Goal: Task Accomplishment & Management: Manage account settings

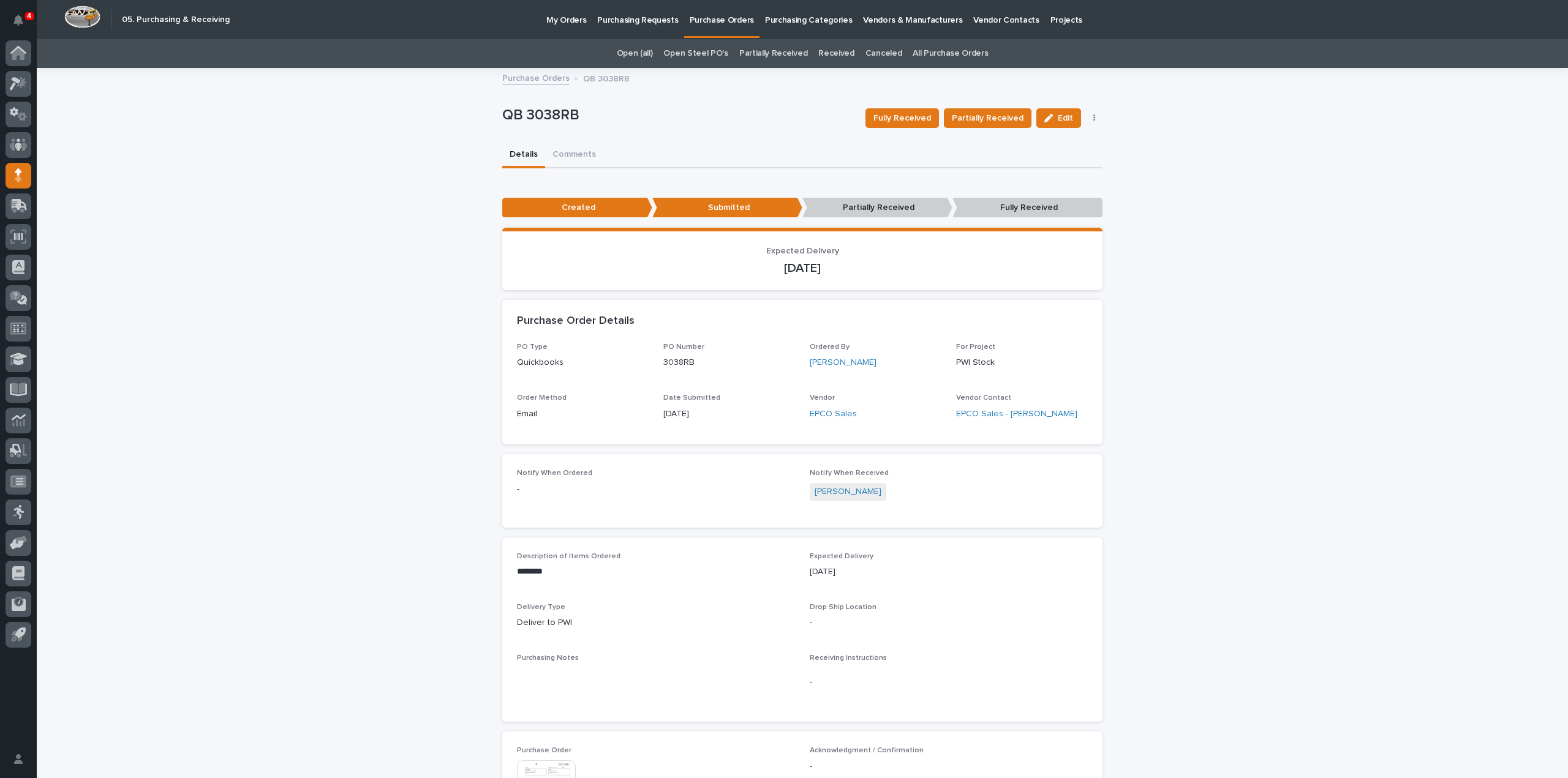
click at [1370, 254] on div "**********" at bounding box center [802, 544] width 1531 height 950
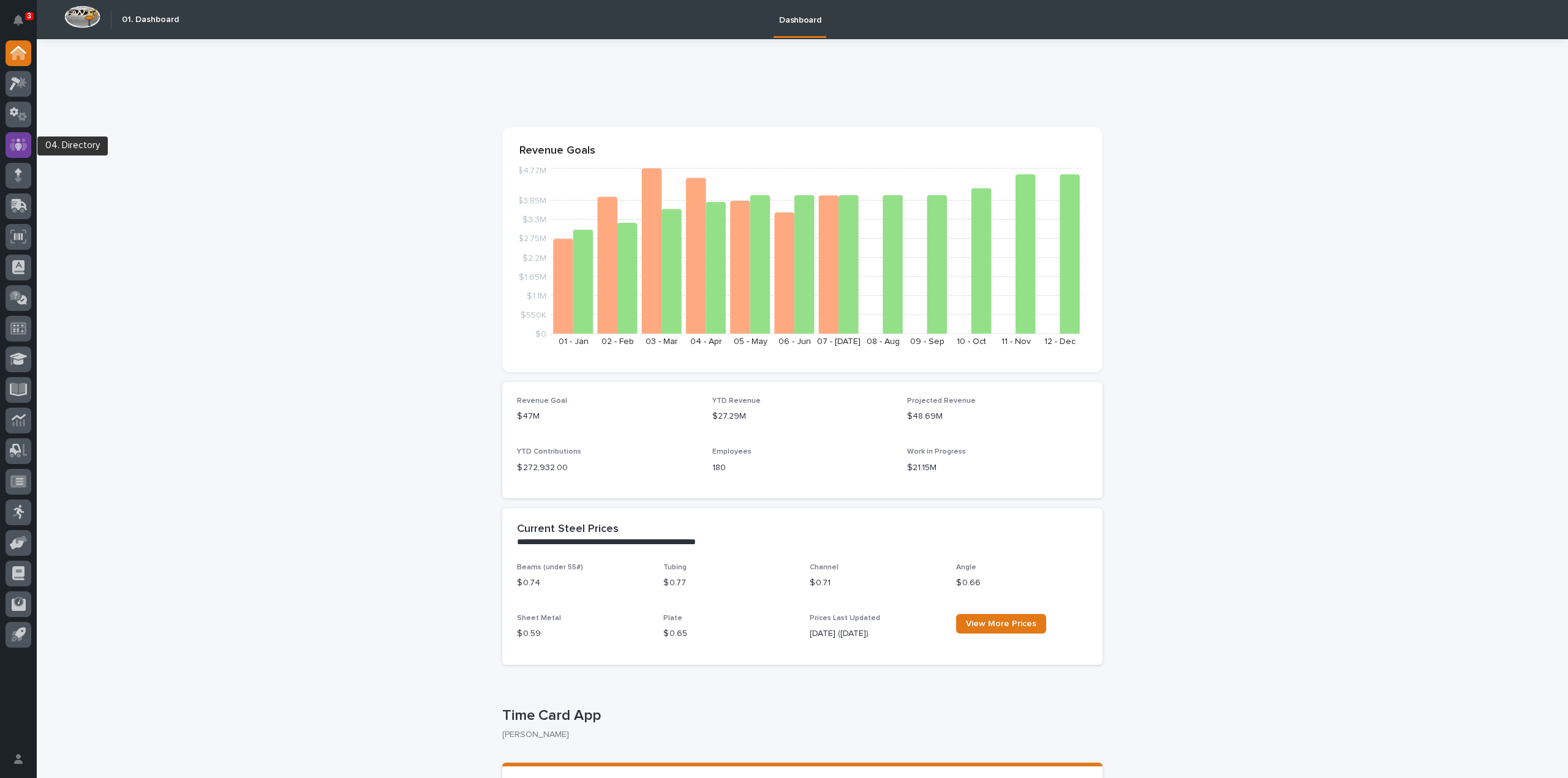
click at [21, 149] on icon at bounding box center [18, 145] width 18 height 14
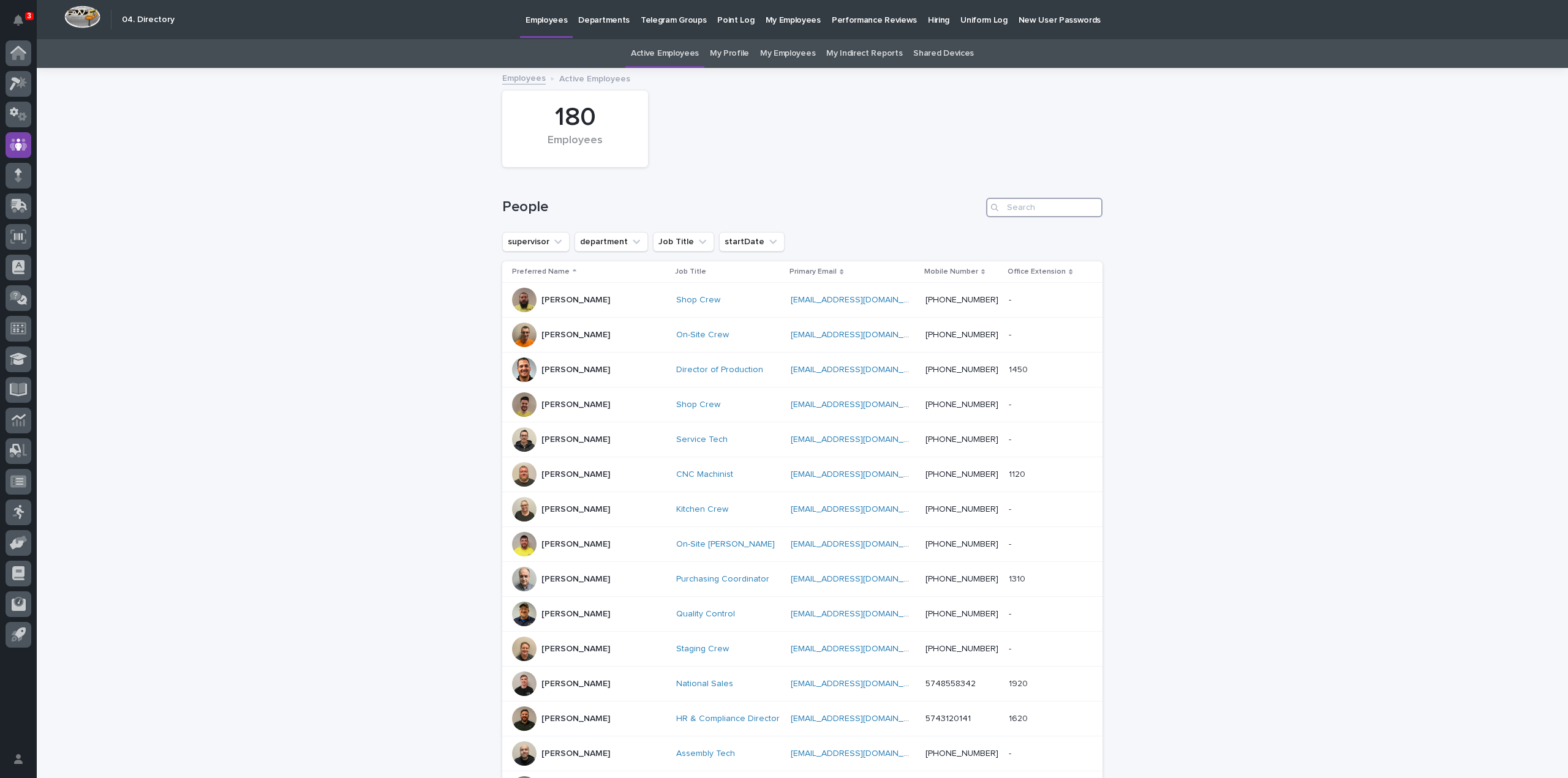
click at [1080, 212] on input "Search" at bounding box center [1044, 207] width 116 height 20
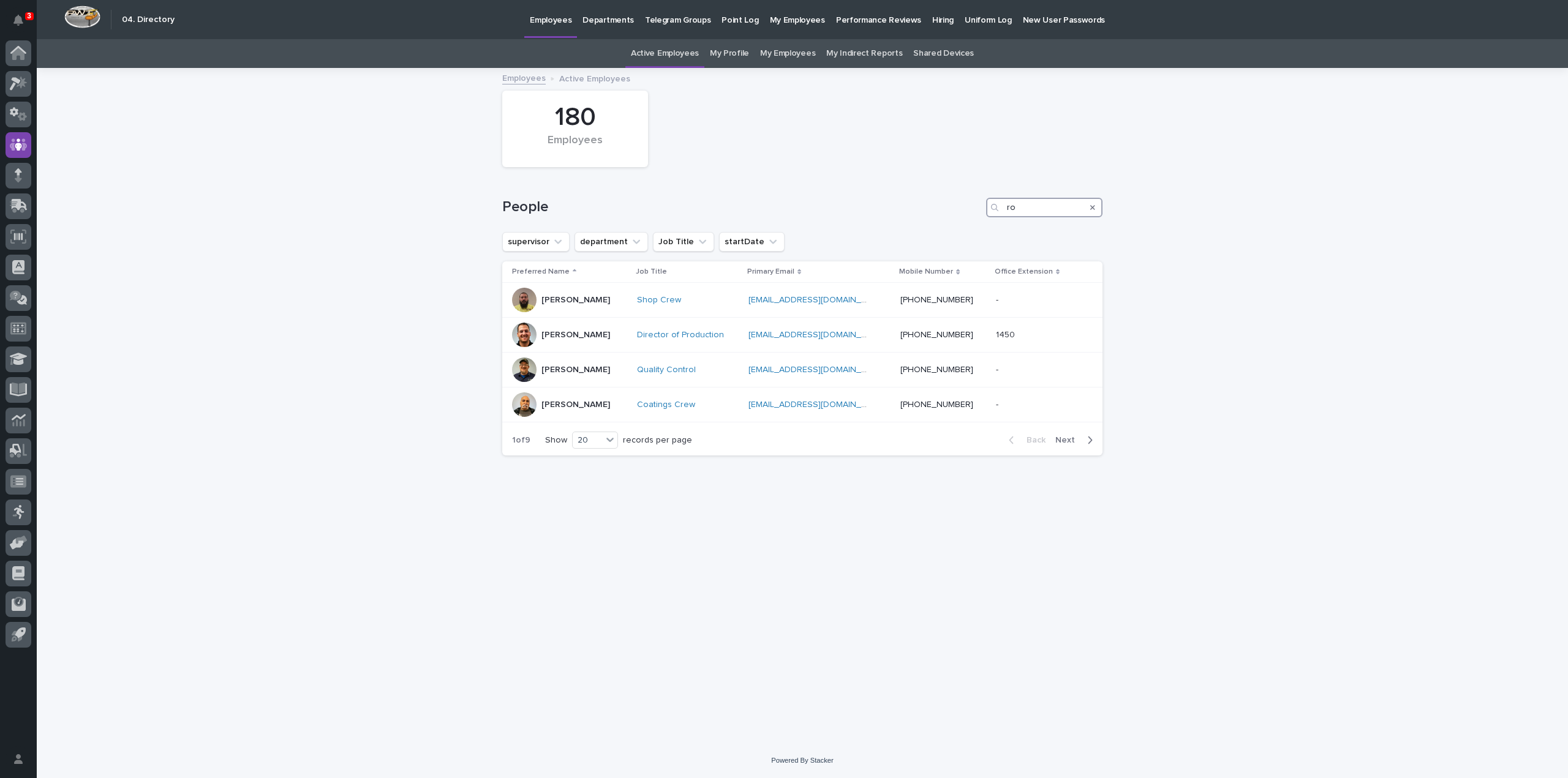
type input "roa"
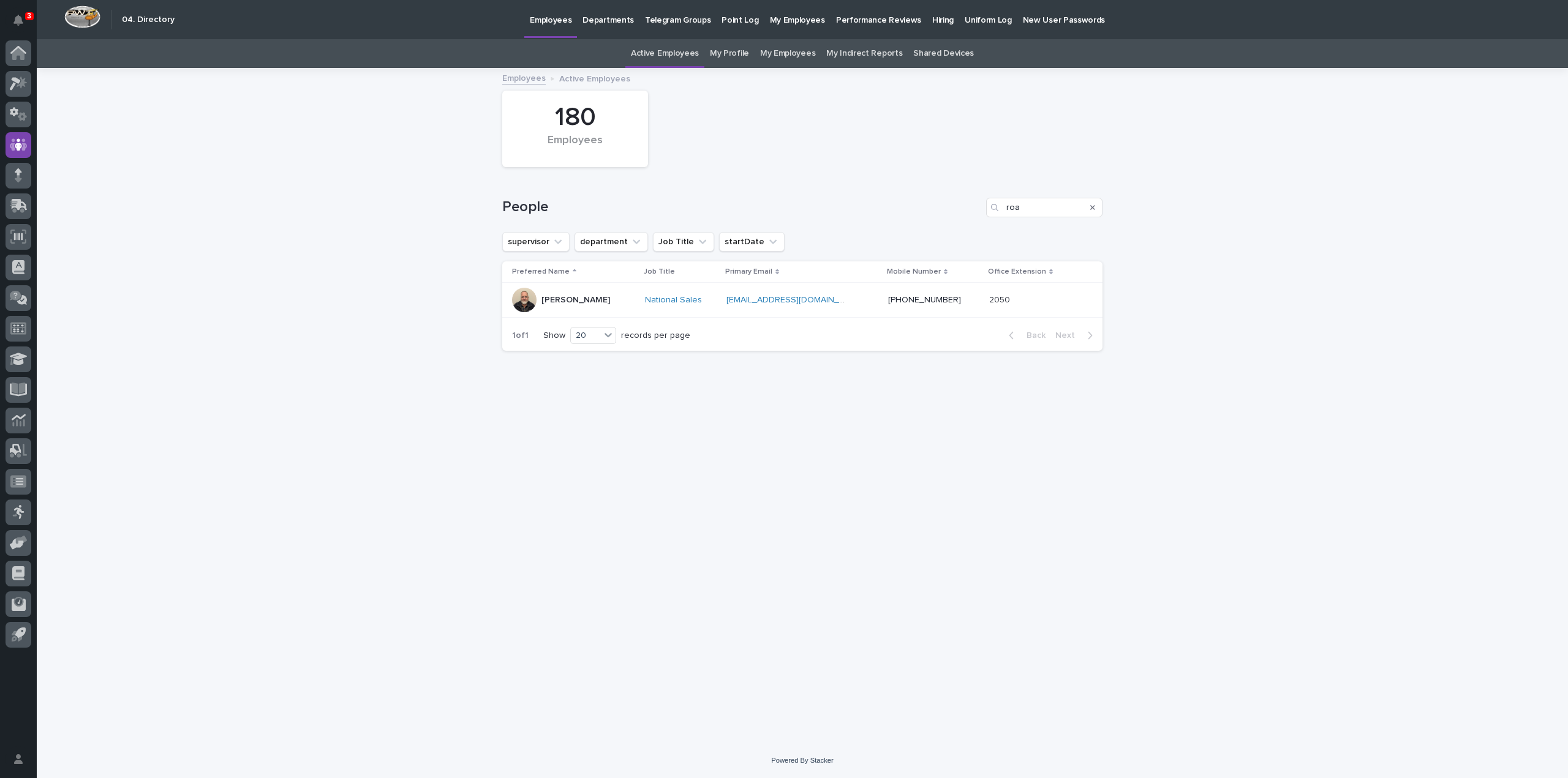
click at [530, 303] on div at bounding box center [524, 299] width 24 height 24
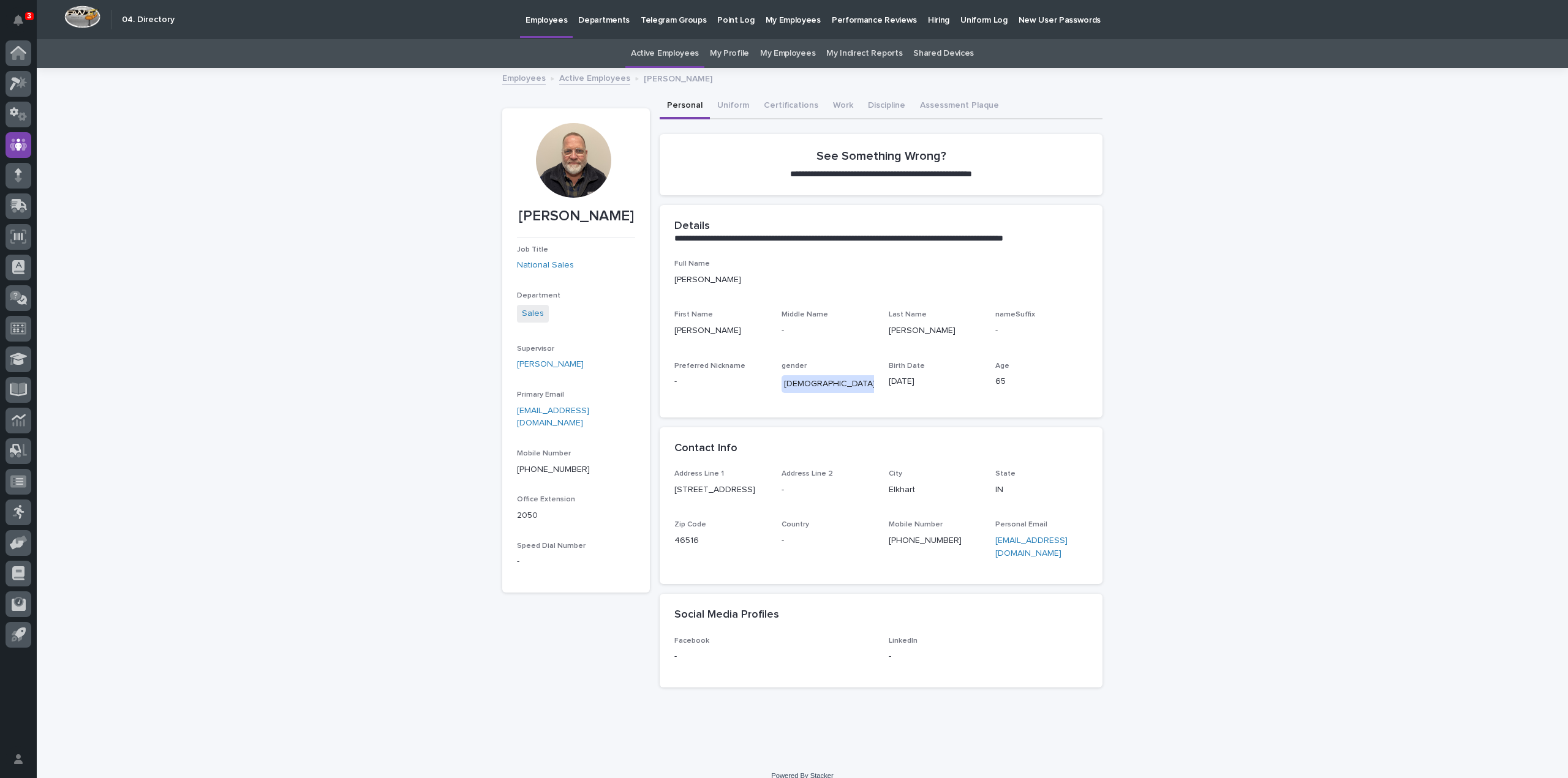
scroll to position [2, 0]
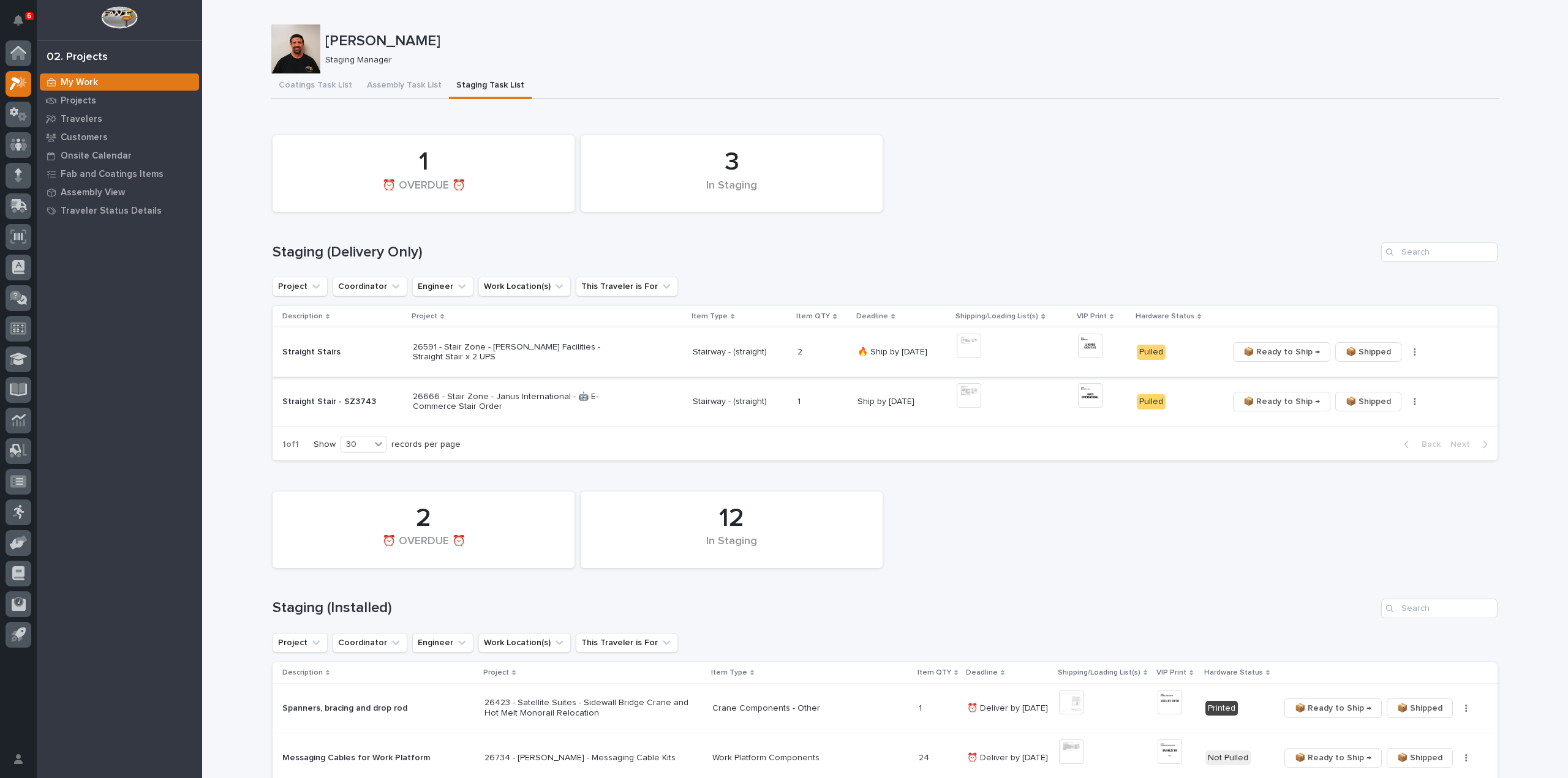
click at [969, 343] on img at bounding box center [969, 345] width 24 height 24
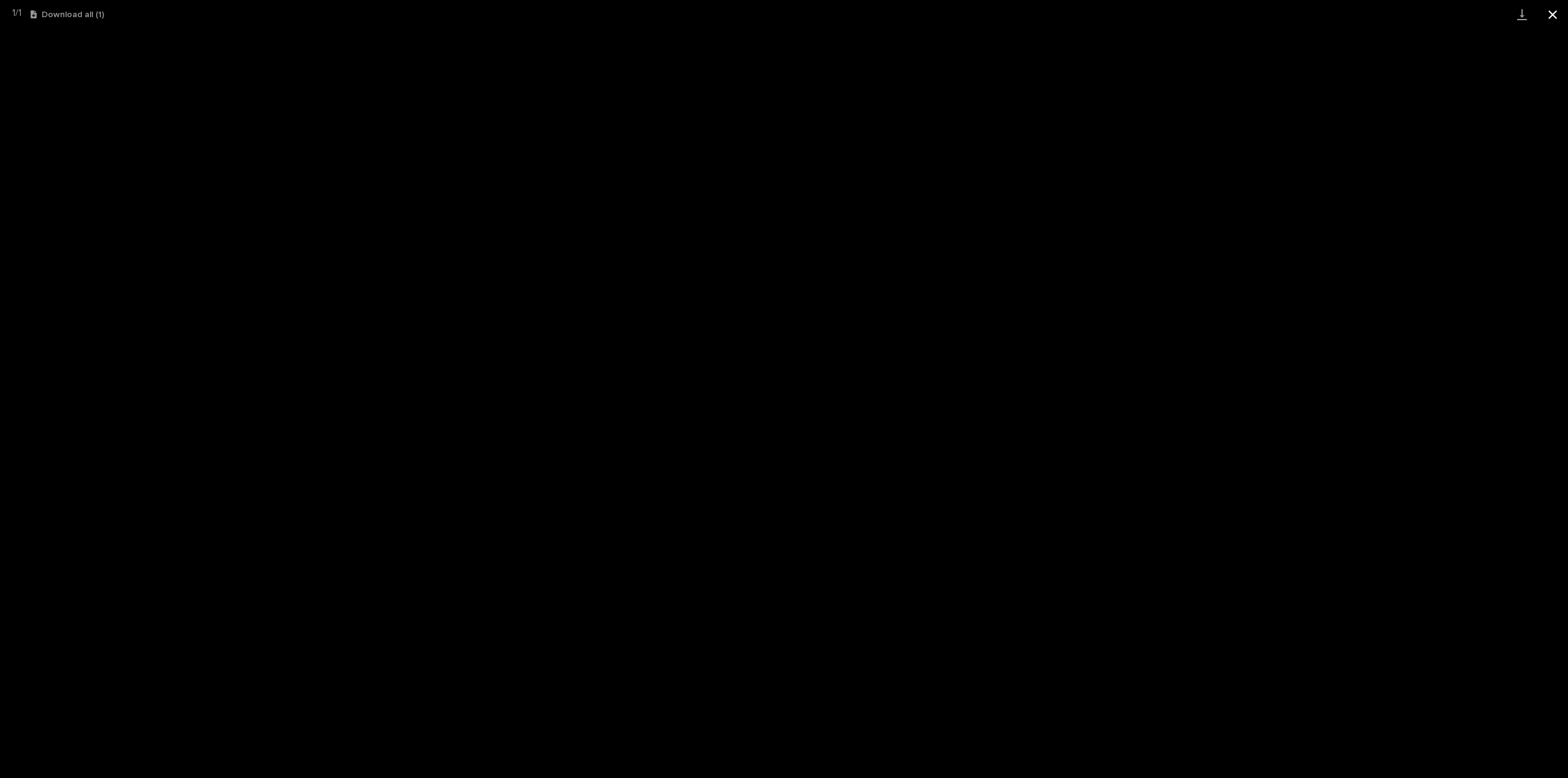
click at [1548, 12] on button "Close gallery" at bounding box center [1553, 14] width 31 height 29
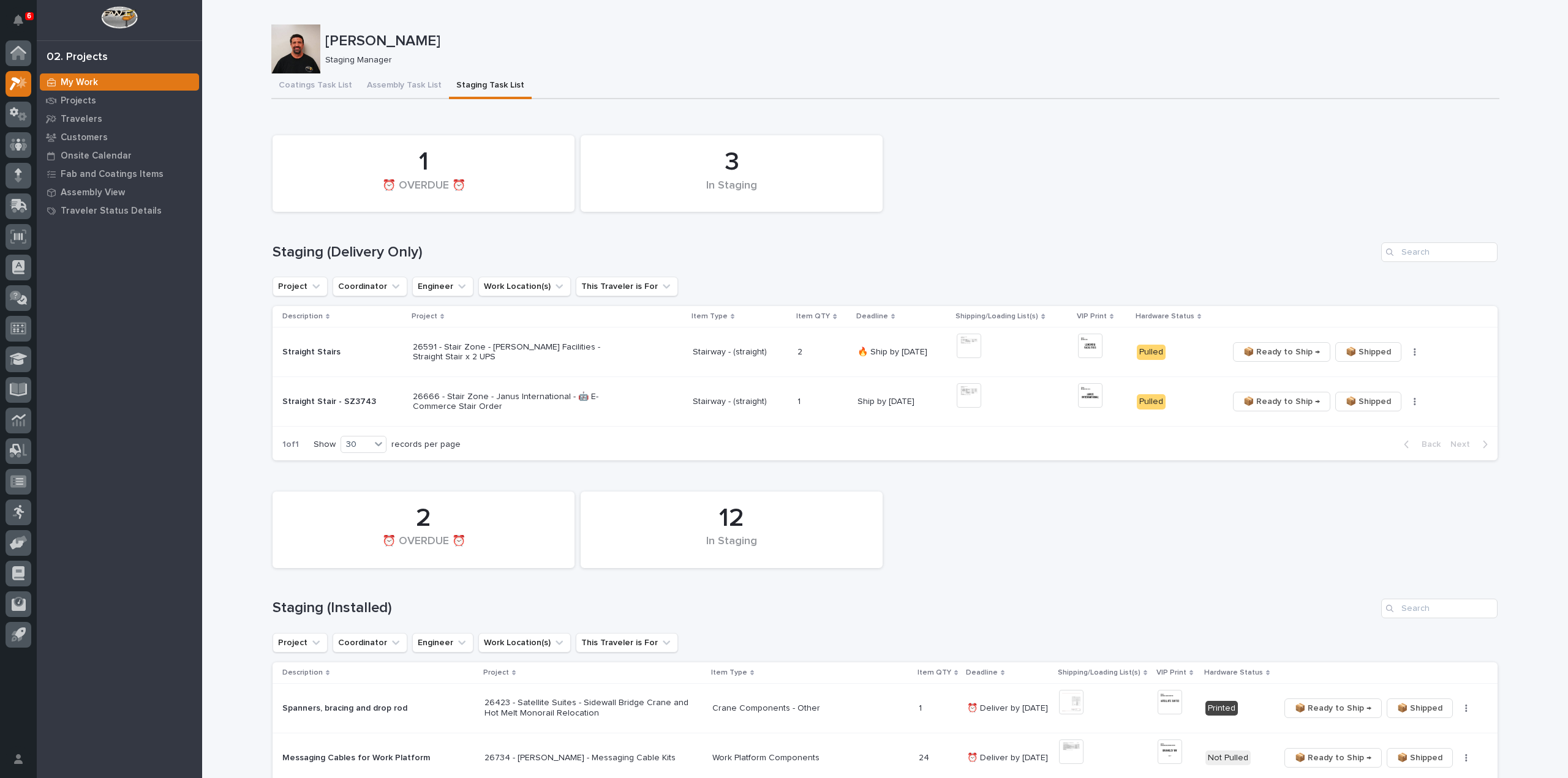
click at [130, 431] on div "My Work Projects Travelers Customers Onsite Calendar Fab and Coatings Items Ass…" at bounding box center [119, 425] width 165 height 705
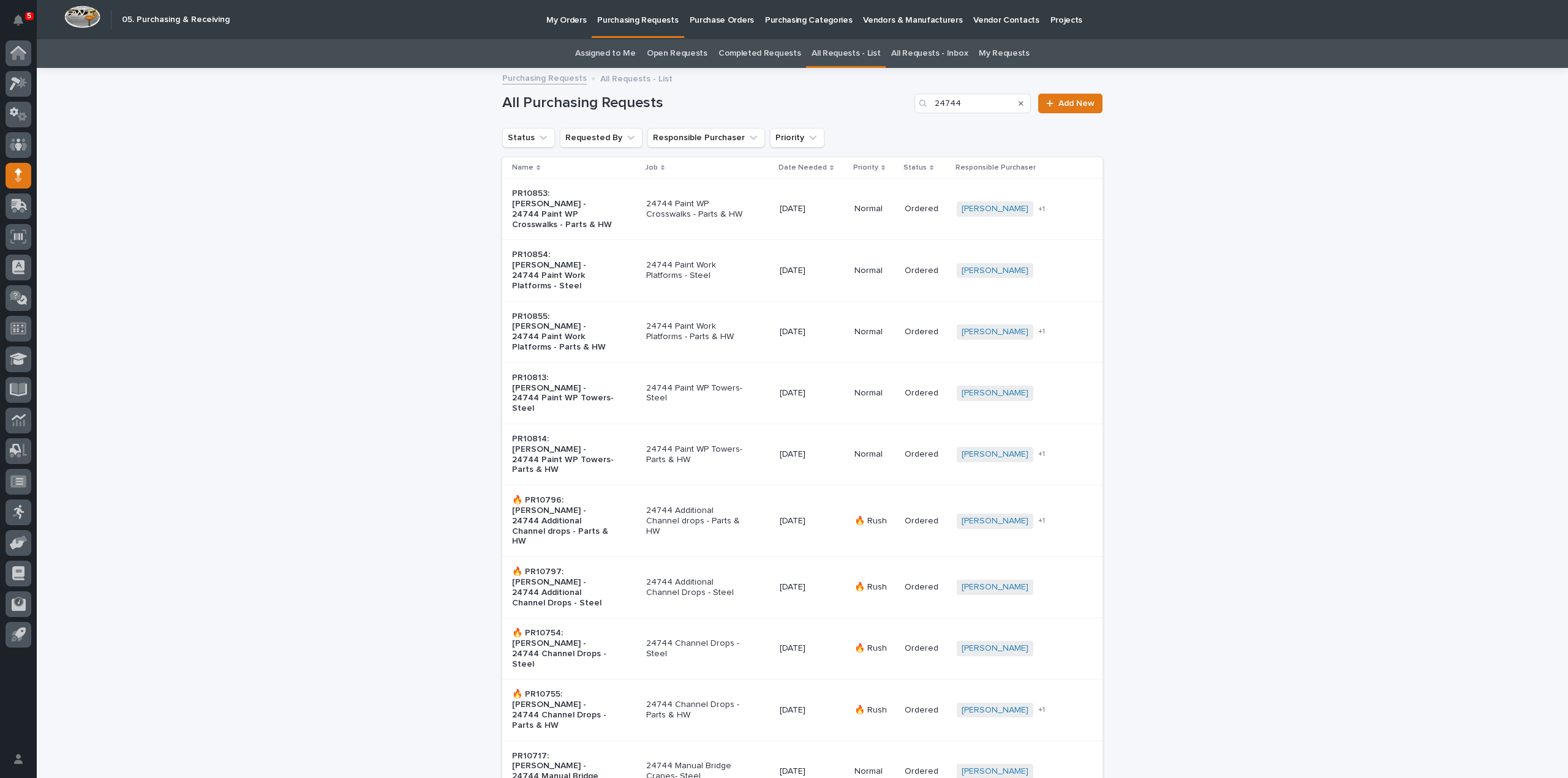
click at [597, 54] on link "Assigned to Me" at bounding box center [605, 53] width 61 height 29
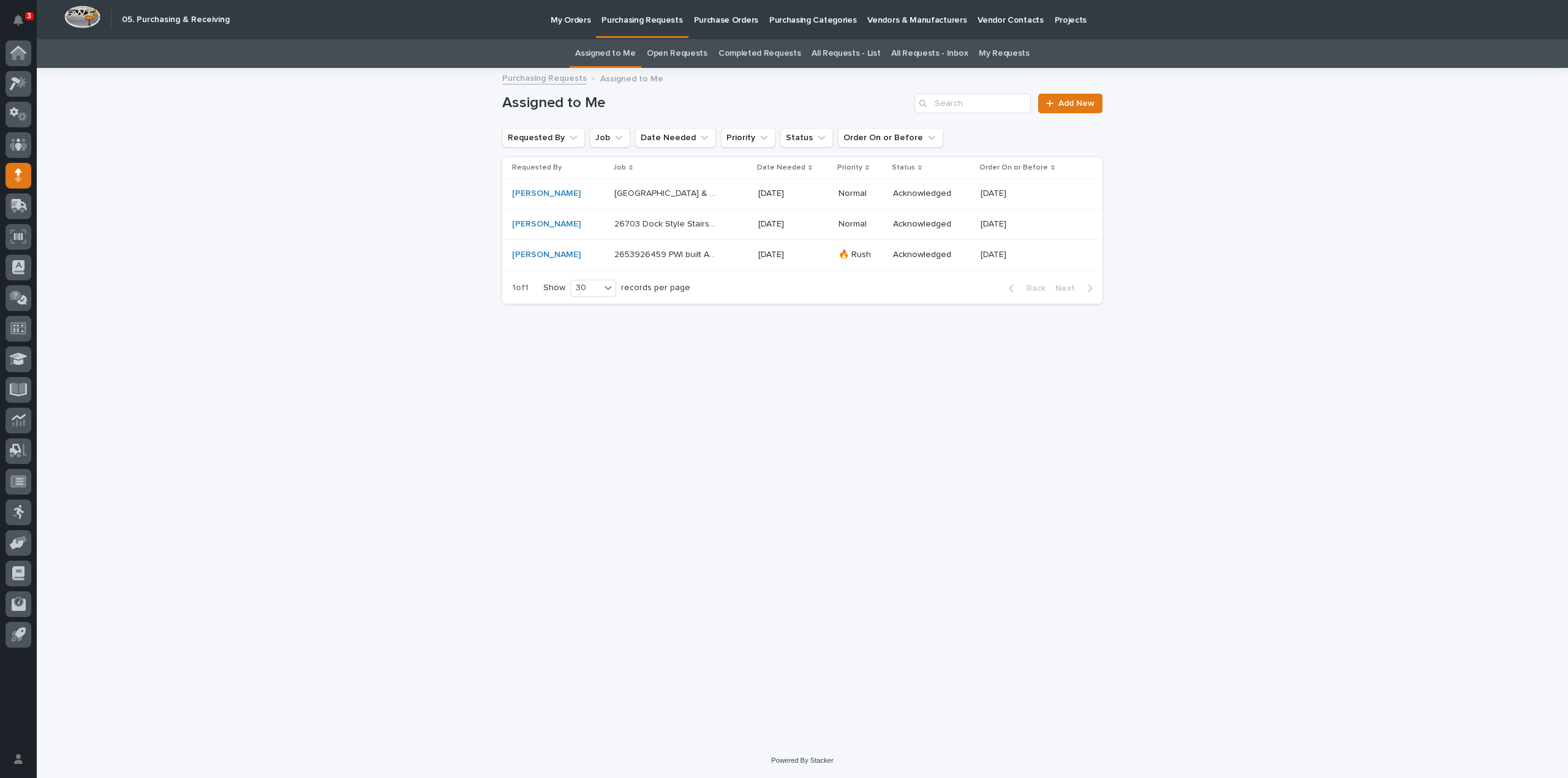
click at [649, 222] on p "26703 Dock Style Stairs (2) - Hdwr" at bounding box center [666, 223] width 105 height 13
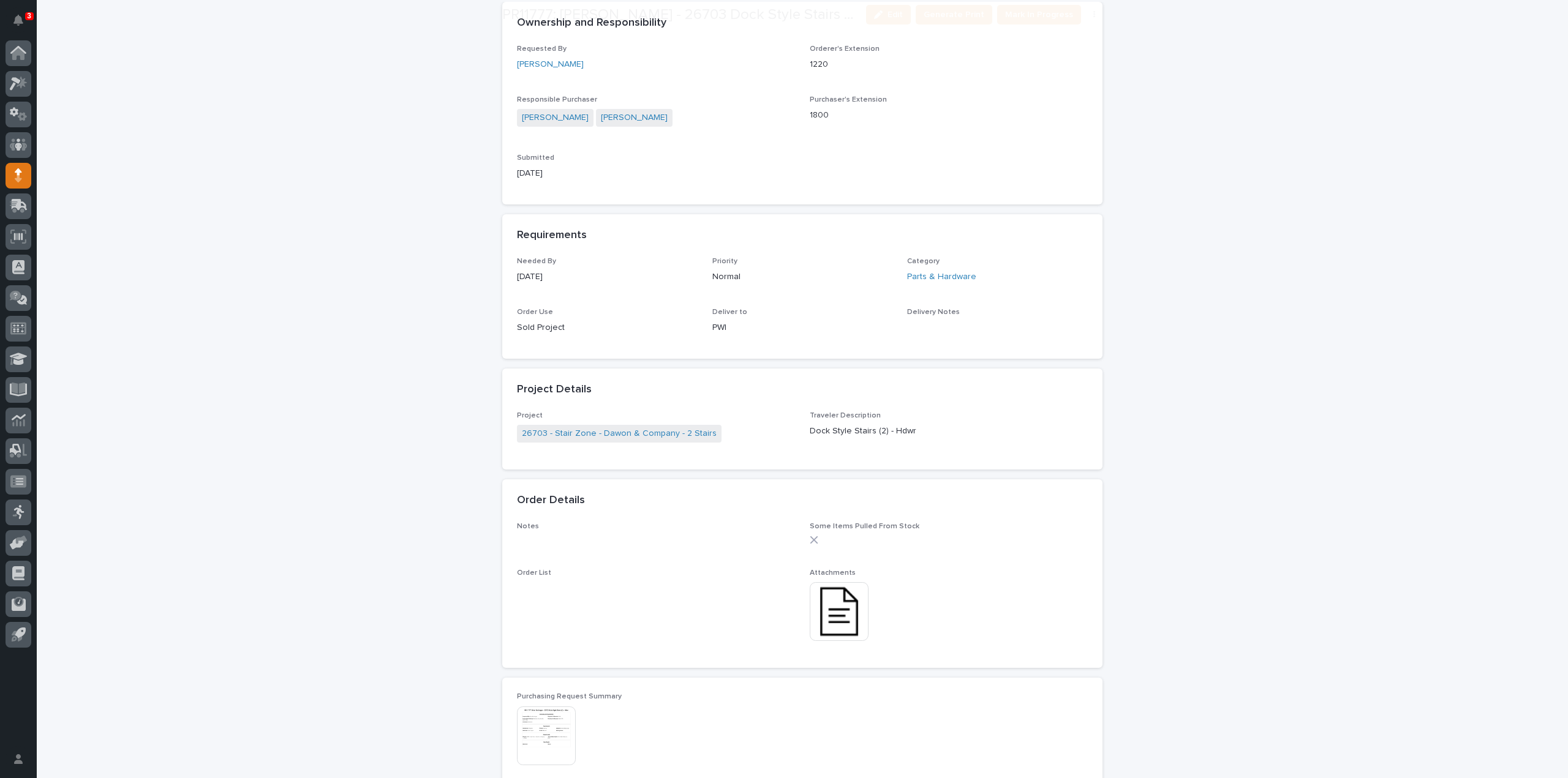
scroll to position [490, 0]
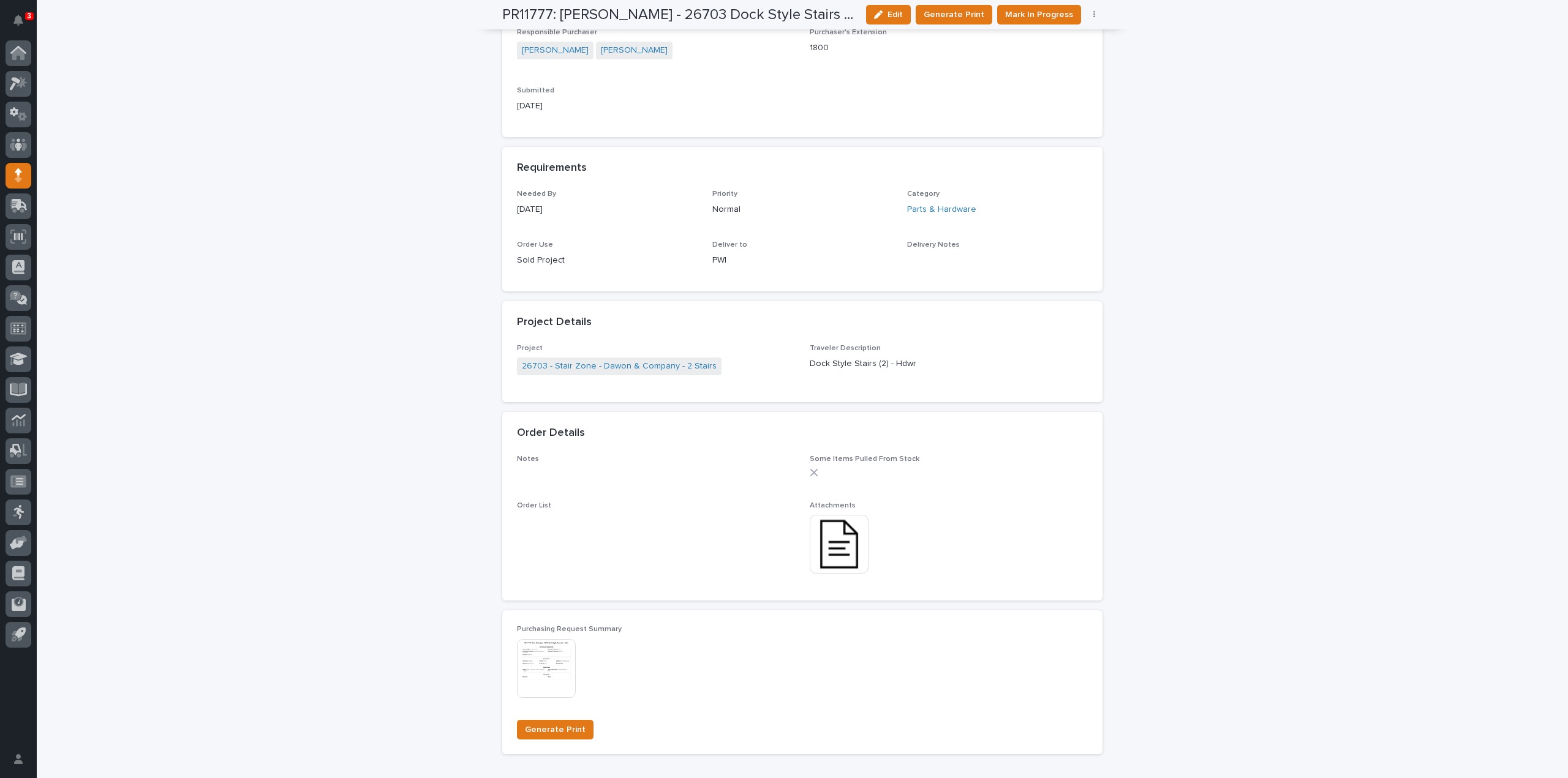
click at [824, 553] on img at bounding box center [839, 544] width 59 height 59
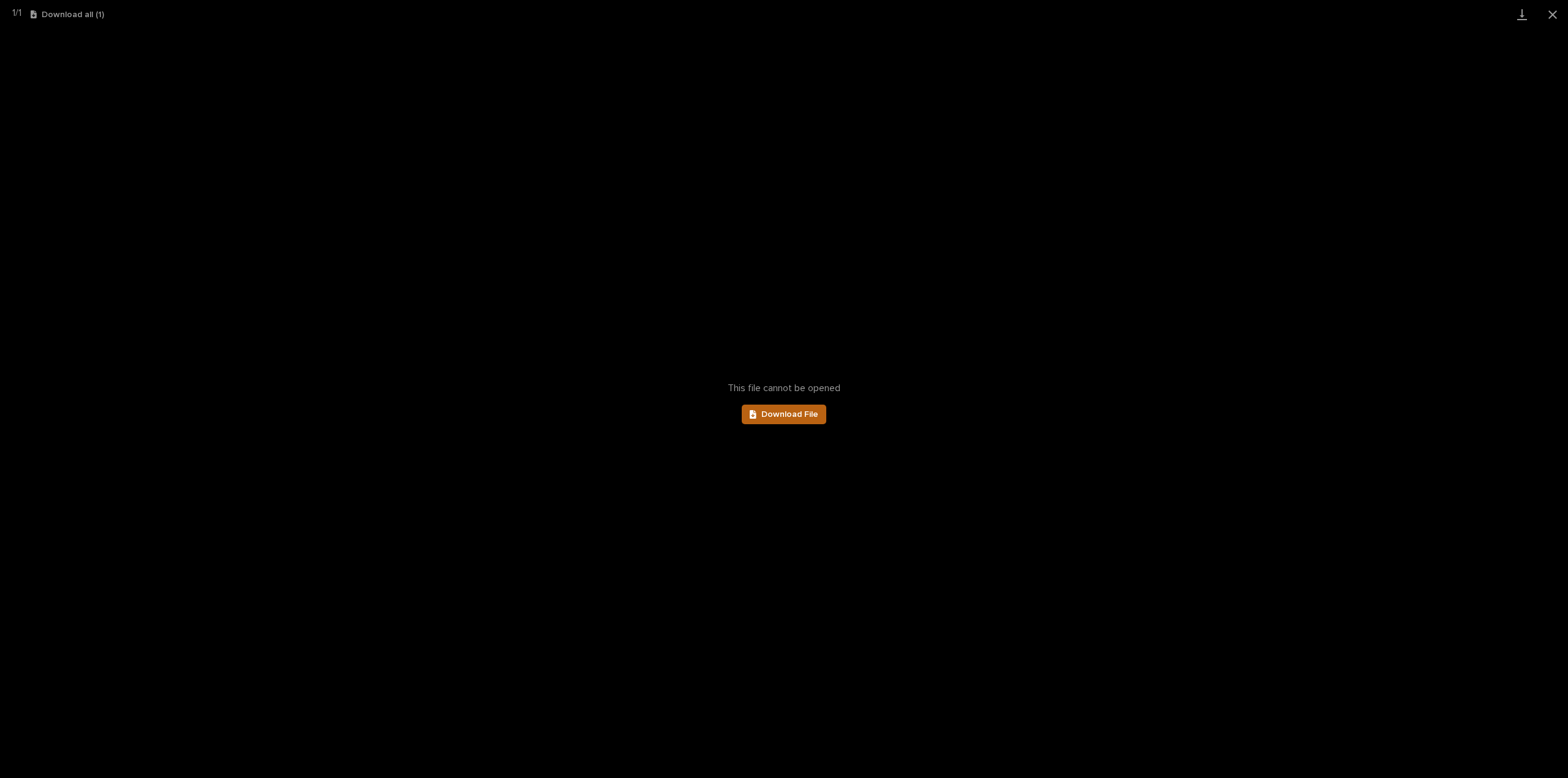
click at [816, 414] on span "Download File" at bounding box center [790, 415] width 57 height 9
click at [1550, 15] on button "Close gallery" at bounding box center [1553, 14] width 31 height 29
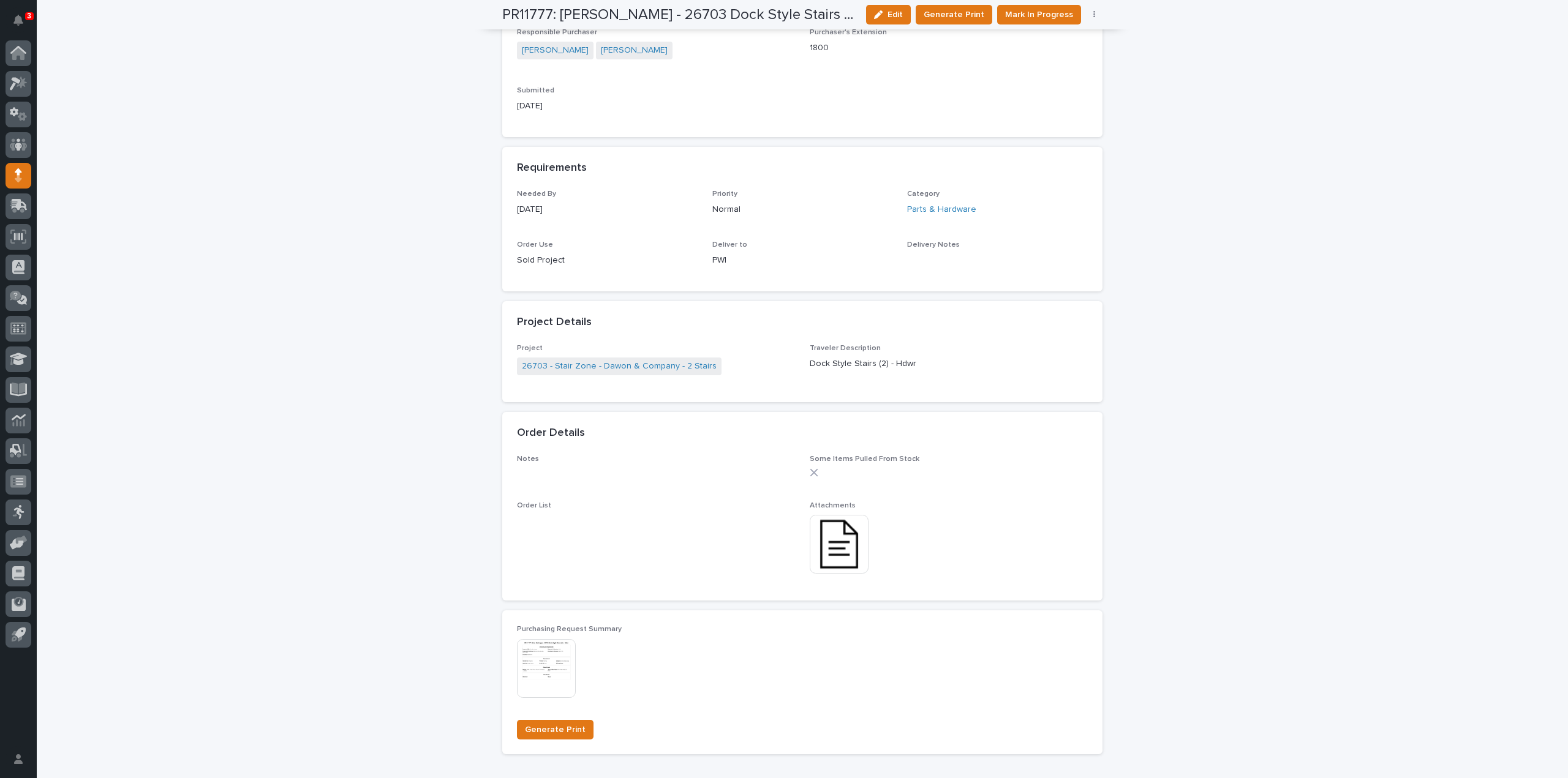
scroll to position [0, 0]
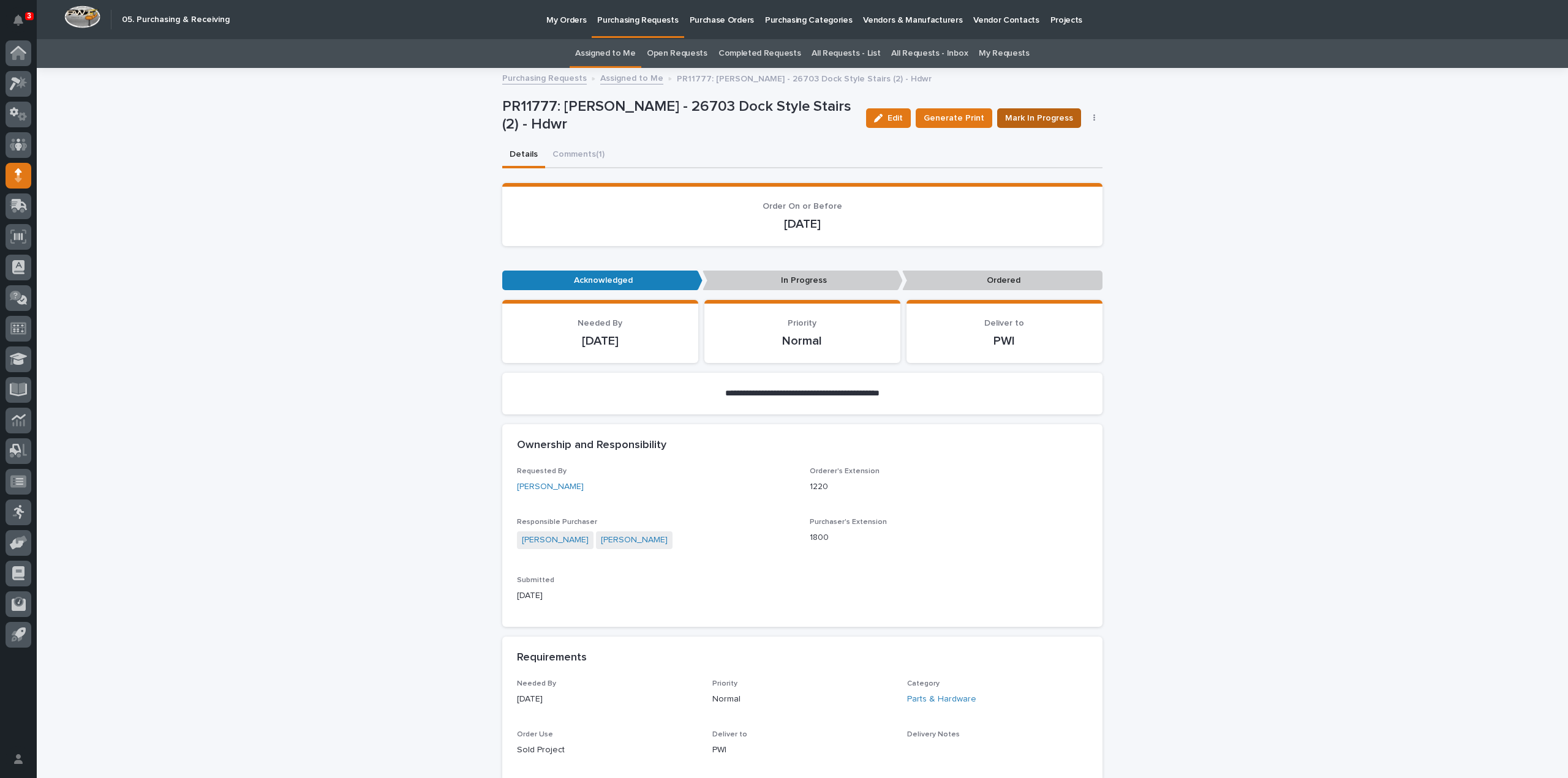
click at [1023, 120] on span "Mark In Progress" at bounding box center [1038, 118] width 68 height 12
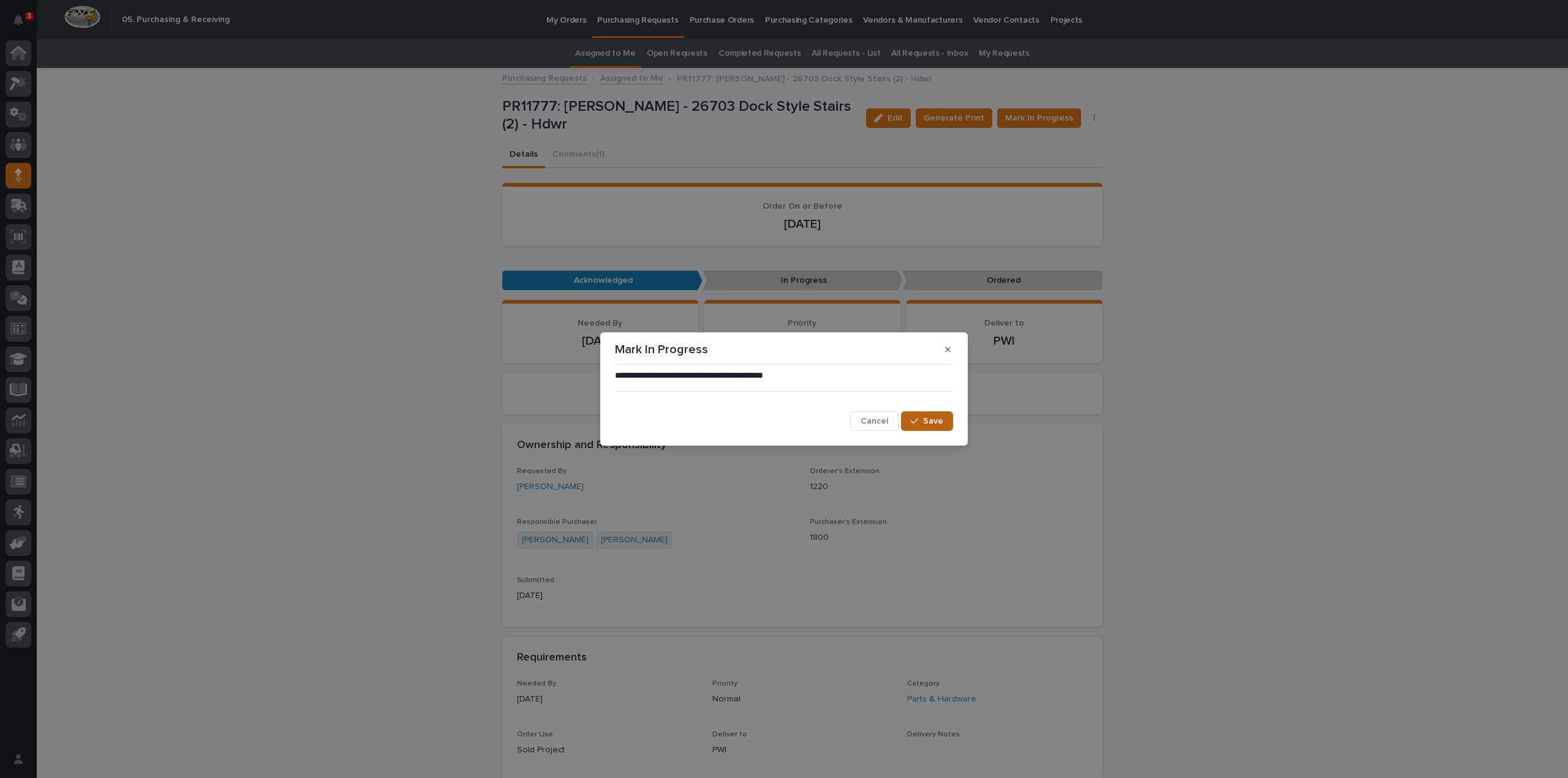
click at [922, 423] on div "button" at bounding box center [917, 421] width 12 height 9
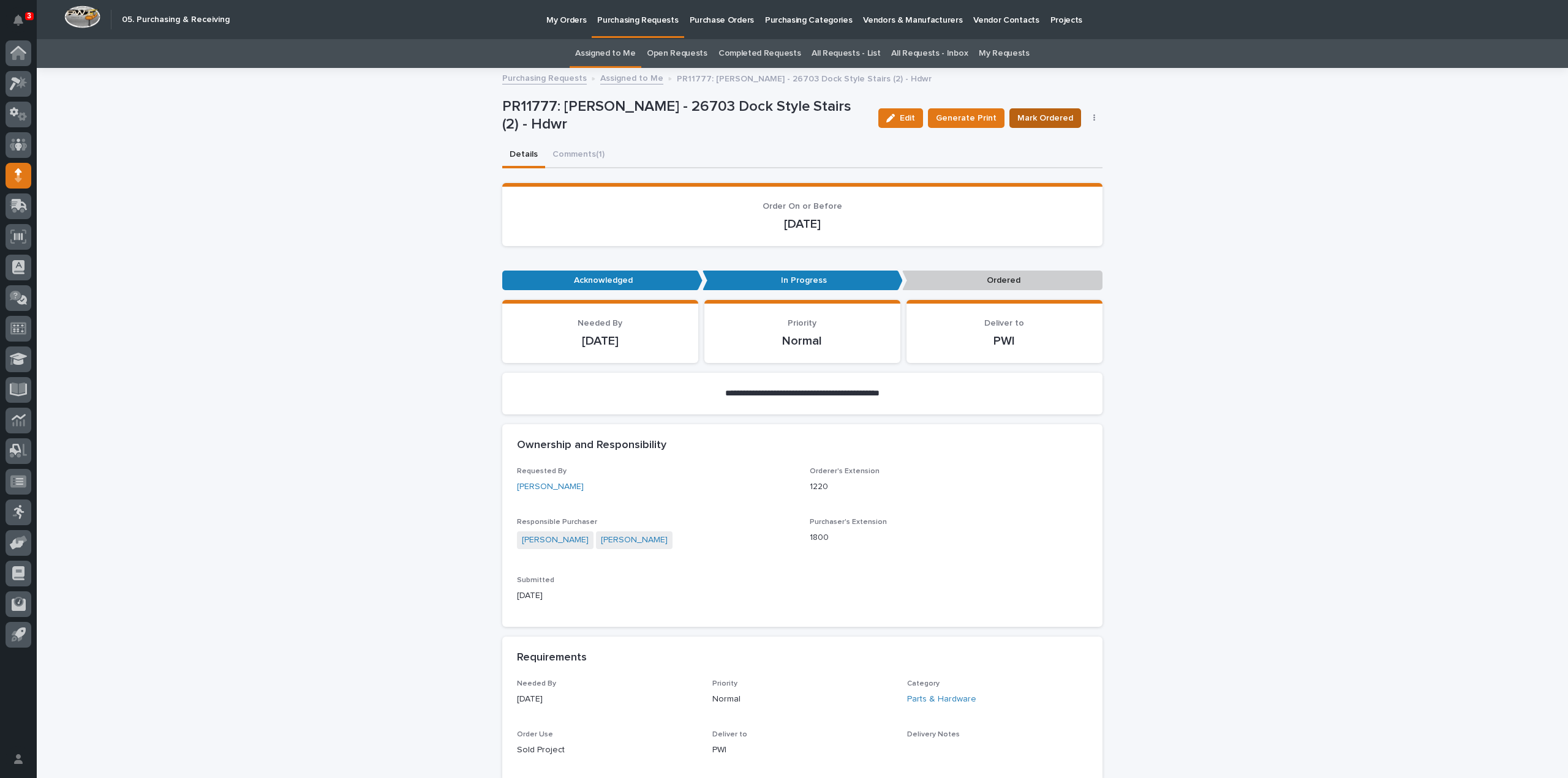
click at [1049, 121] on span "Mark Ordered" at bounding box center [1045, 118] width 56 height 12
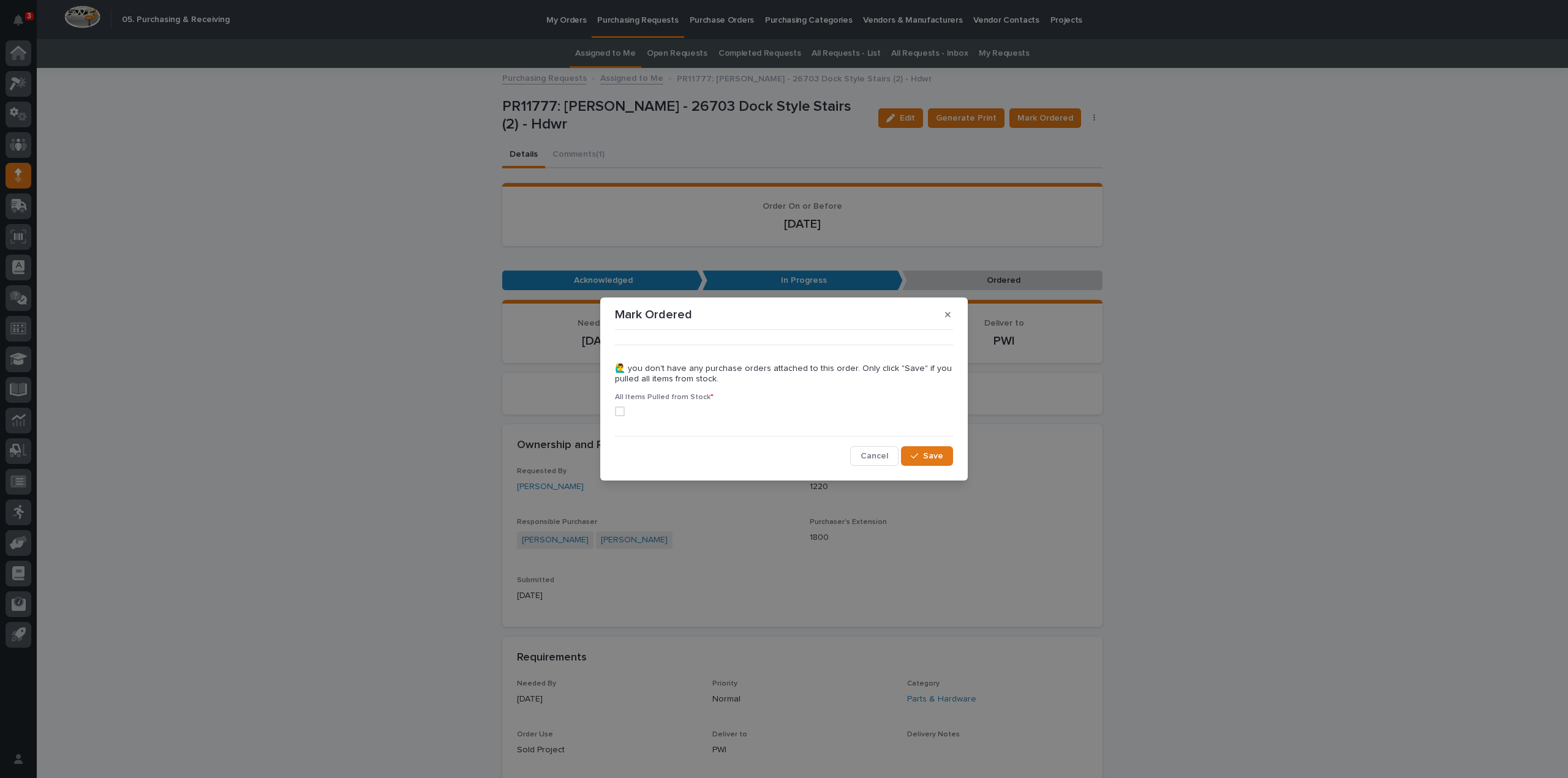
drag, startPoint x: 622, startPoint y: 407, endPoint x: 715, endPoint y: 410, distance: 93.0
click at [625, 407] on label at bounding box center [784, 411] width 338 height 10
click at [913, 457] on icon "button" at bounding box center [914, 456] width 7 height 9
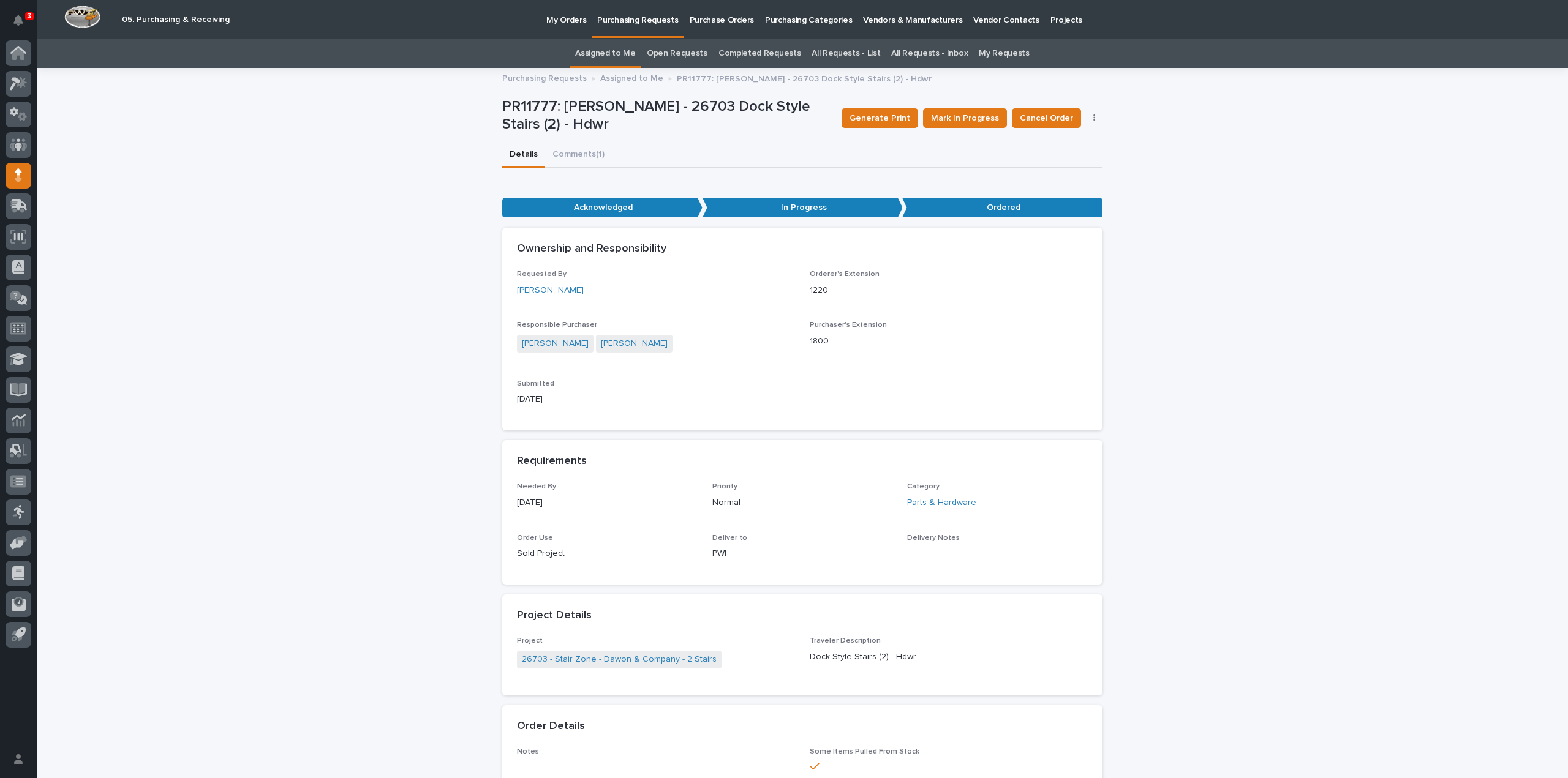
click at [629, 54] on link "Assigned to Me" at bounding box center [605, 53] width 61 height 29
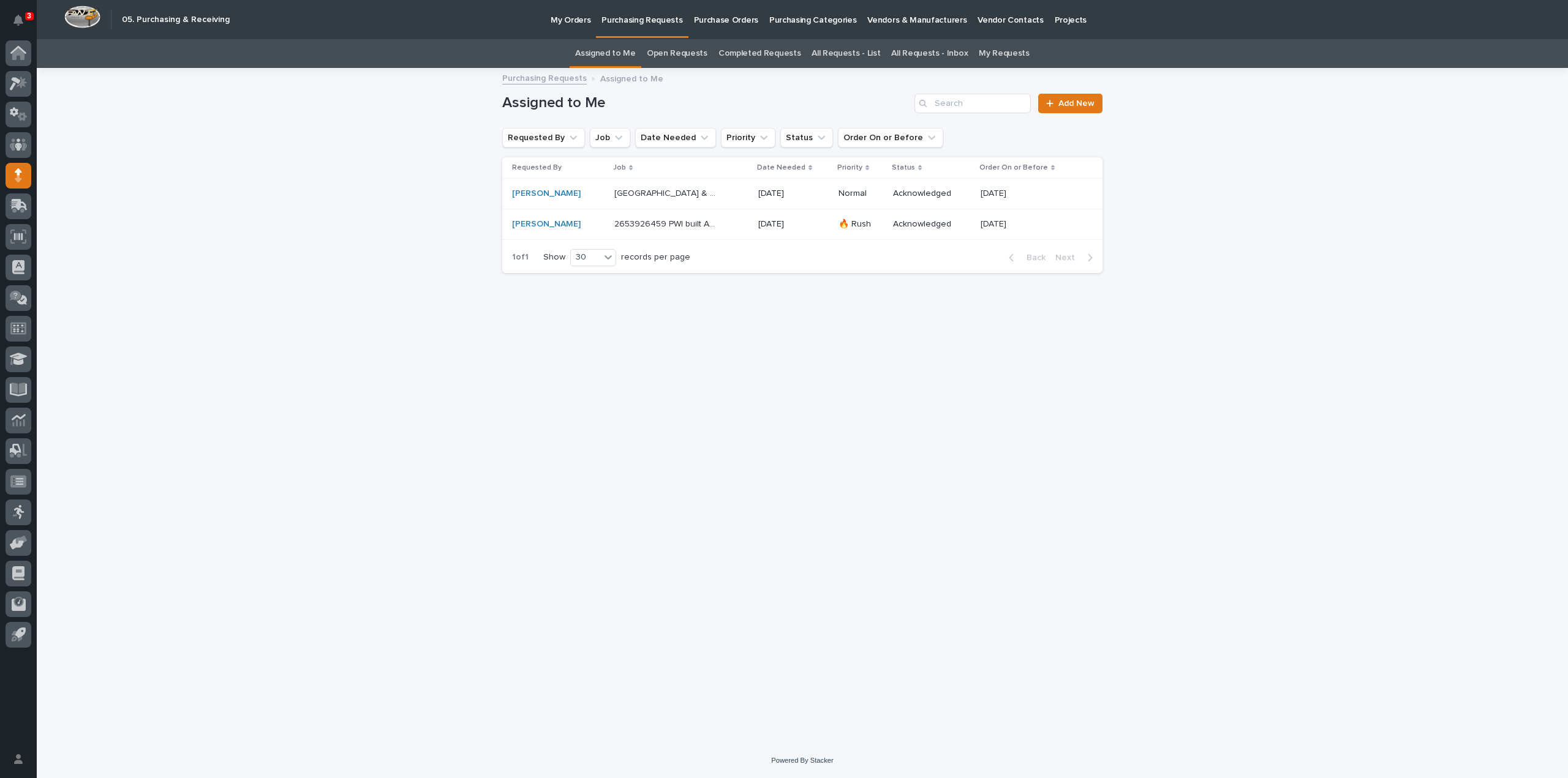
click at [654, 190] on p "26064 West Stair & Platform" at bounding box center [666, 193] width 105 height 13
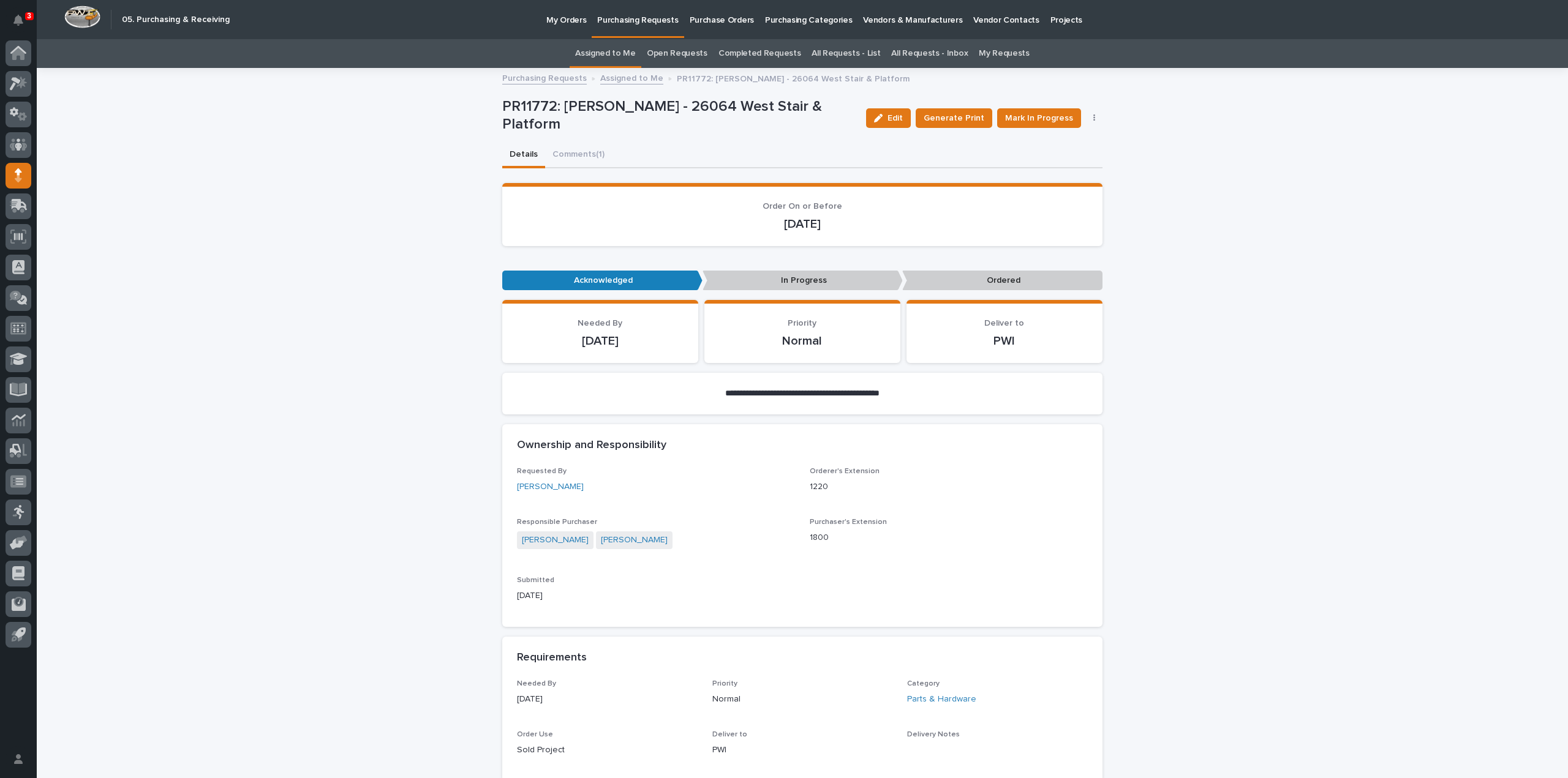
scroll to position [367, 0]
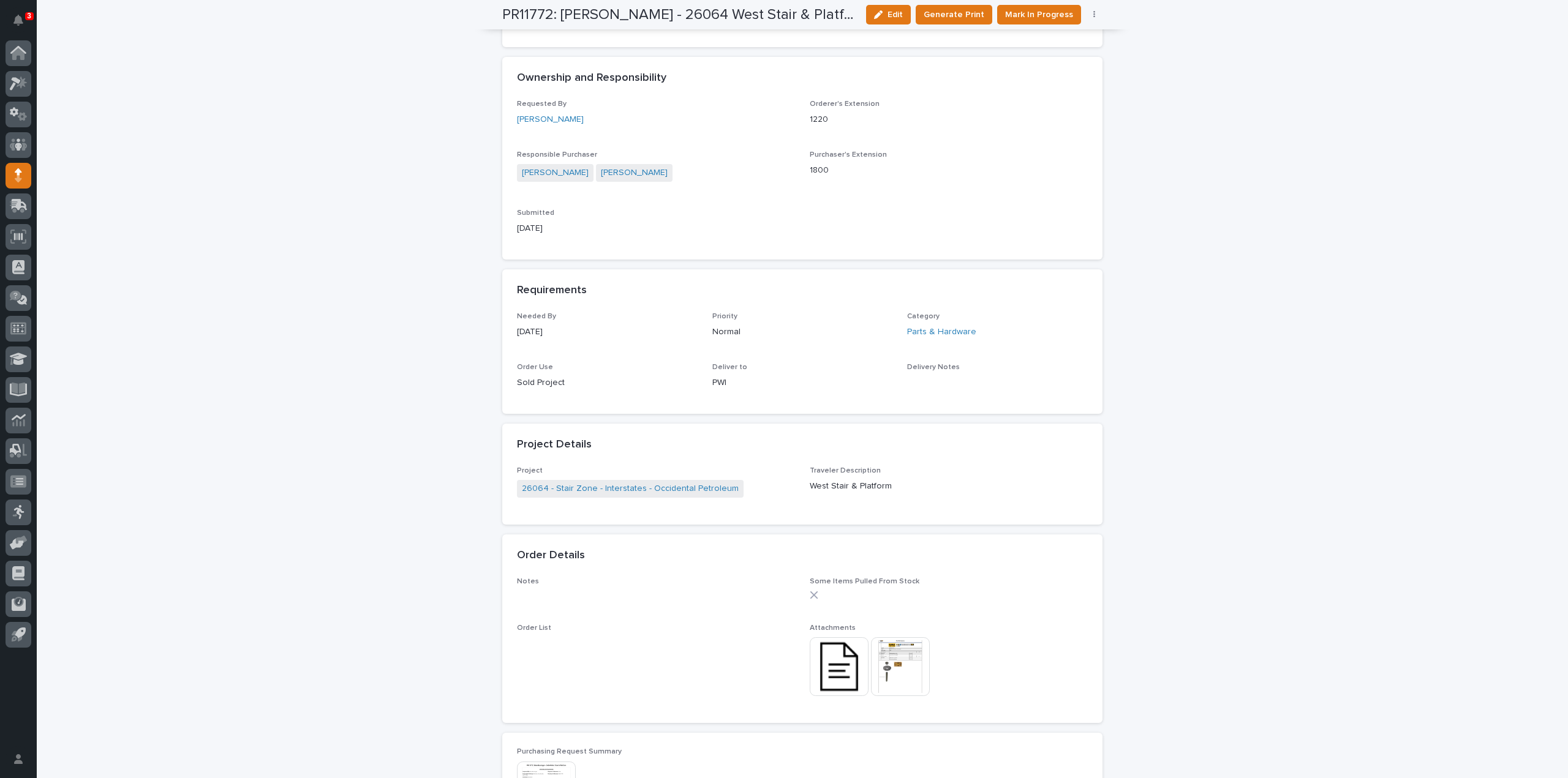
click at [835, 672] on img at bounding box center [839, 666] width 59 height 59
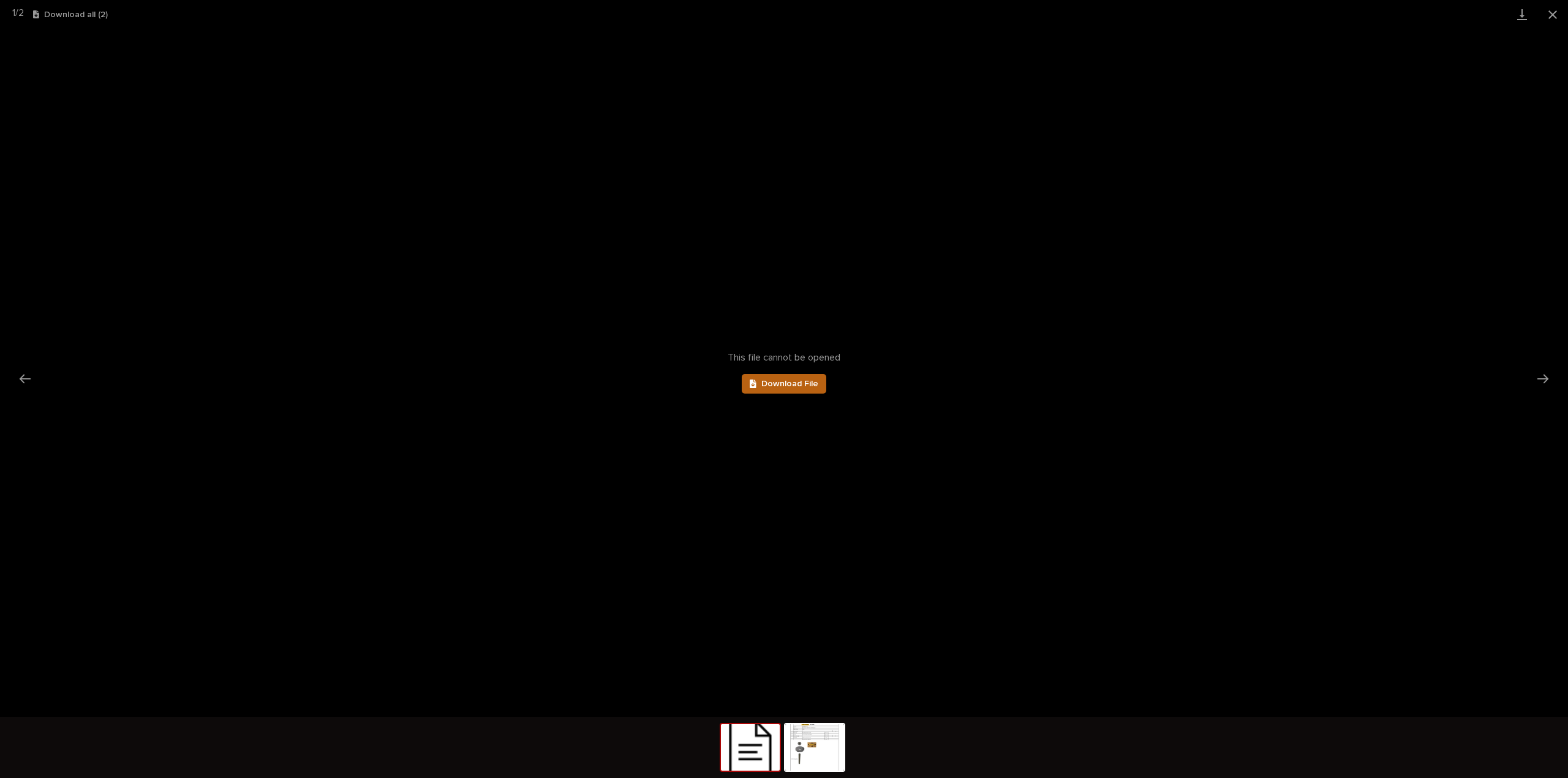
click at [809, 388] on span "Download File" at bounding box center [790, 384] width 57 height 9
click at [799, 756] on img at bounding box center [814, 747] width 59 height 46
click at [1539, 379] on button "Next slide" at bounding box center [1542, 379] width 26 height 24
click at [1550, 19] on button "Close gallery" at bounding box center [1553, 14] width 31 height 29
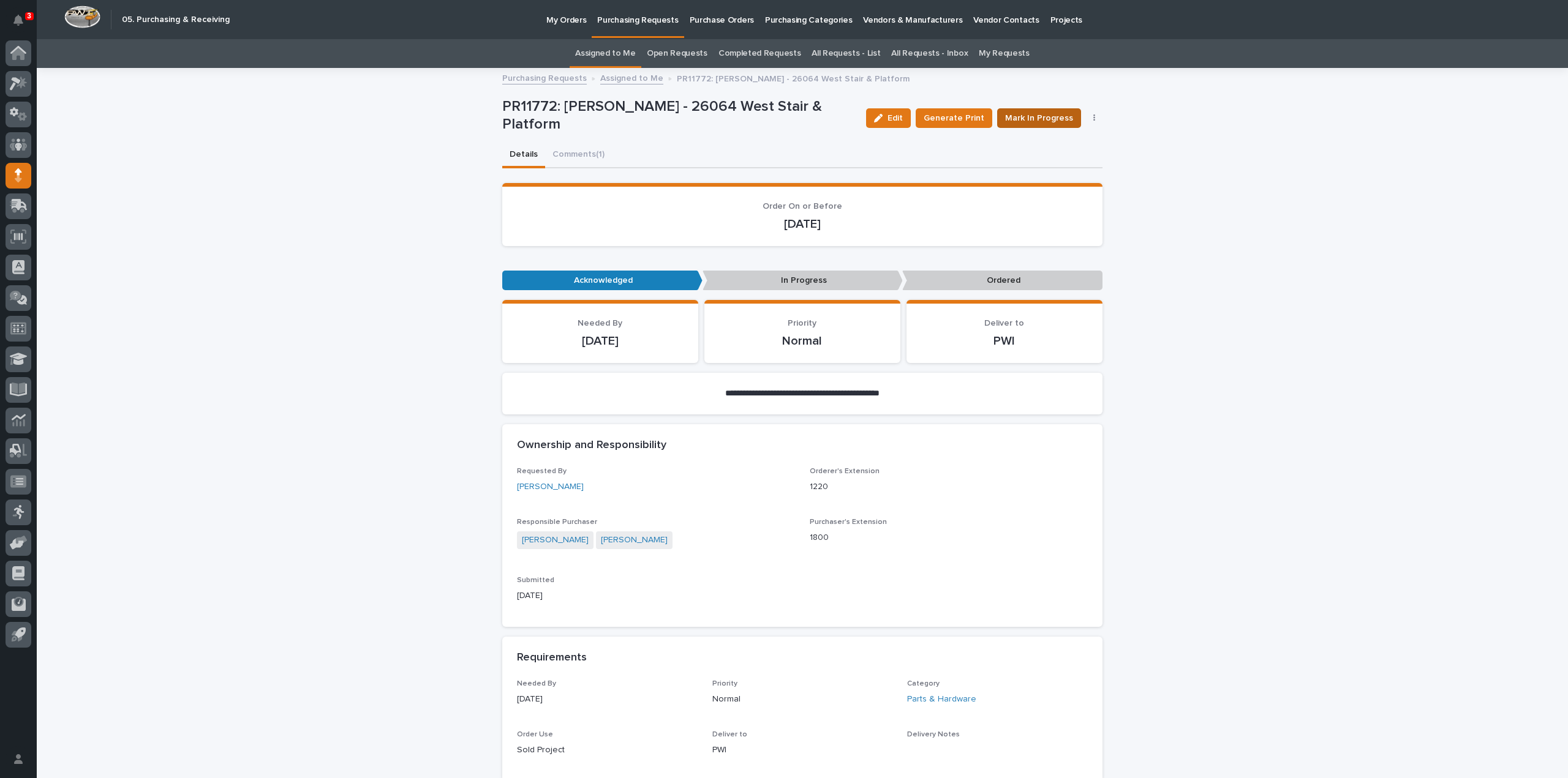
click at [1031, 114] on span "Mark In Progress" at bounding box center [1038, 118] width 68 height 12
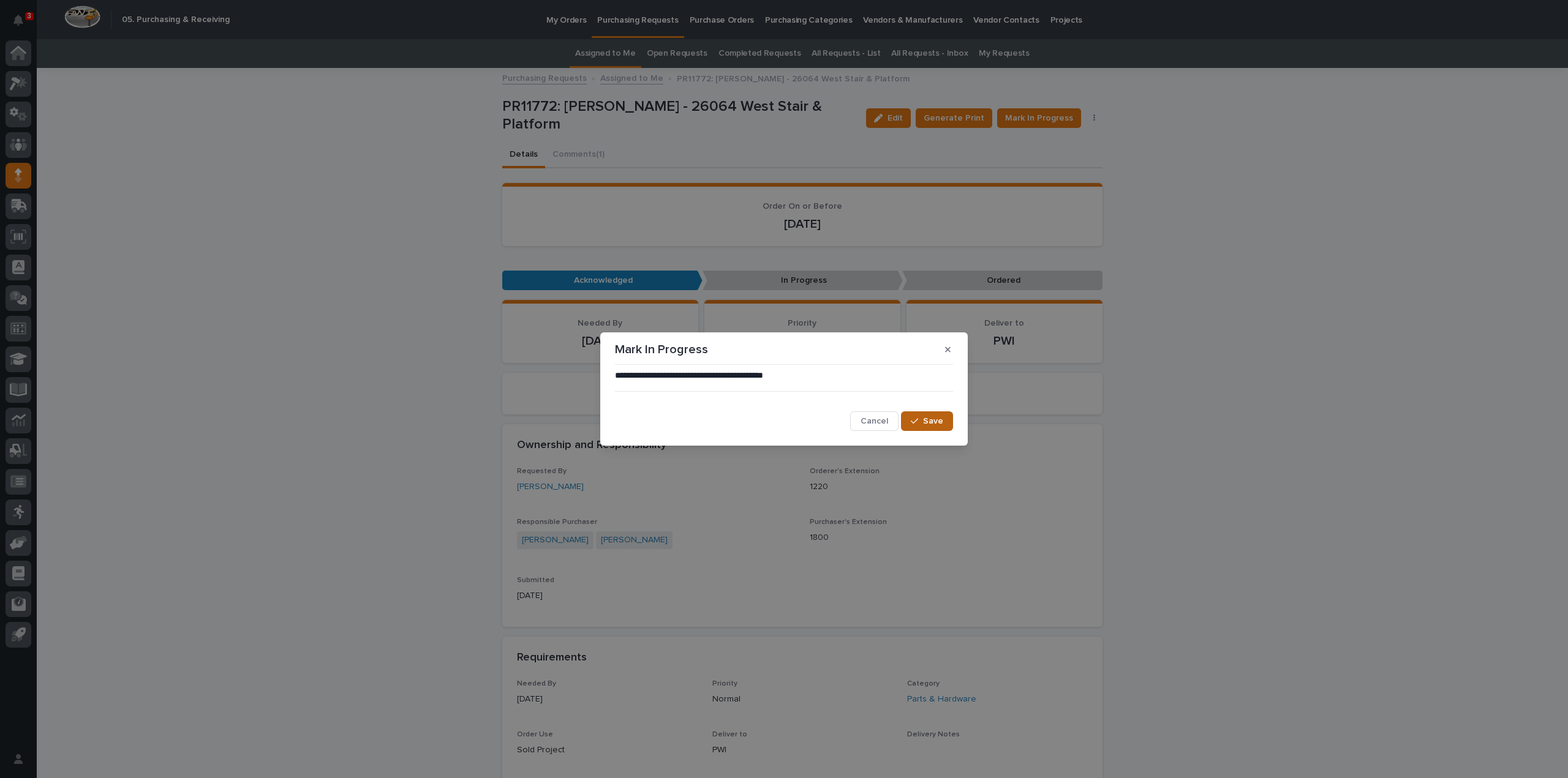
click at [950, 426] on button "Save" at bounding box center [927, 421] width 52 height 20
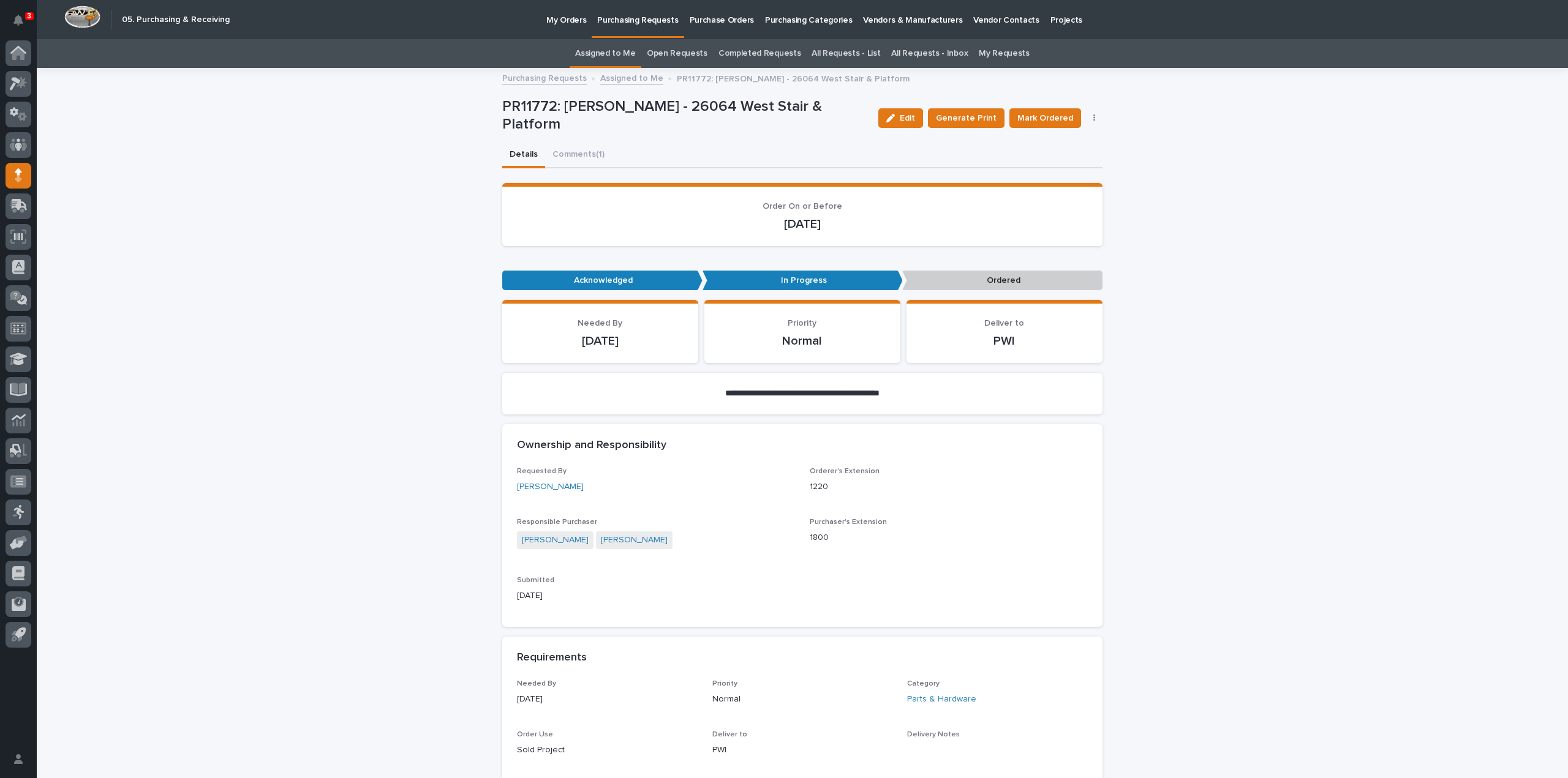
scroll to position [857, 0]
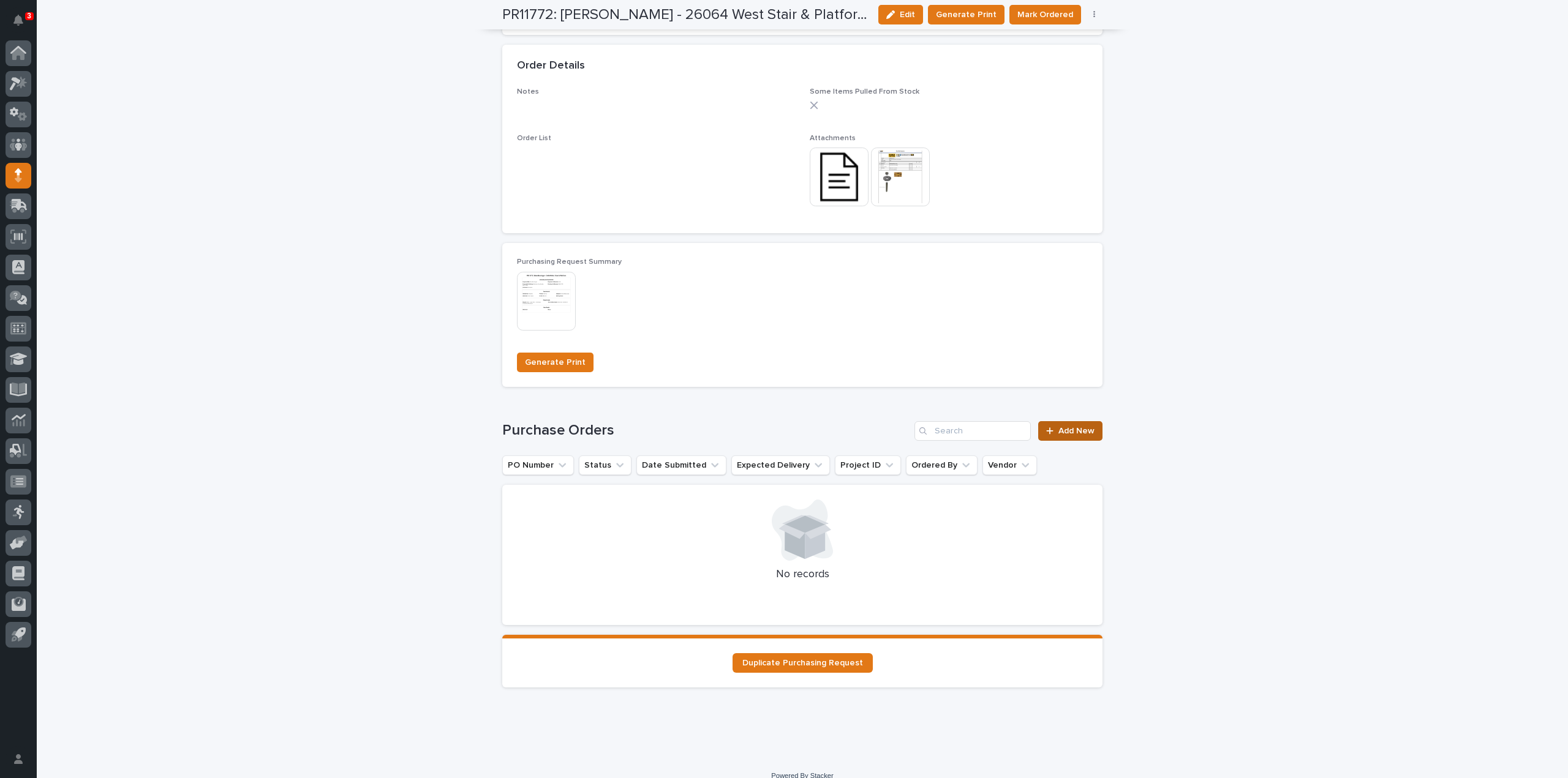
click at [1048, 437] on link "Add New" at bounding box center [1071, 431] width 65 height 20
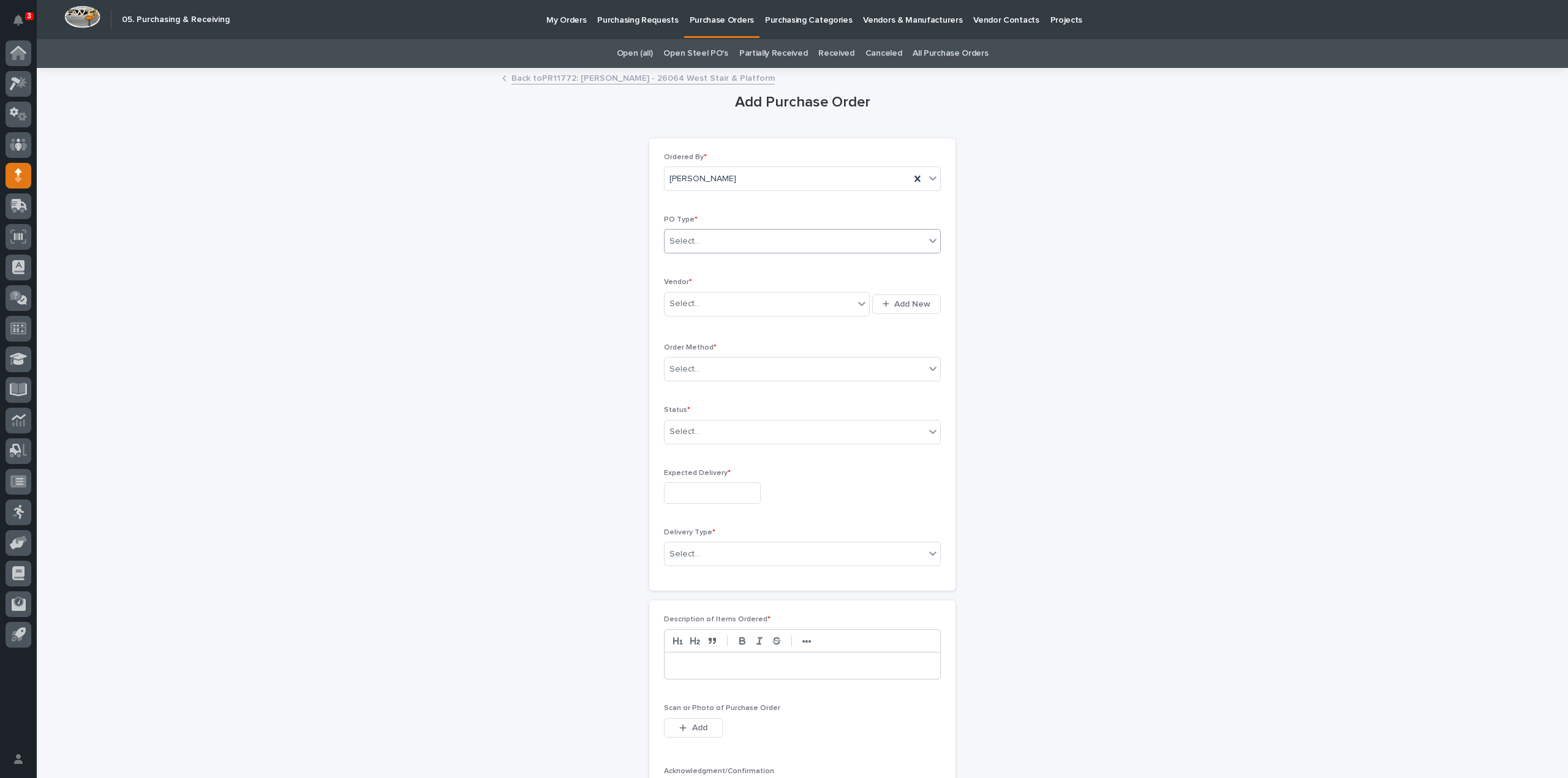
click at [713, 238] on div "Select..." at bounding box center [795, 241] width 260 height 21
click at [698, 281] on div "Paper" at bounding box center [797, 285] width 275 height 21
click at [701, 304] on div "Select..." at bounding box center [759, 304] width 189 height 21
type input "***"
click at [704, 324] on div "McMaster-Carr" at bounding box center [762, 325] width 206 height 21
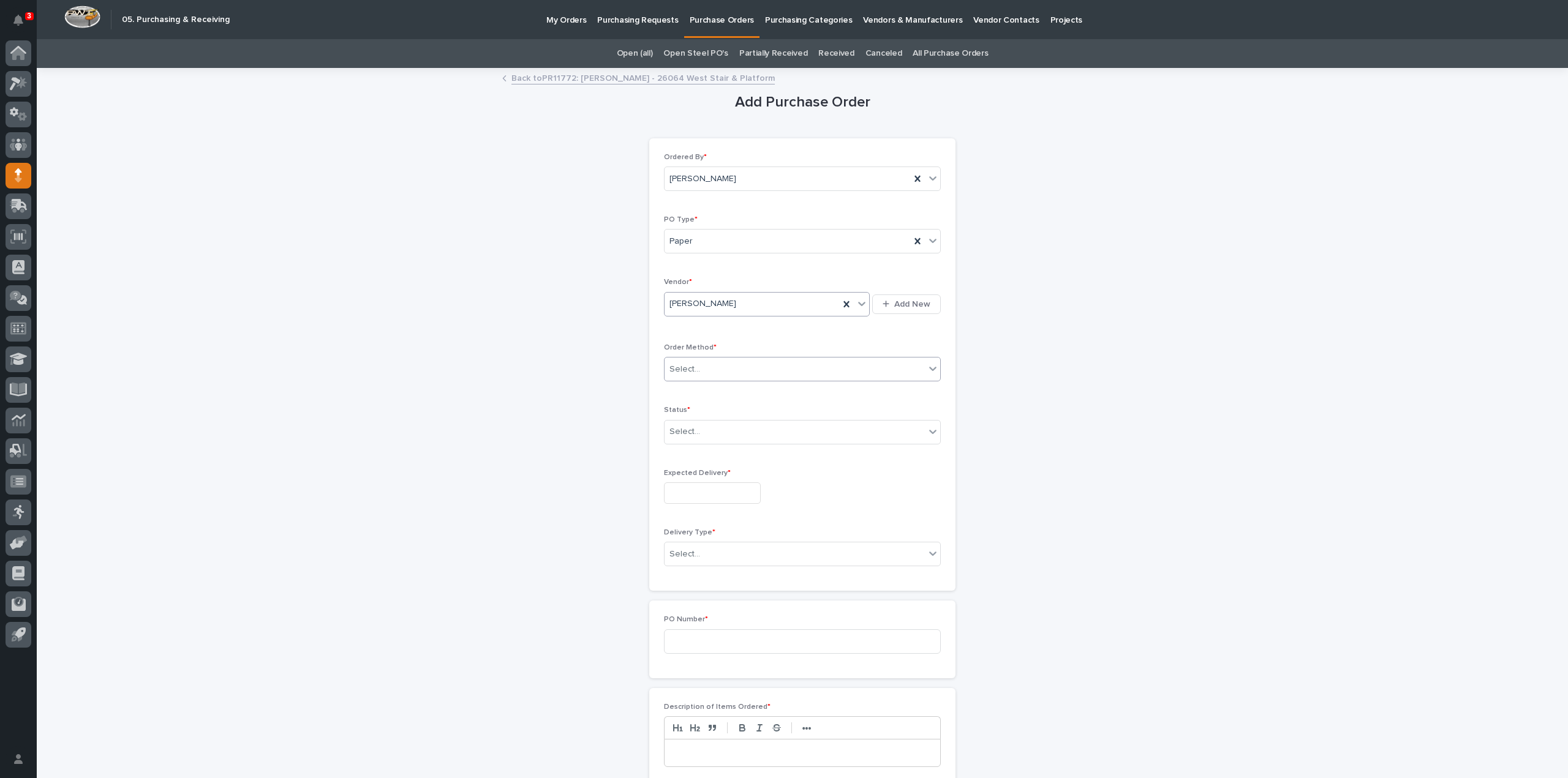
click at [698, 371] on div "Select..." at bounding box center [795, 370] width 260 height 21
click at [696, 395] on div "Online Order" at bounding box center [797, 390] width 275 height 21
click at [692, 434] on div "Select..." at bounding box center [684, 432] width 31 height 13
click at [693, 476] on div "Submitted" at bounding box center [797, 474] width 275 height 21
click at [690, 488] on input "text" at bounding box center [712, 492] width 97 height 21
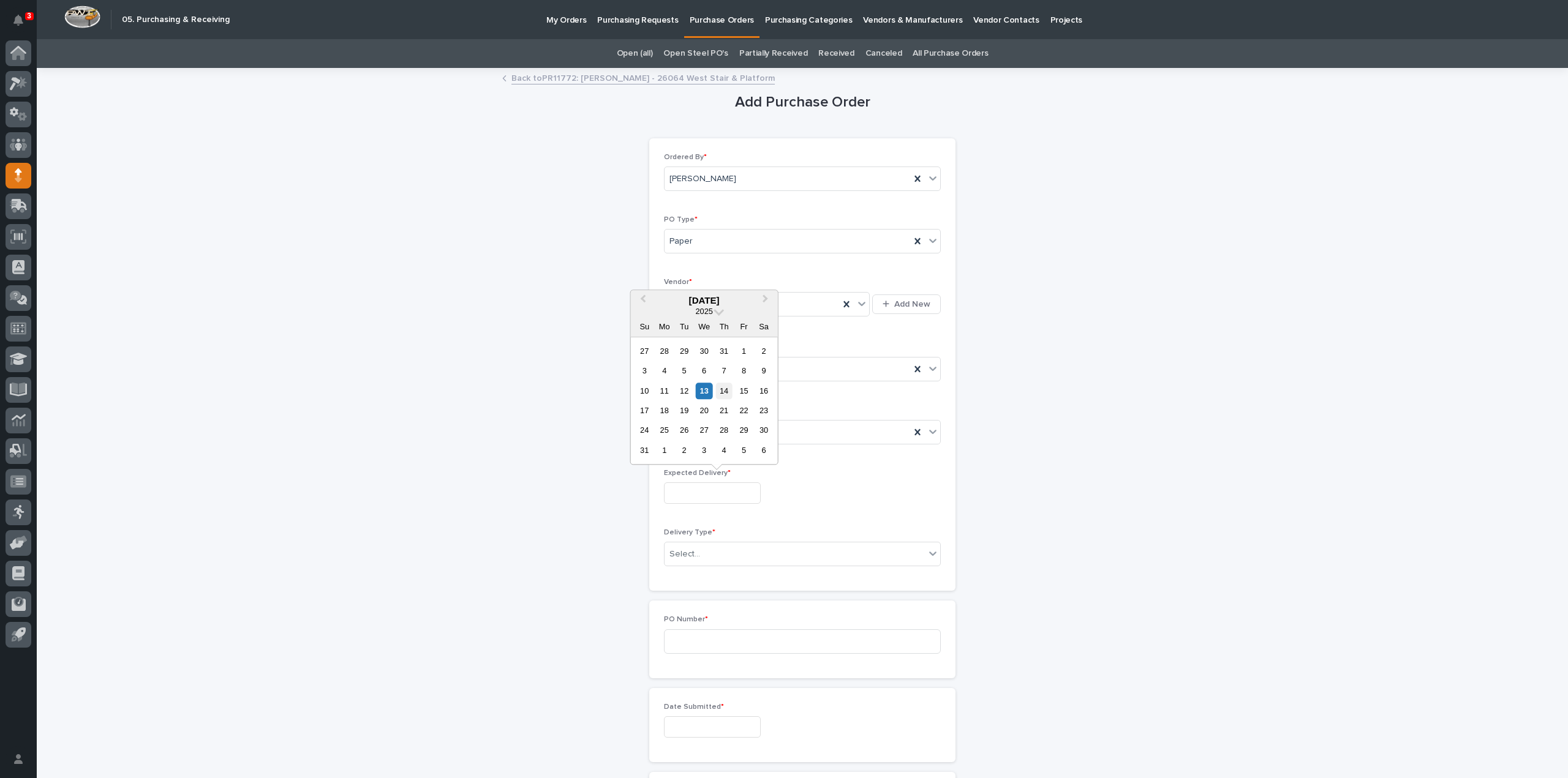
click at [725, 386] on div "14" at bounding box center [724, 390] width 17 height 17
type input "**********"
click at [712, 554] on div "Select..." at bounding box center [795, 554] width 260 height 21
click at [701, 570] on div "Deliver to PWI" at bounding box center [797, 574] width 275 height 21
click at [698, 644] on input at bounding box center [802, 641] width 277 height 24
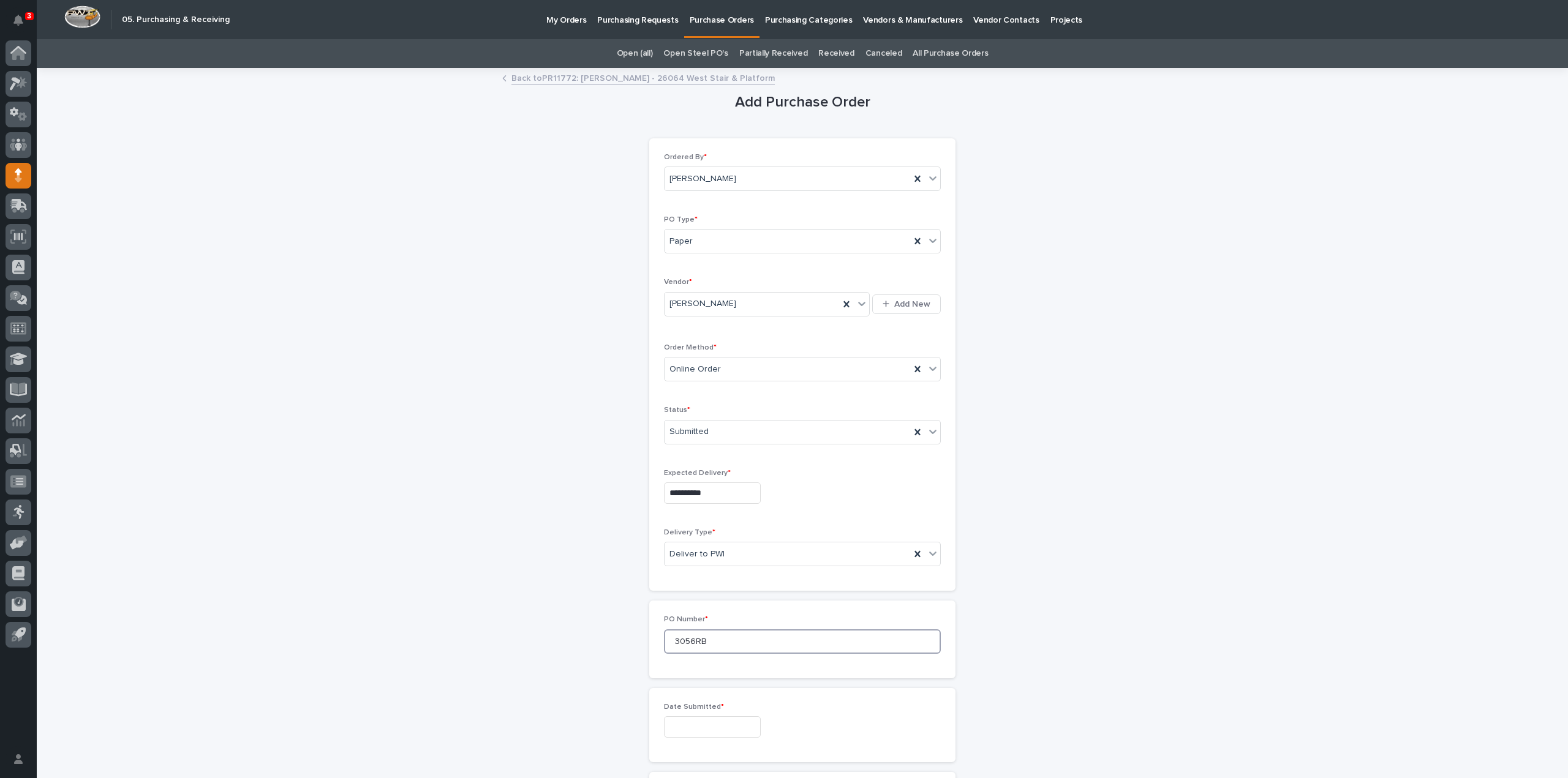
scroll to position [123, 0]
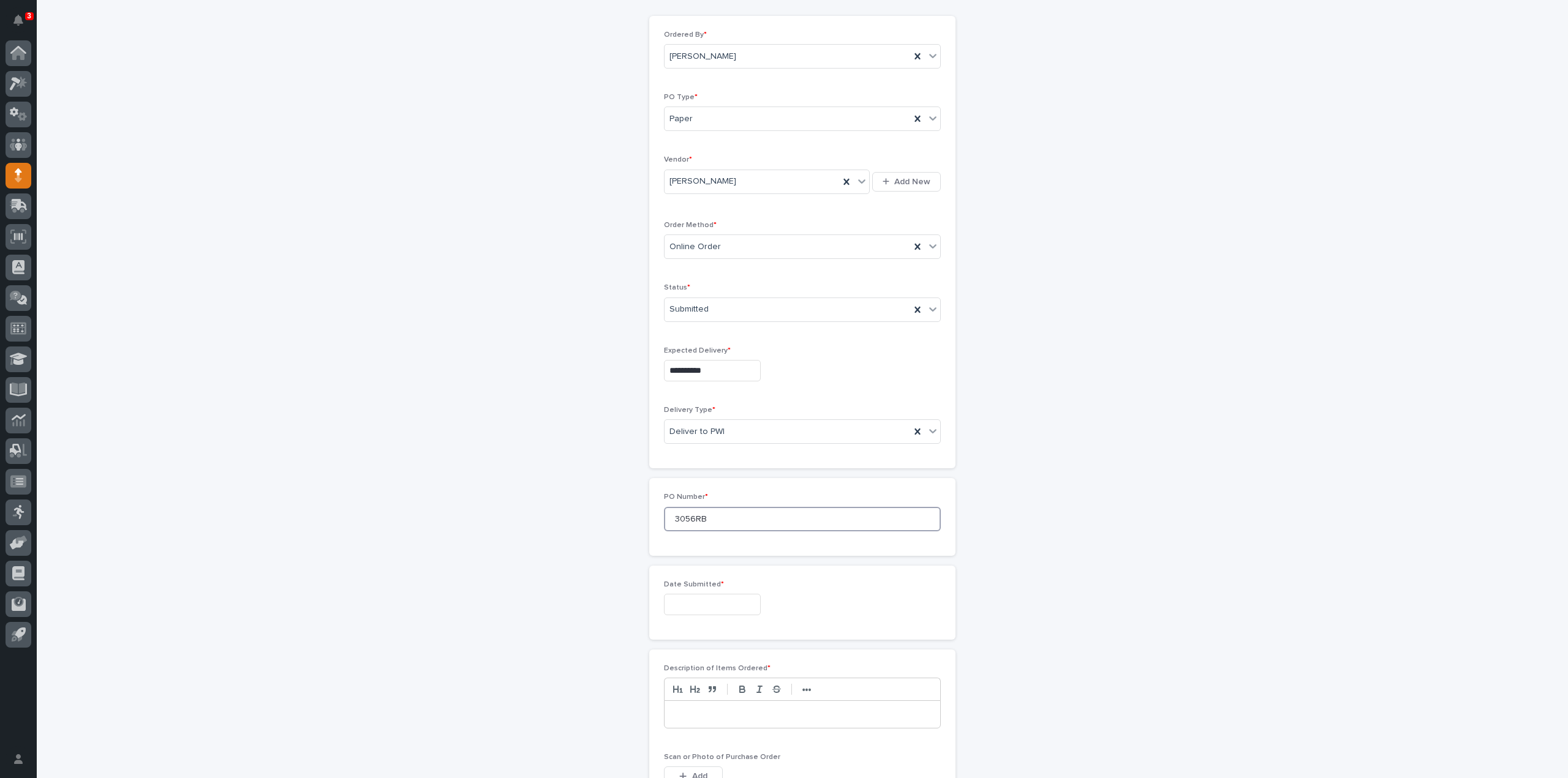
type input "3056RB"
click at [726, 600] on input "text" at bounding box center [712, 604] width 97 height 21
click at [707, 503] on div "13" at bounding box center [704, 501] width 17 height 17
type input "**********"
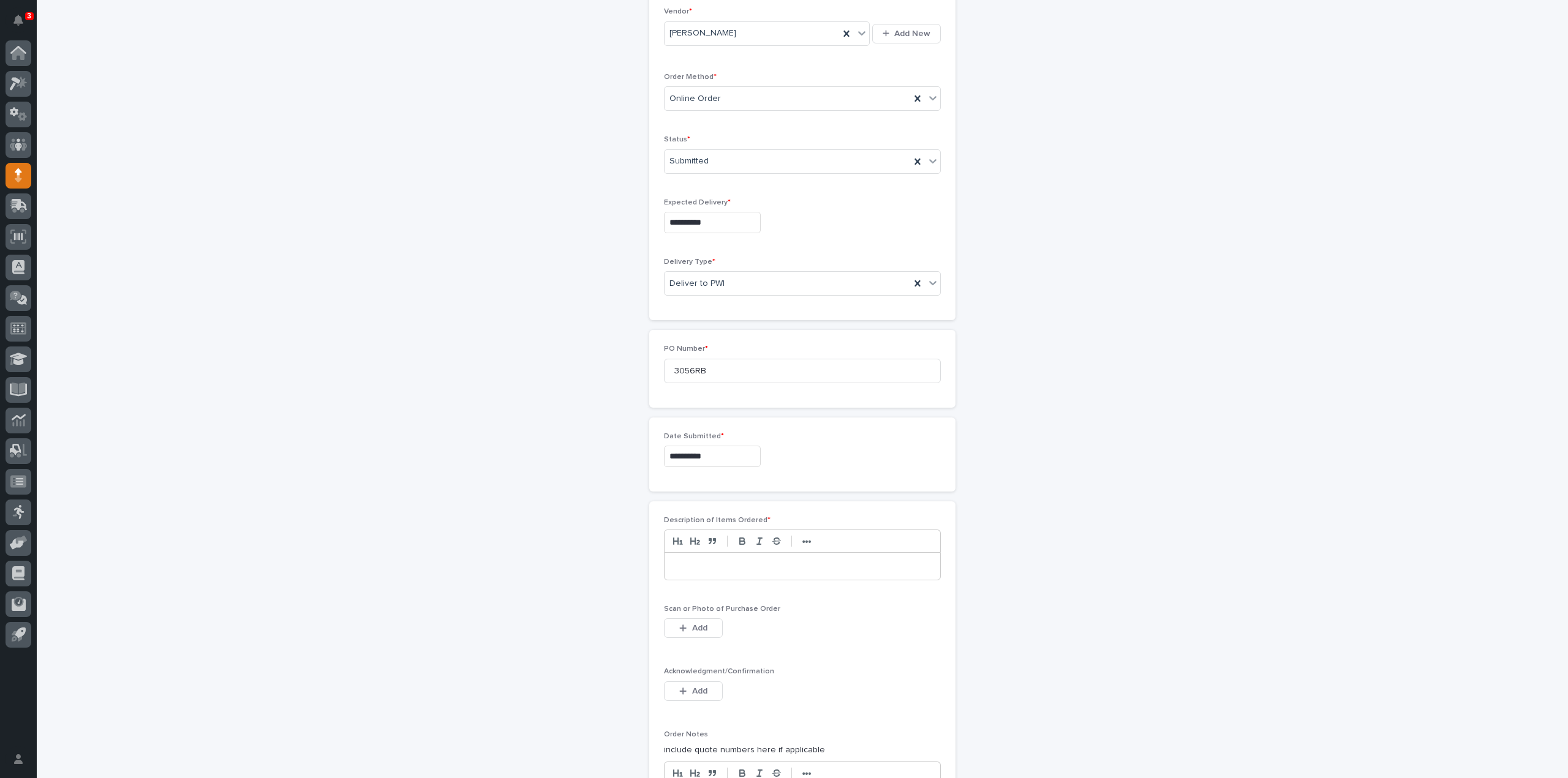
scroll to position [367, 0]
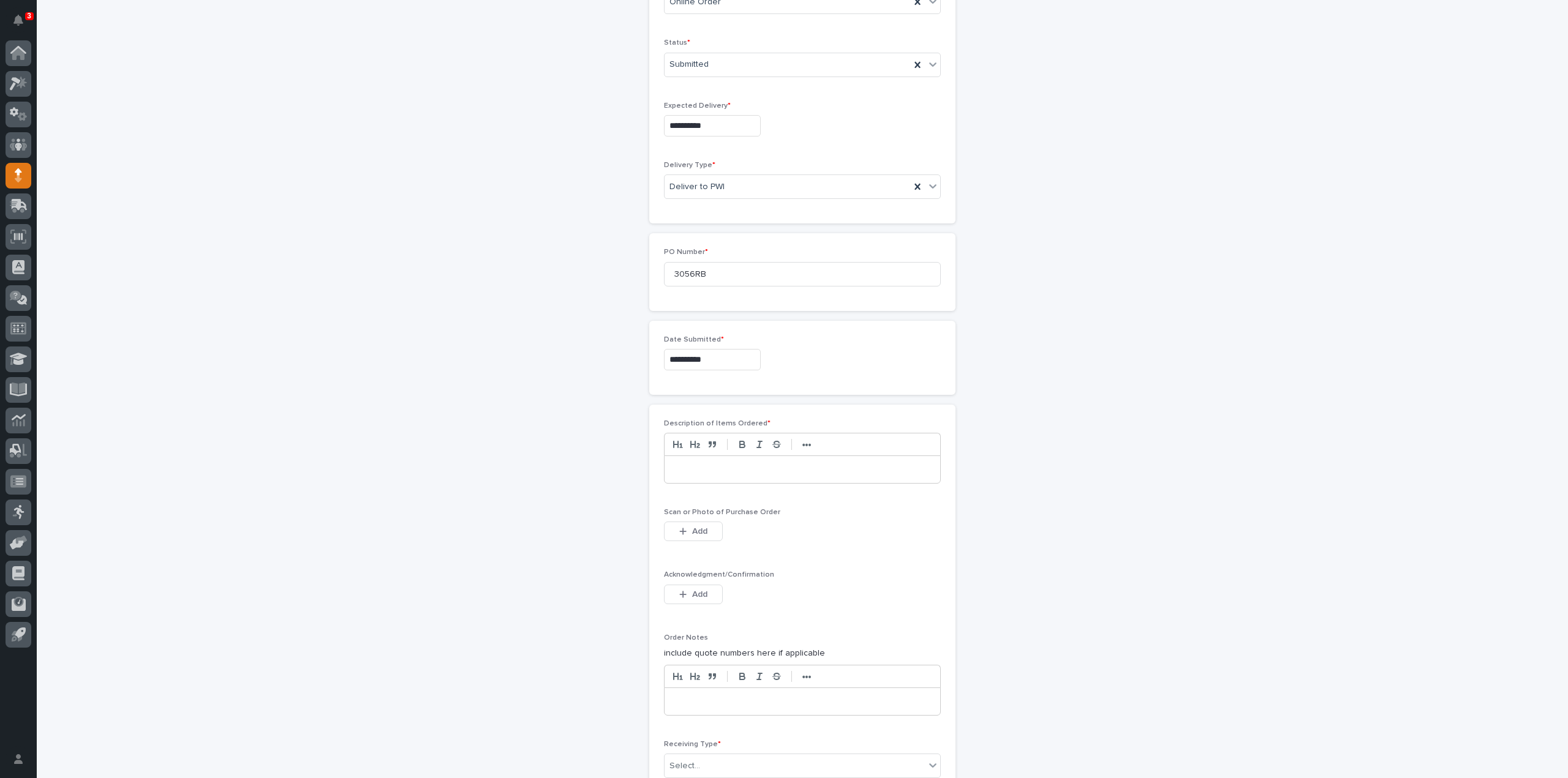
click at [695, 470] on p at bounding box center [802, 469] width 257 height 12
click at [700, 527] on span "Add" at bounding box center [699, 531] width 15 height 9
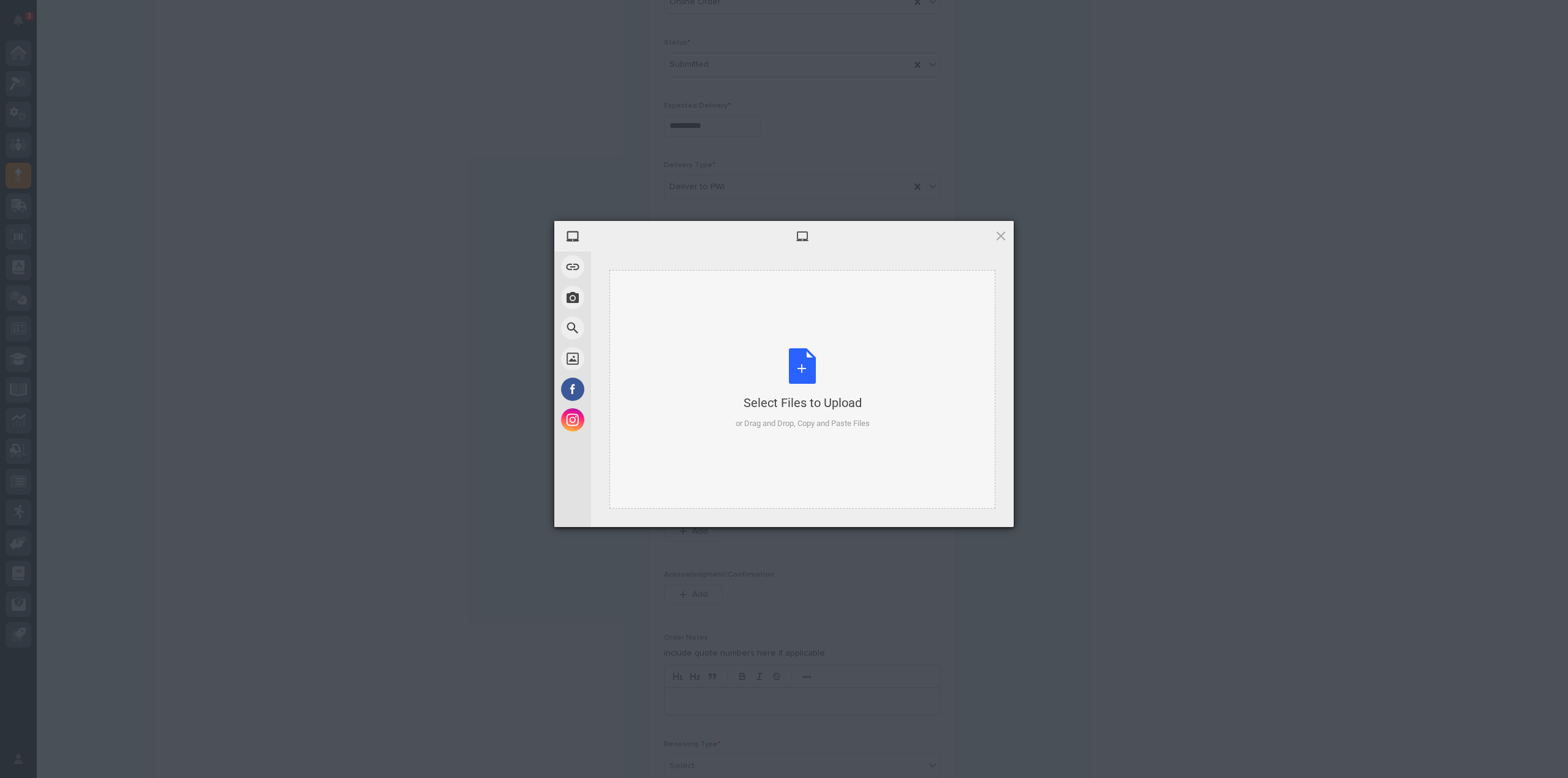
click at [813, 374] on div "Select Files to Upload or Drag and Drop, Copy and Paste Files" at bounding box center [803, 389] width 134 height 81
click at [983, 509] on span "Upload 1" at bounding box center [976, 511] width 24 height 10
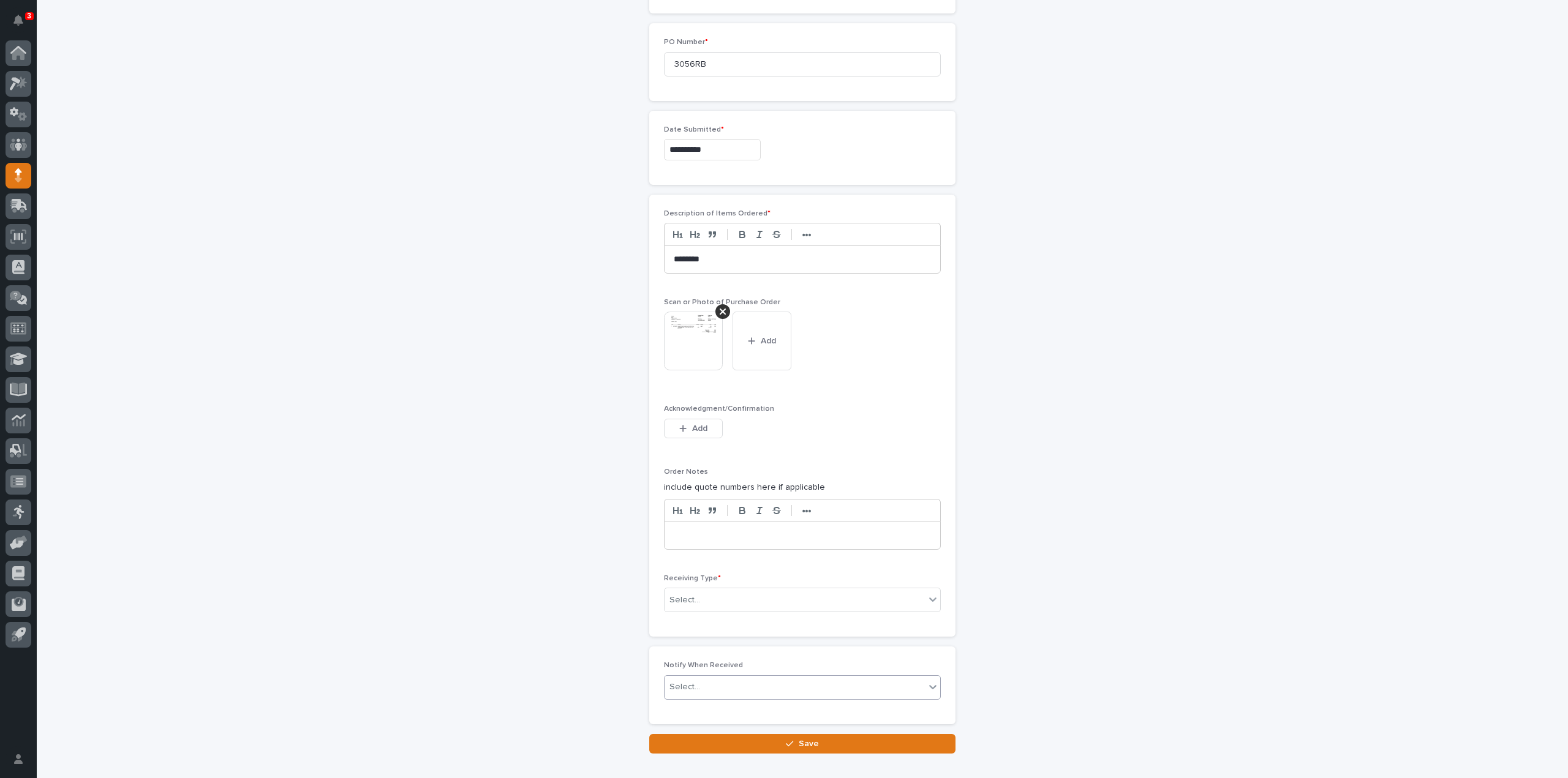
scroll to position [634, 0]
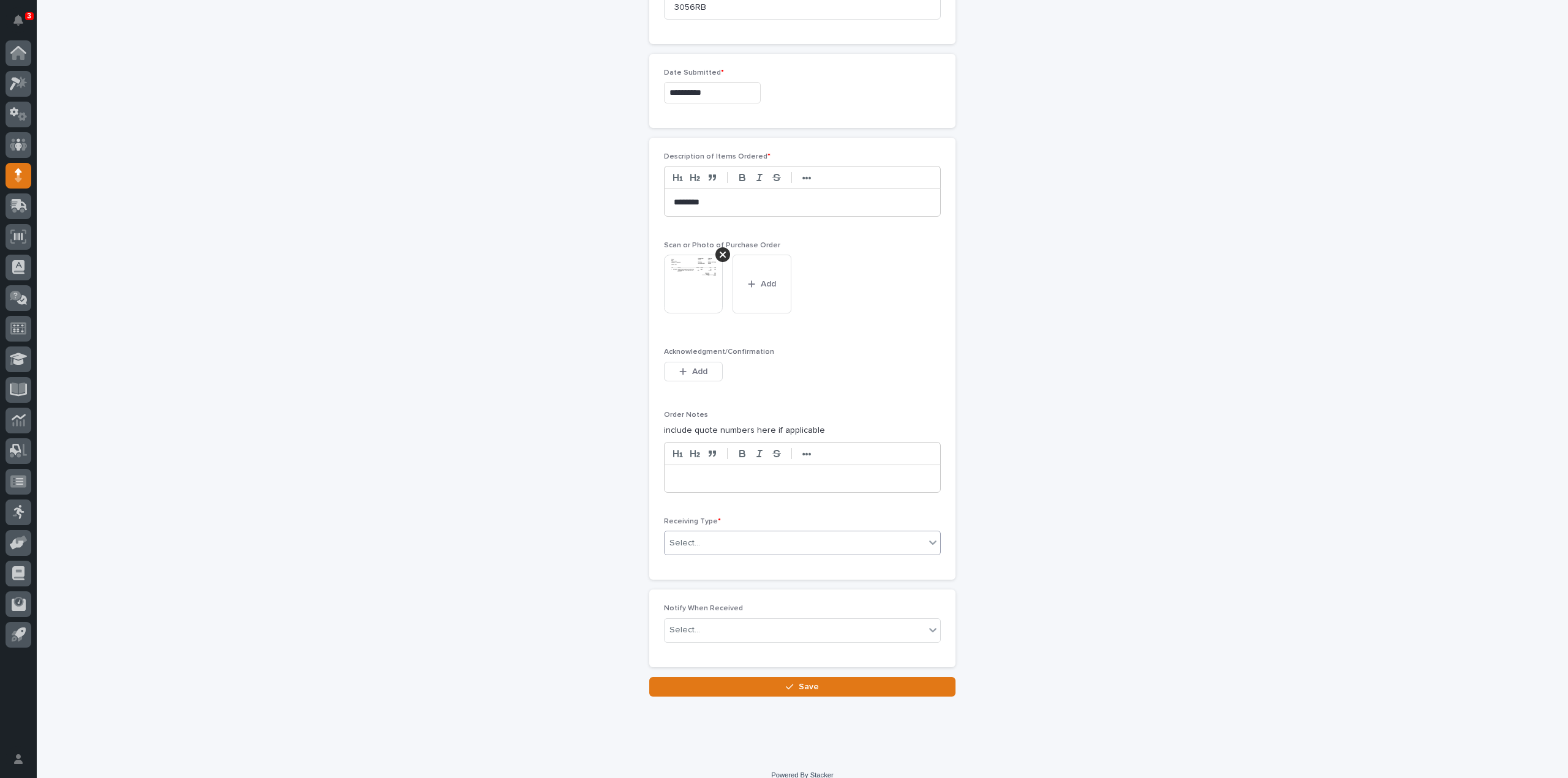
click at [696, 533] on div "Select..." at bounding box center [795, 543] width 260 height 21
click at [695, 628] on div "Deliver to" at bounding box center [797, 625] width 275 height 21
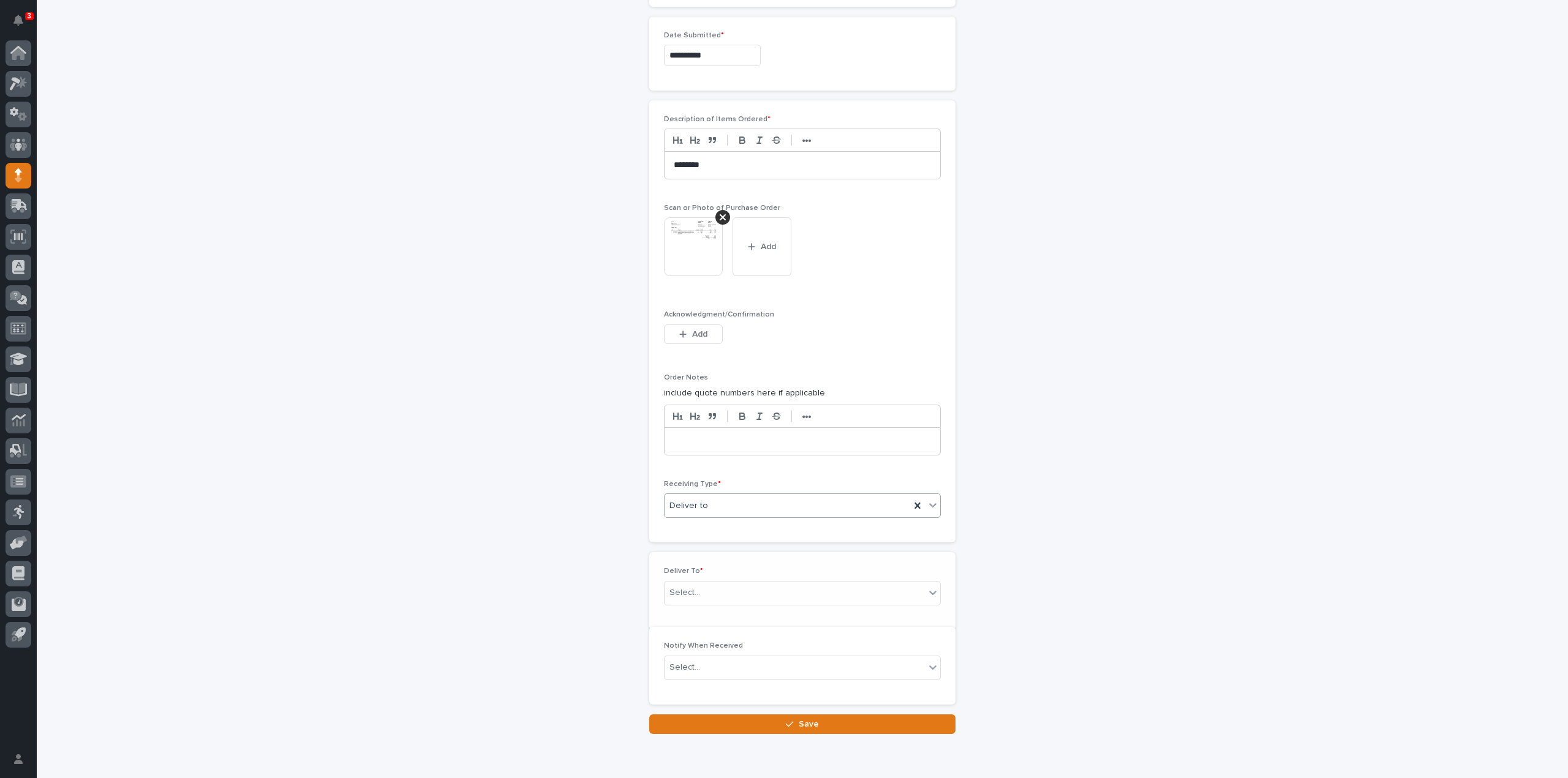
scroll to position [677, 0]
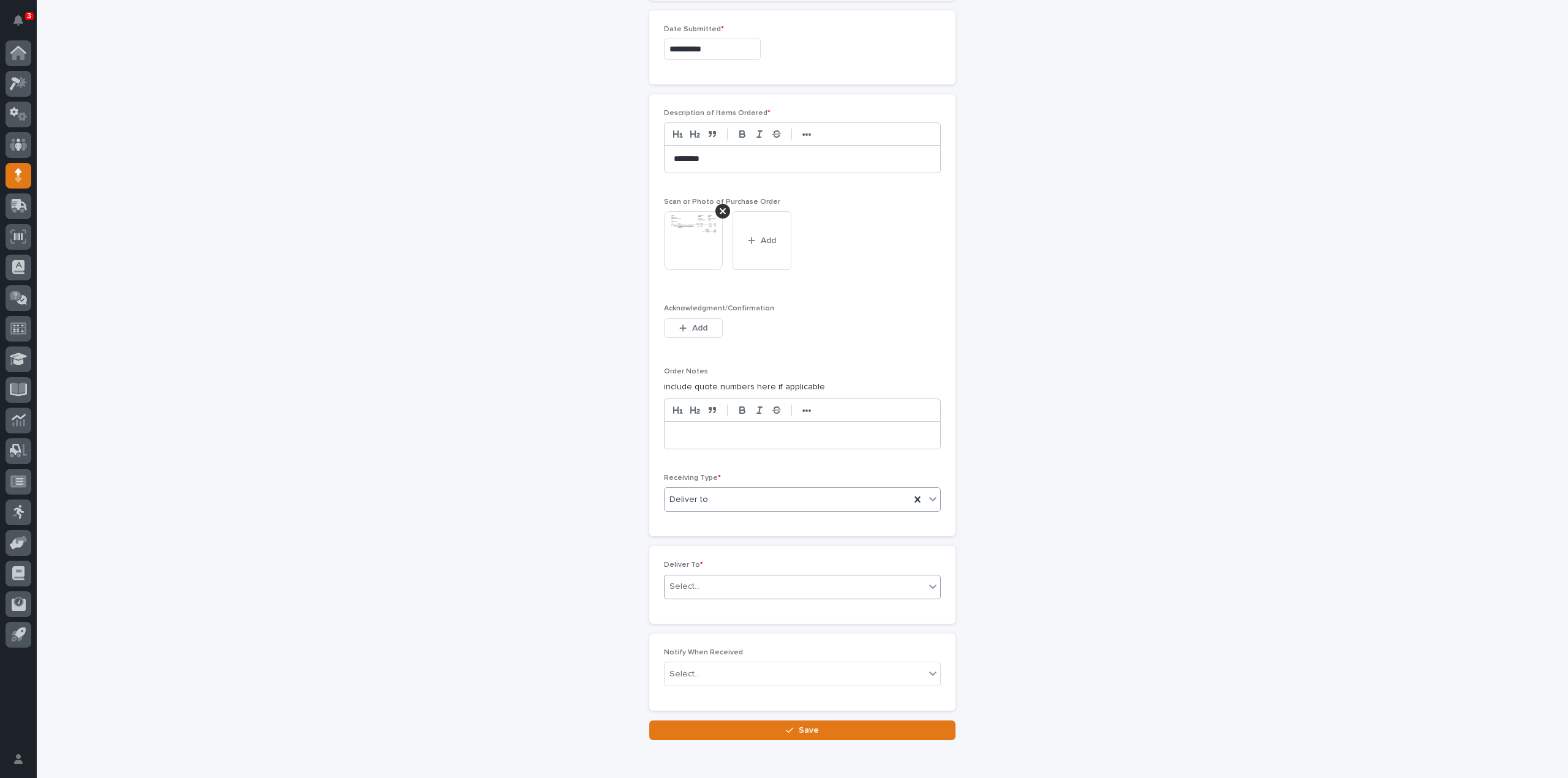
click at [684, 581] on div "Select..." at bounding box center [684, 587] width 31 height 13
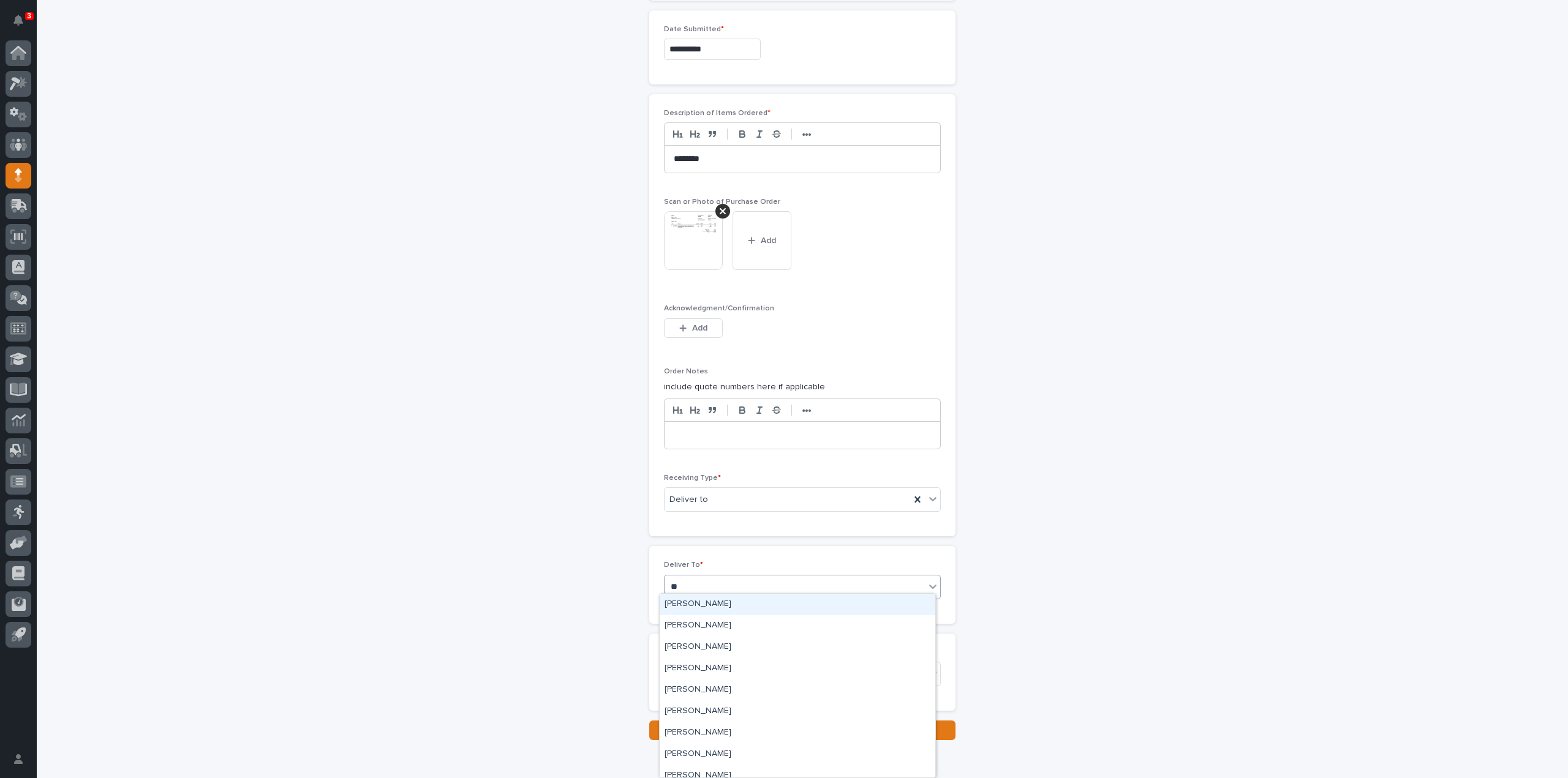
type input "***"
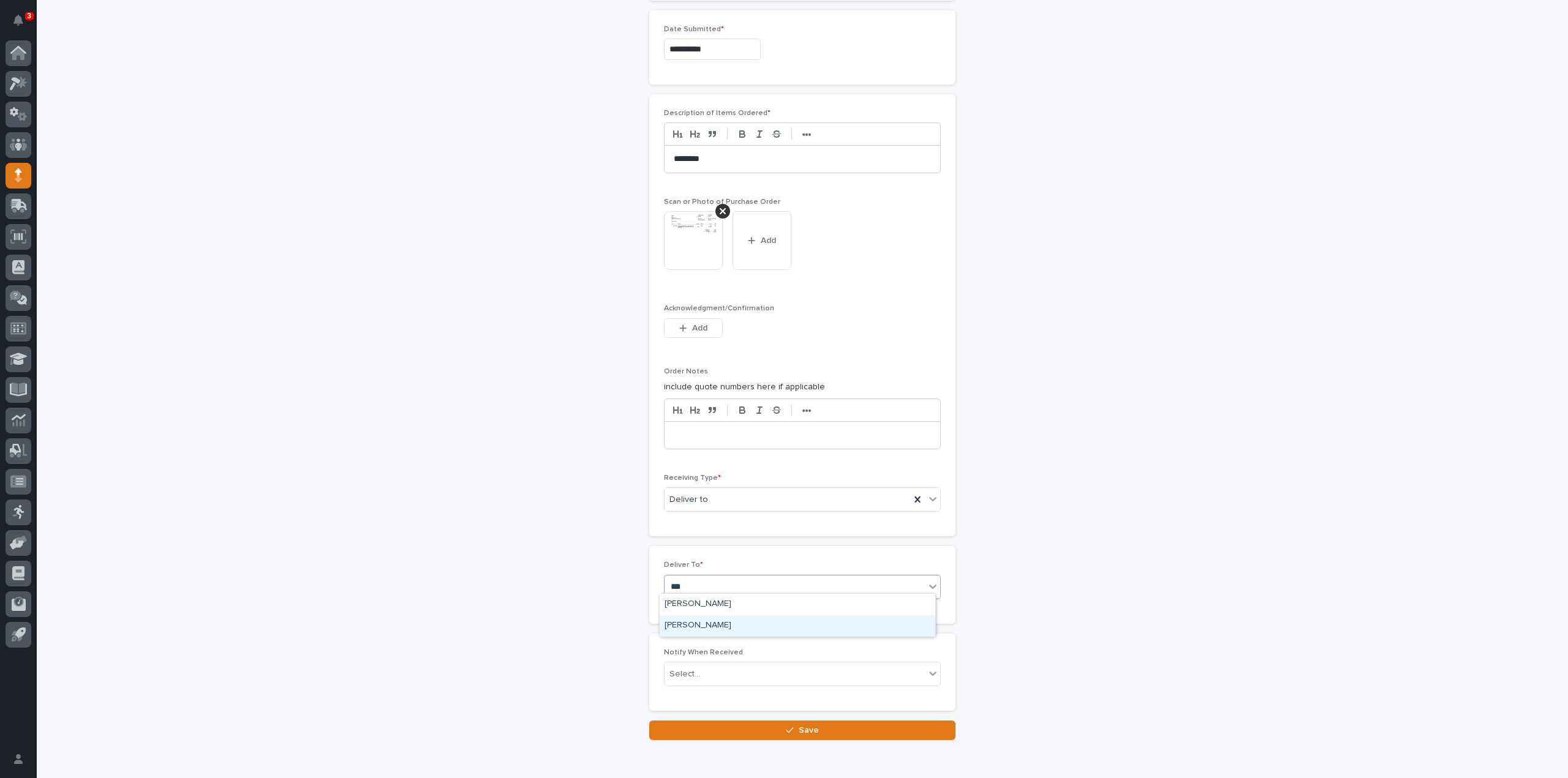
click at [688, 626] on div "Austin Schwartz" at bounding box center [797, 625] width 275 height 21
click at [678, 668] on div "Select..." at bounding box center [684, 675] width 31 height 13
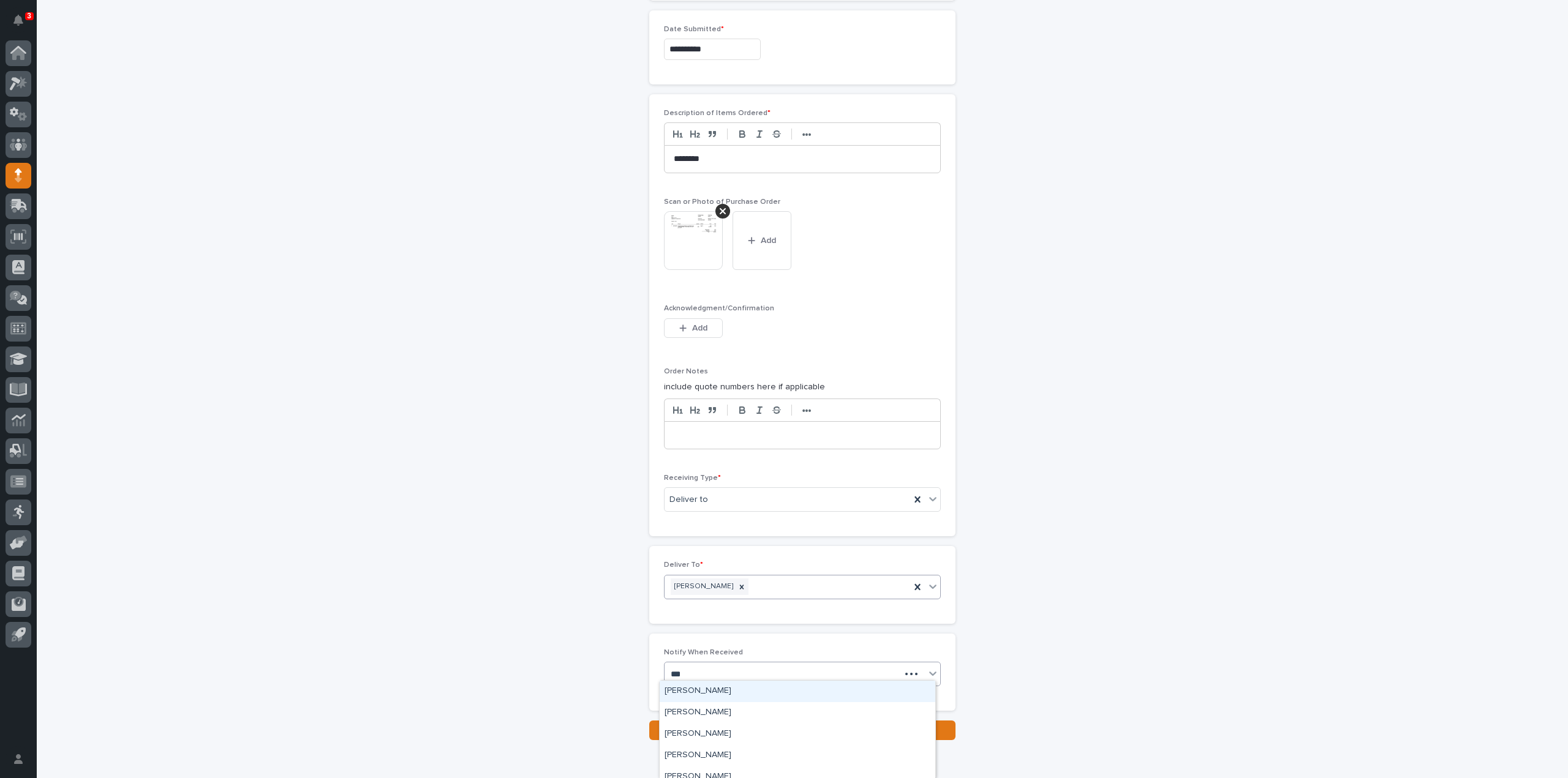
type input "****"
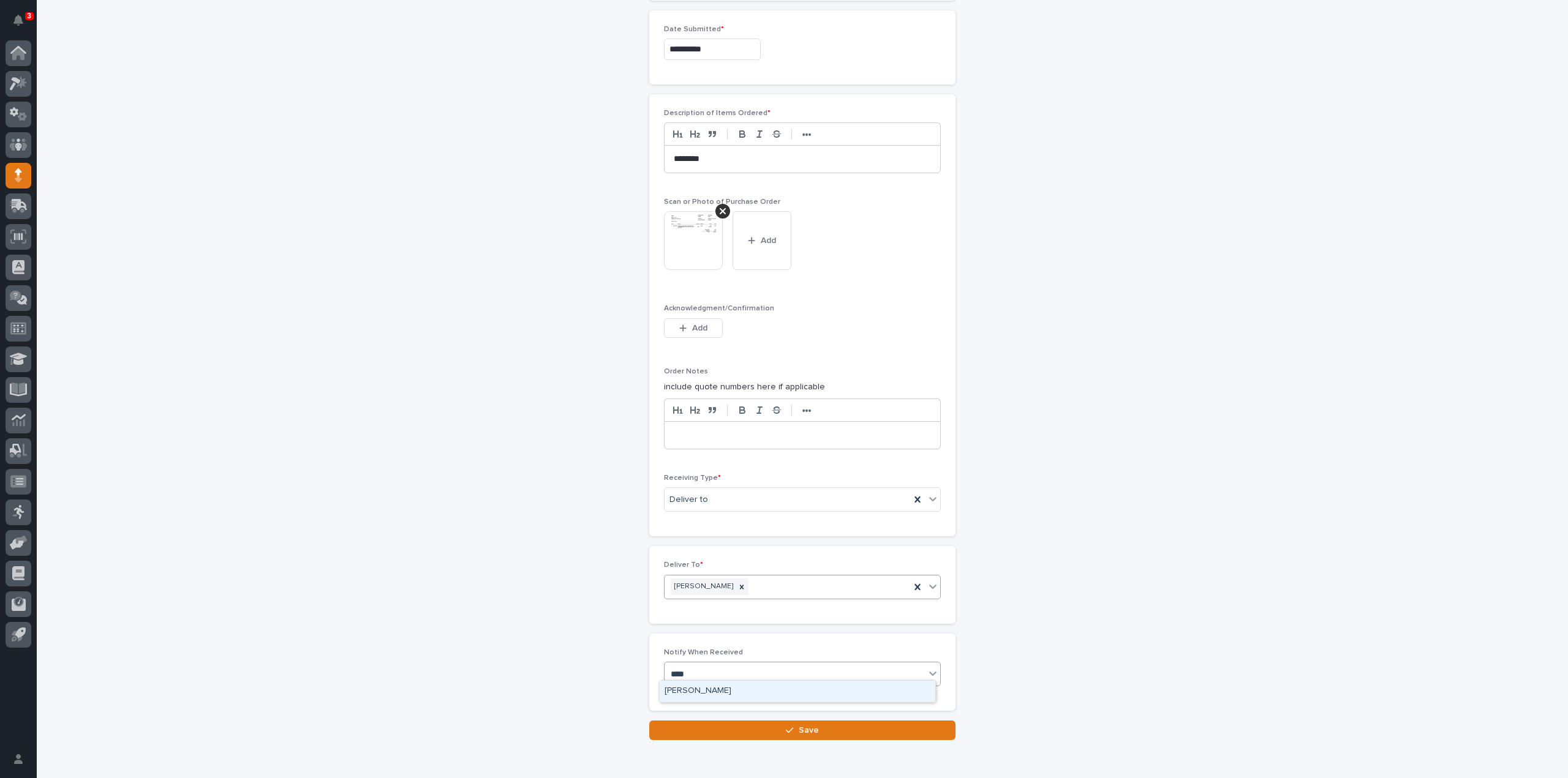
click at [745, 690] on div "[PERSON_NAME]" at bounding box center [797, 691] width 275 height 21
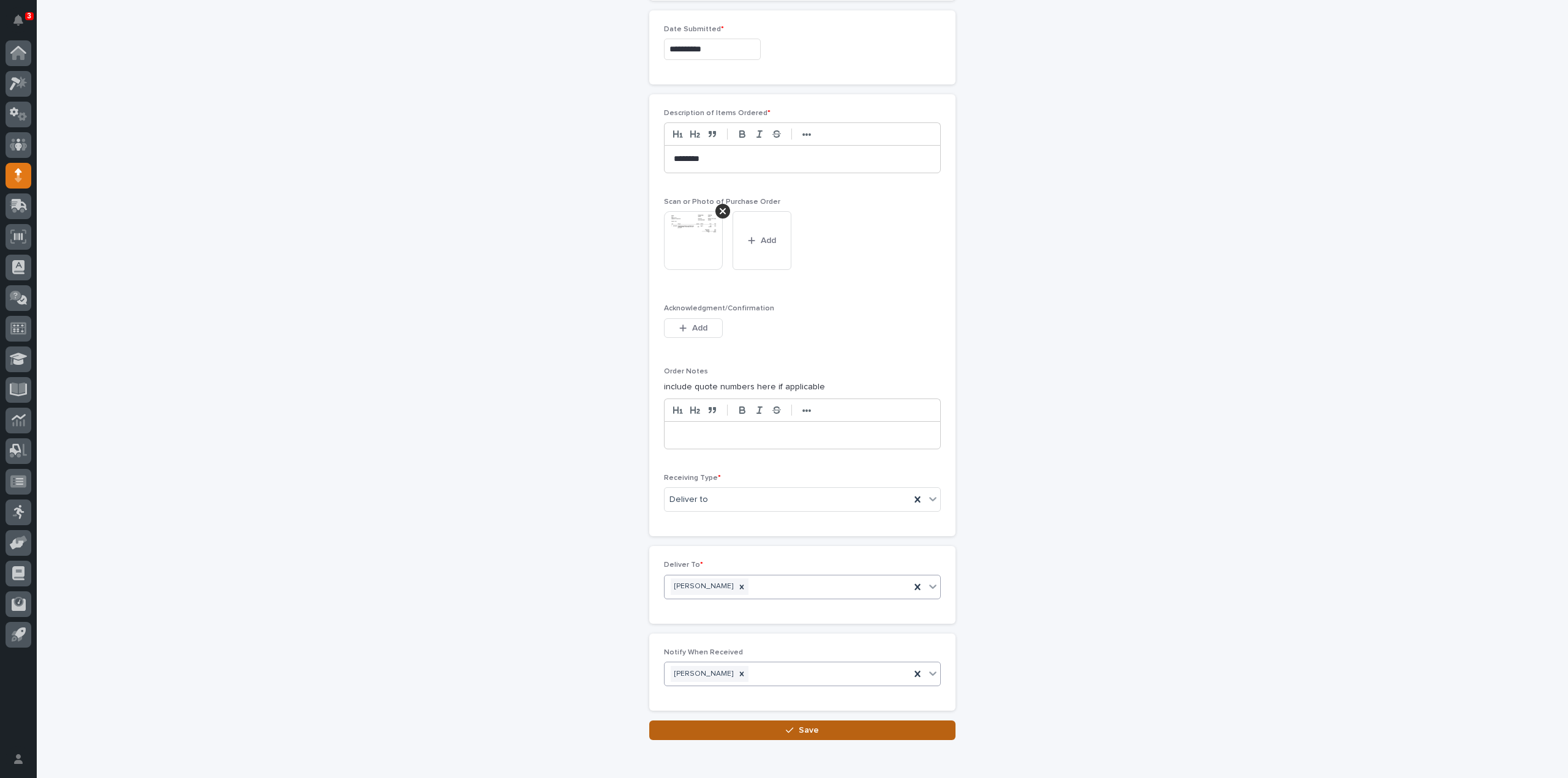
click at [752, 727] on button "Save" at bounding box center [802, 730] width 306 height 20
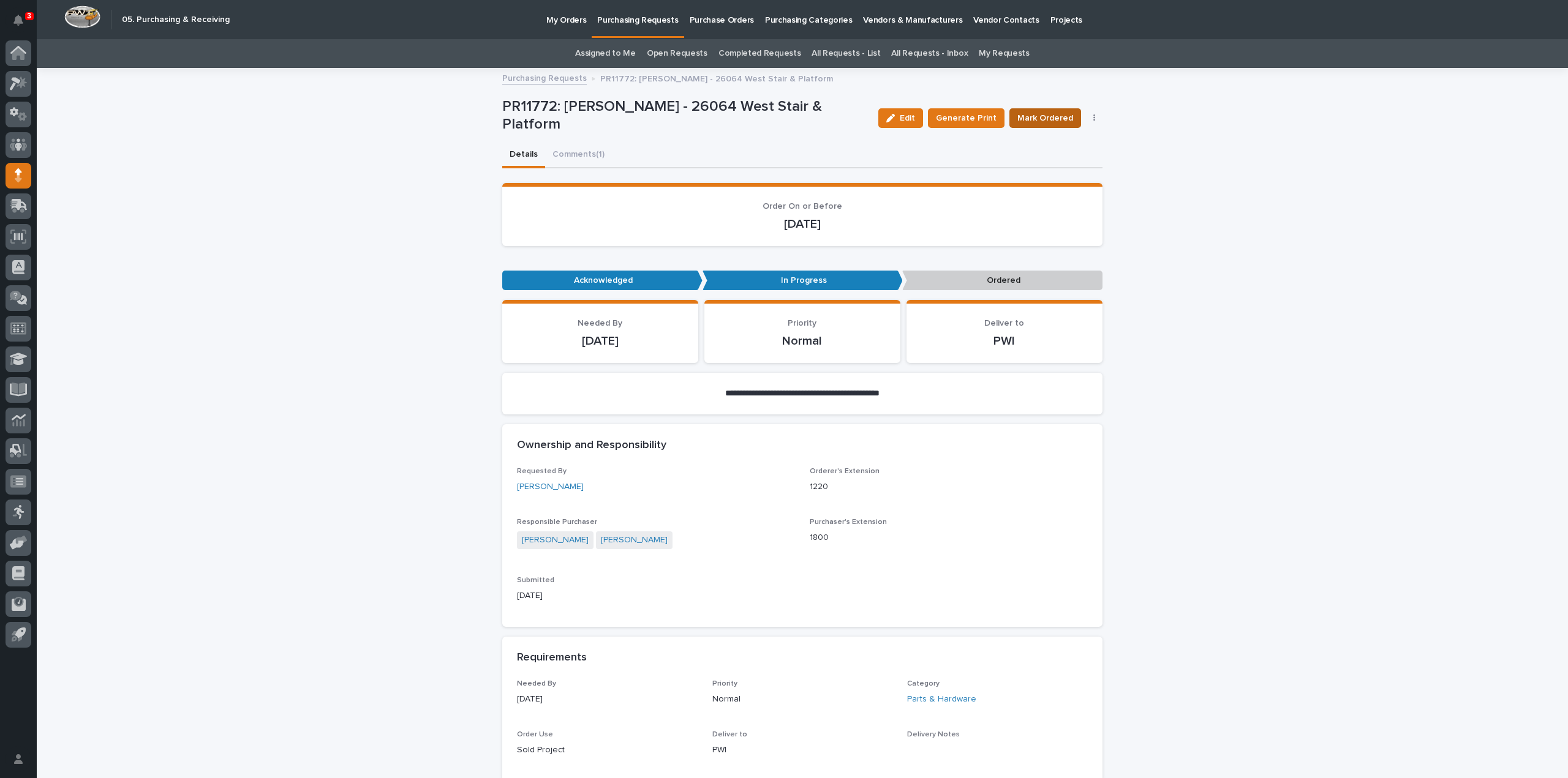
click at [1046, 116] on span "Mark Ordered" at bounding box center [1045, 118] width 56 height 12
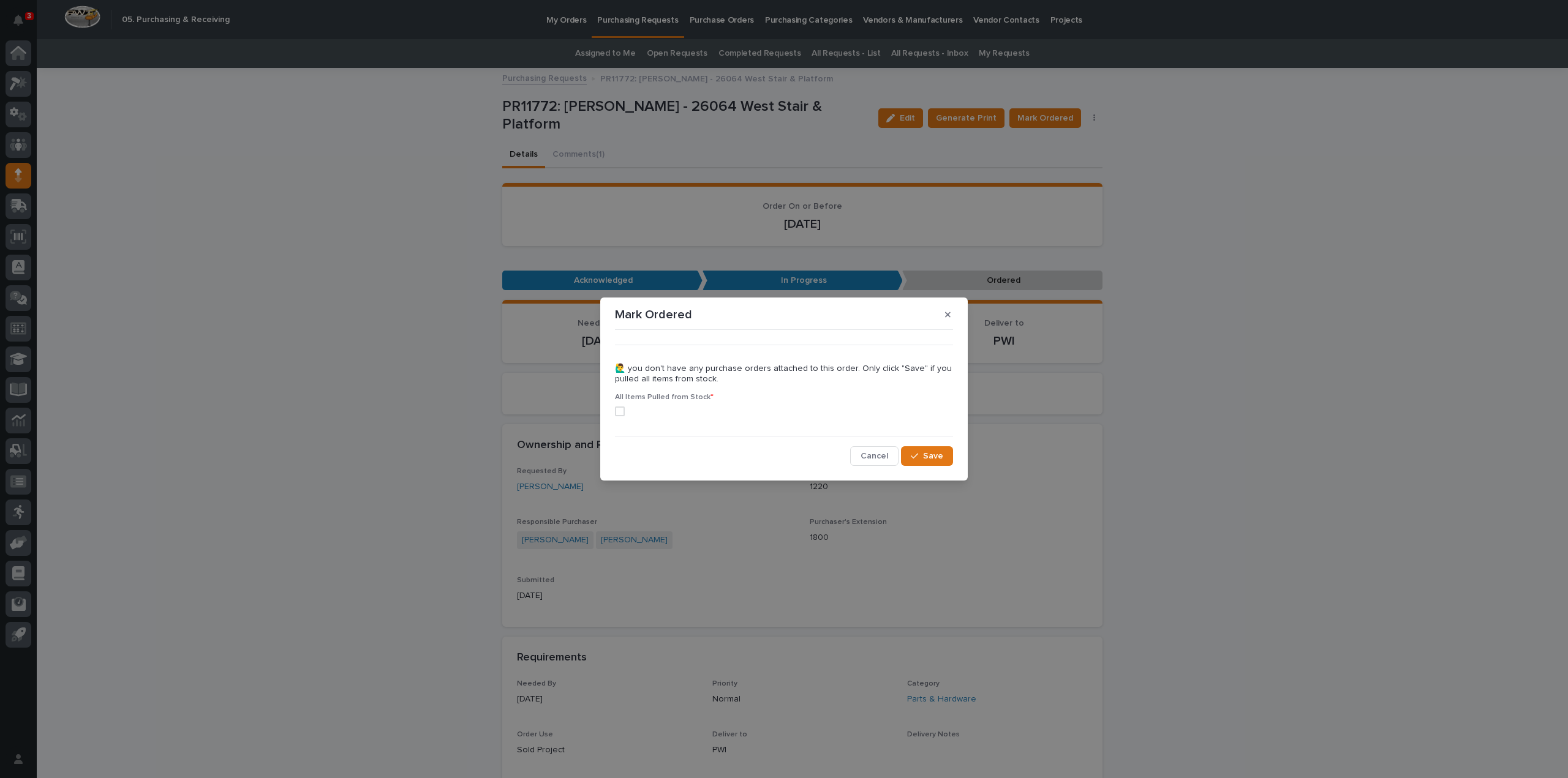
click at [1362, 378] on div "Mark Ordered ••• 🙋‍♂️ you don't have any purchase orders attached to this order…" at bounding box center [784, 389] width 1568 height 778
click at [947, 316] on icon "button" at bounding box center [948, 315] width 6 height 9
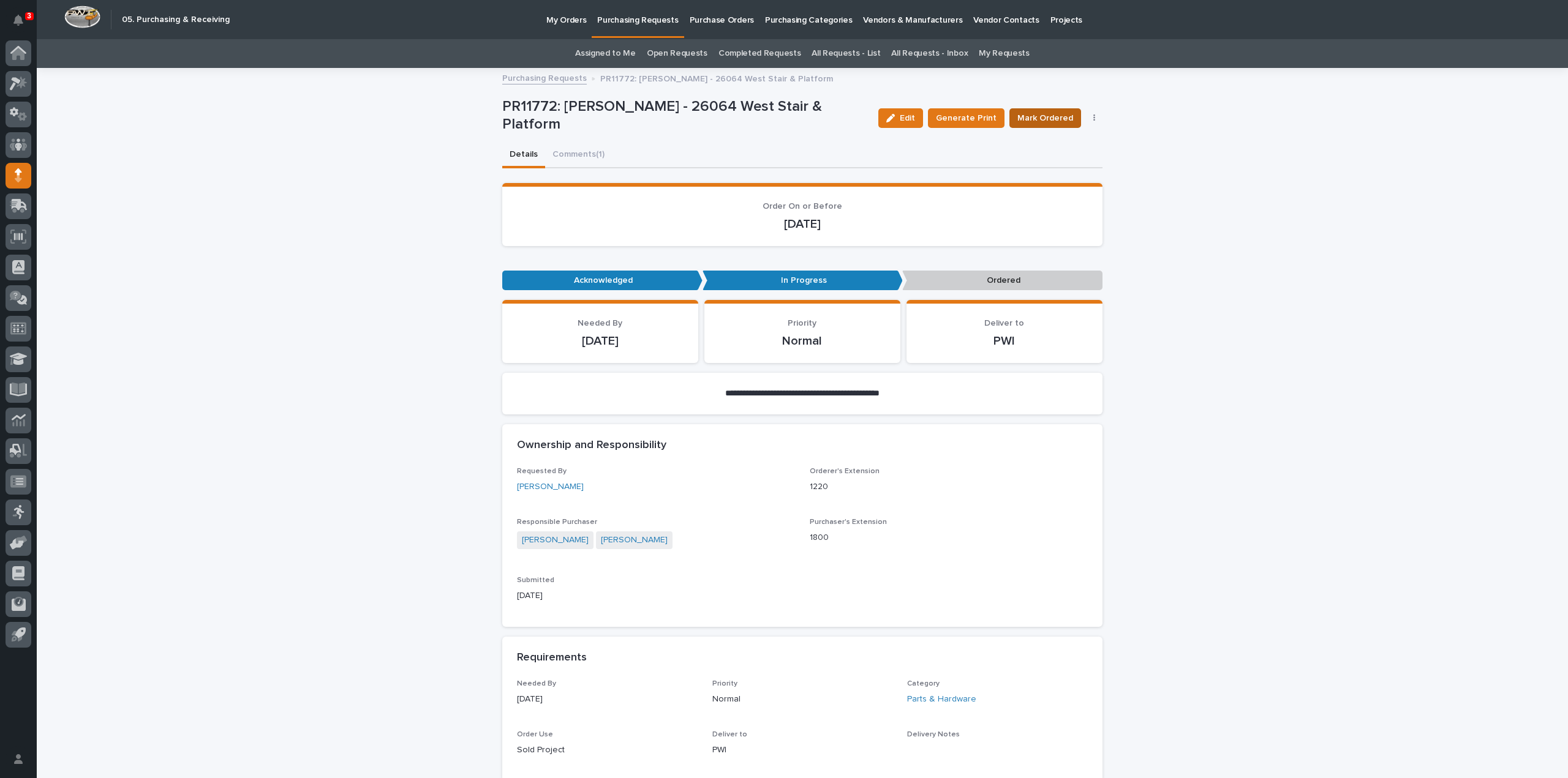
click at [1027, 117] on span "Mark Ordered" at bounding box center [1045, 118] width 56 height 12
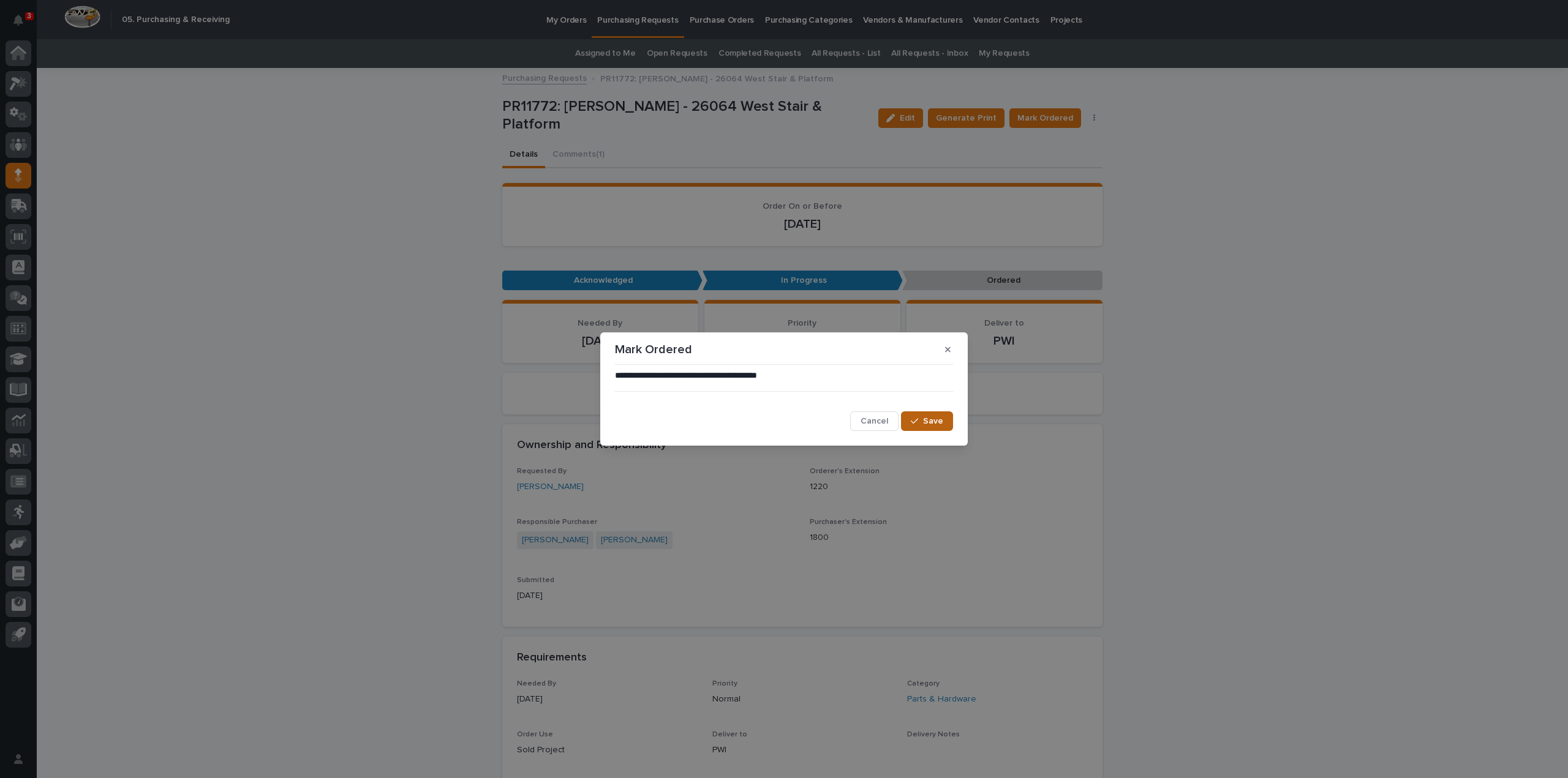
click at [931, 421] on span "Save" at bounding box center [933, 421] width 21 height 9
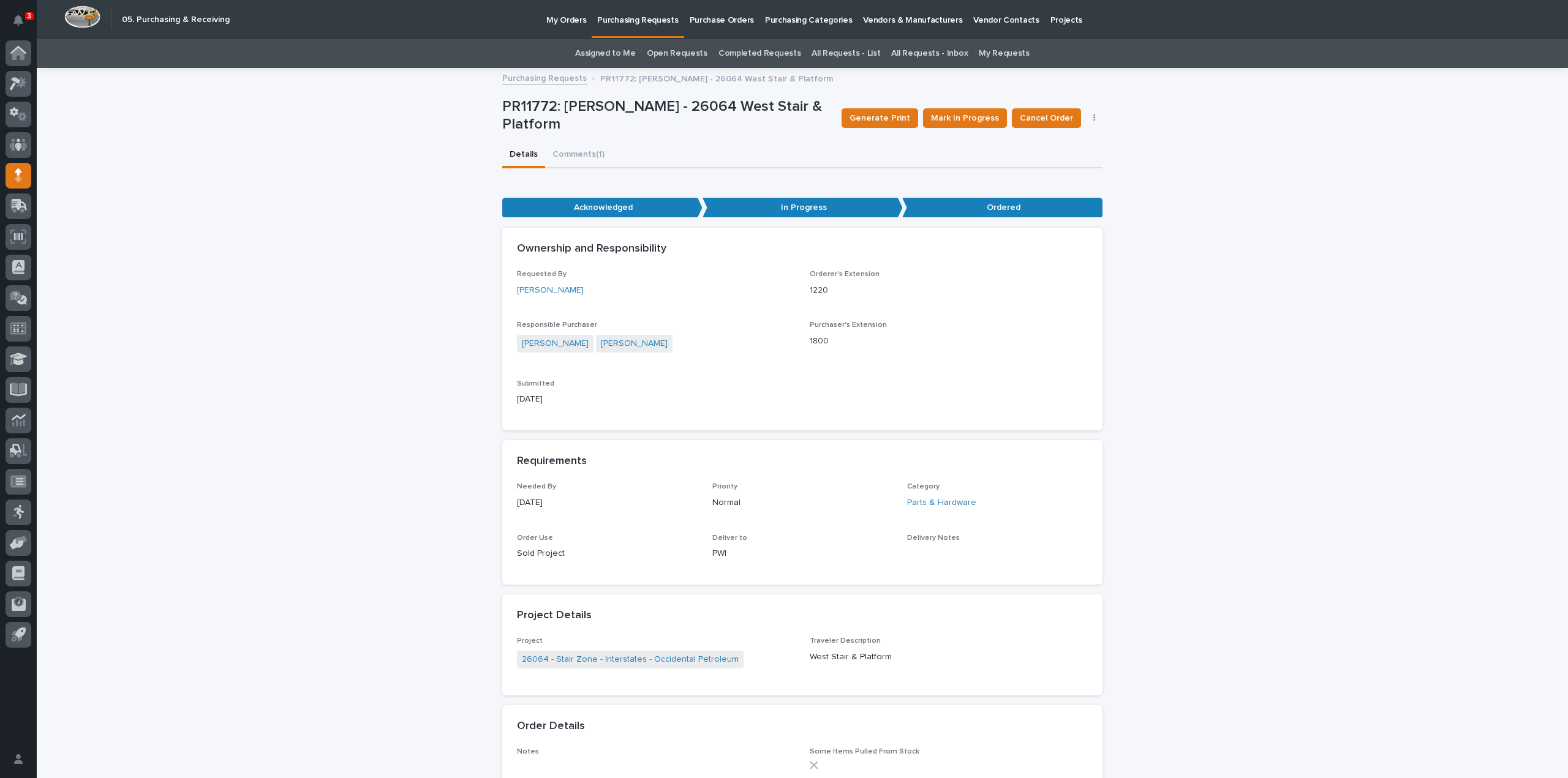
click at [913, 54] on link "All Requests - Inbox" at bounding box center [929, 53] width 76 height 29
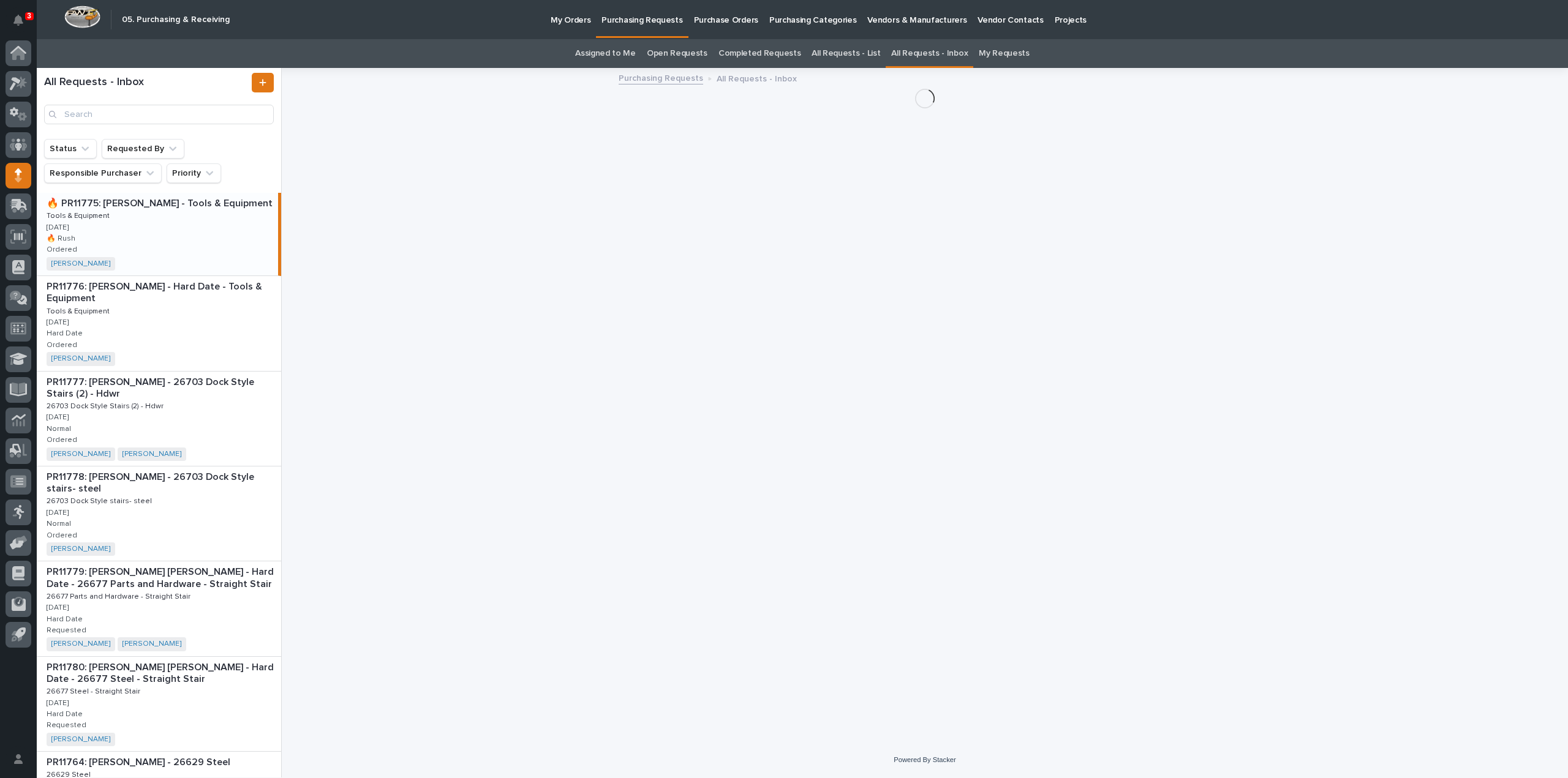
click at [864, 52] on link "All Requests - List" at bounding box center [845, 53] width 68 height 29
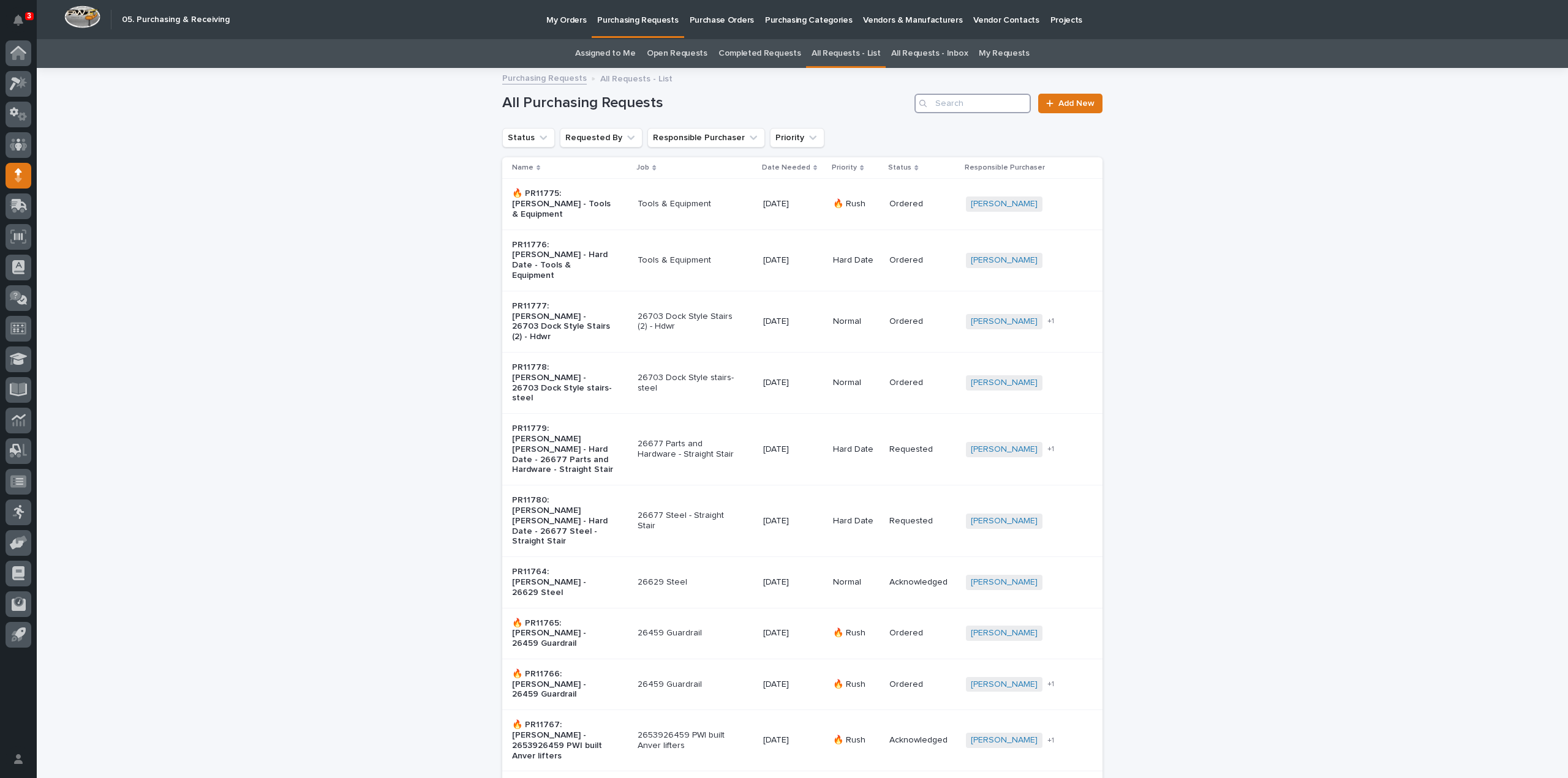
click at [947, 109] on input "Search" at bounding box center [972, 103] width 116 height 20
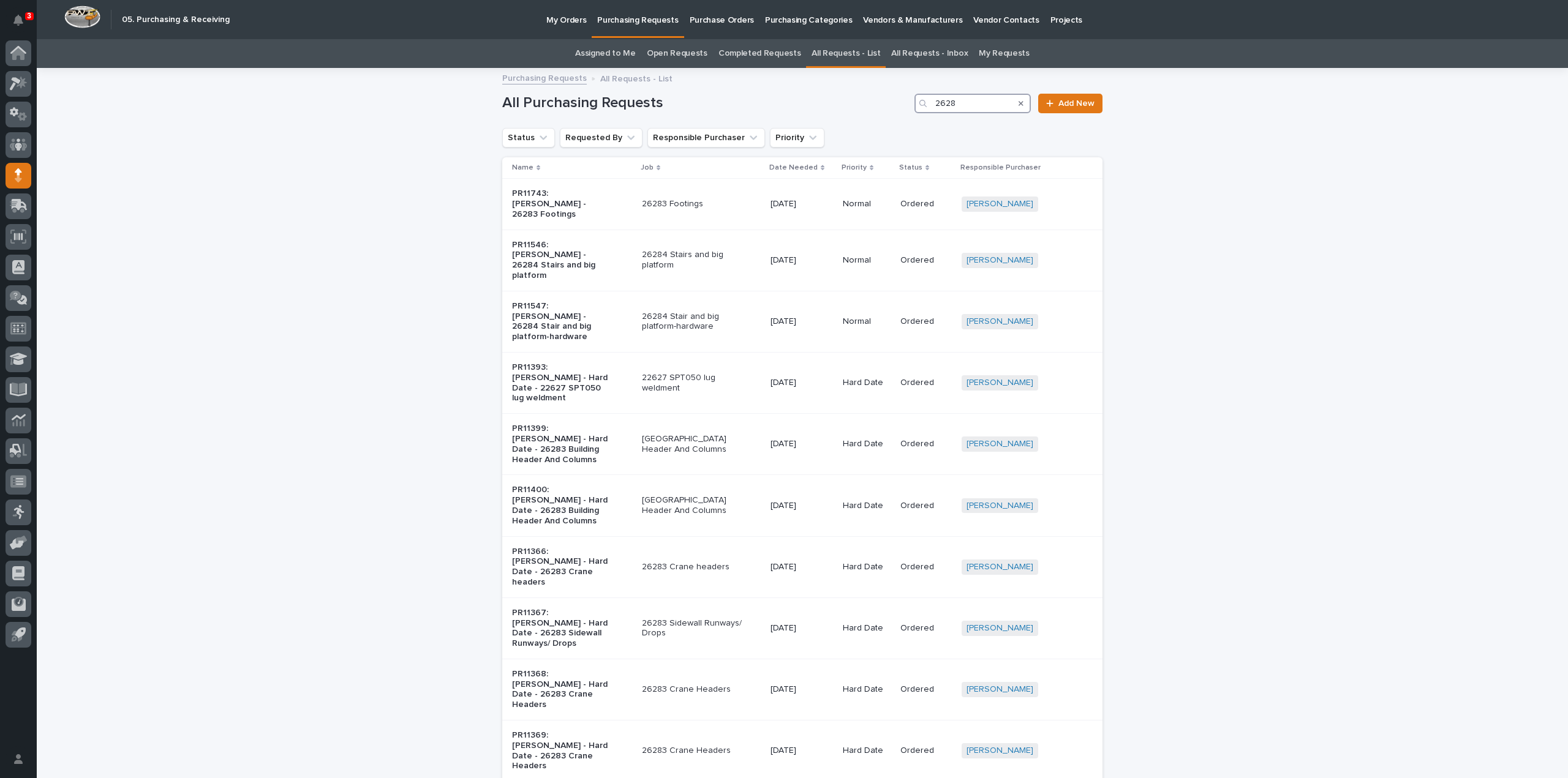
type input "26284"
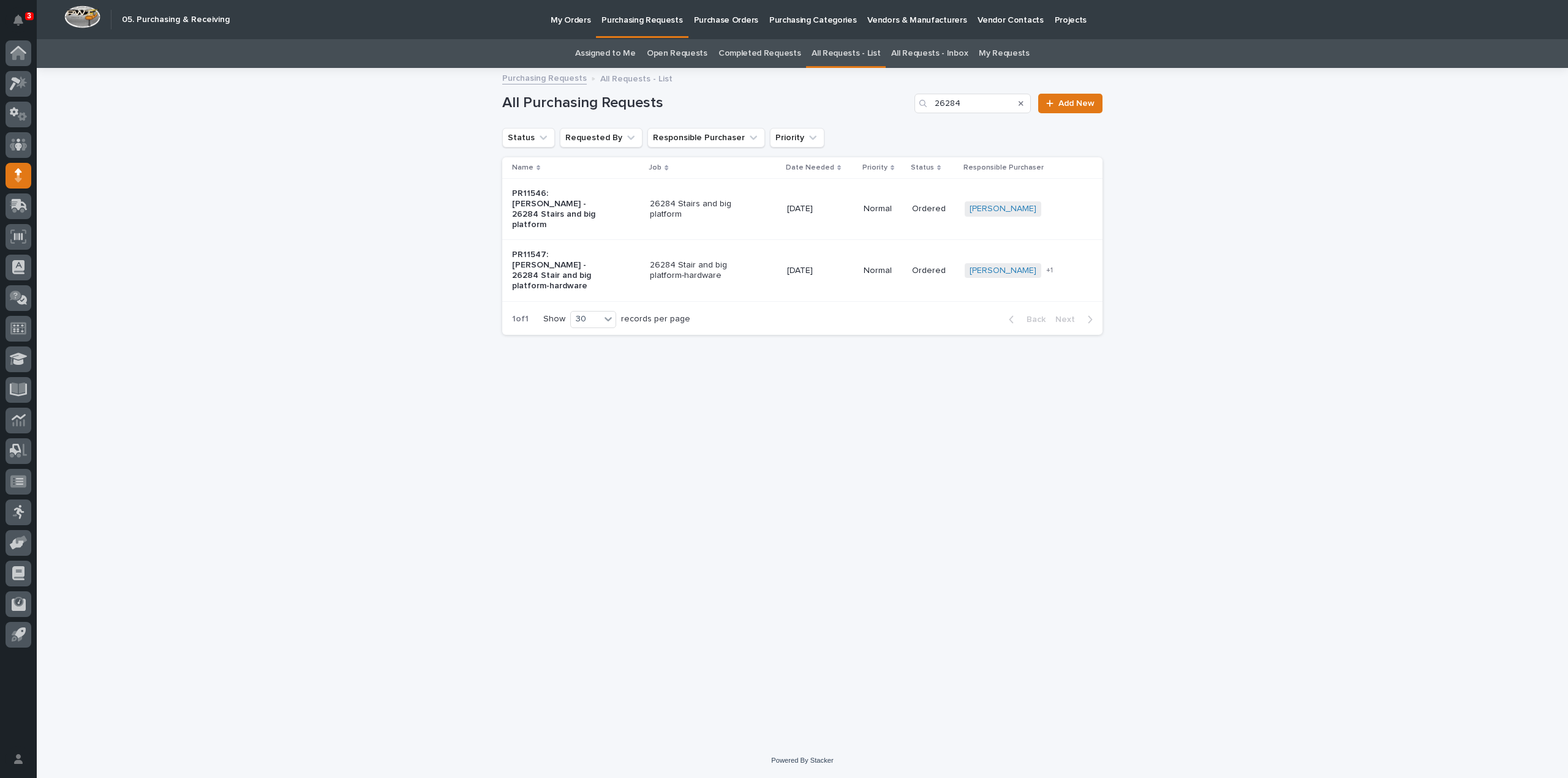
click at [693, 261] on p "26284 Stair and big platform-hardware" at bounding box center [701, 270] width 102 height 21
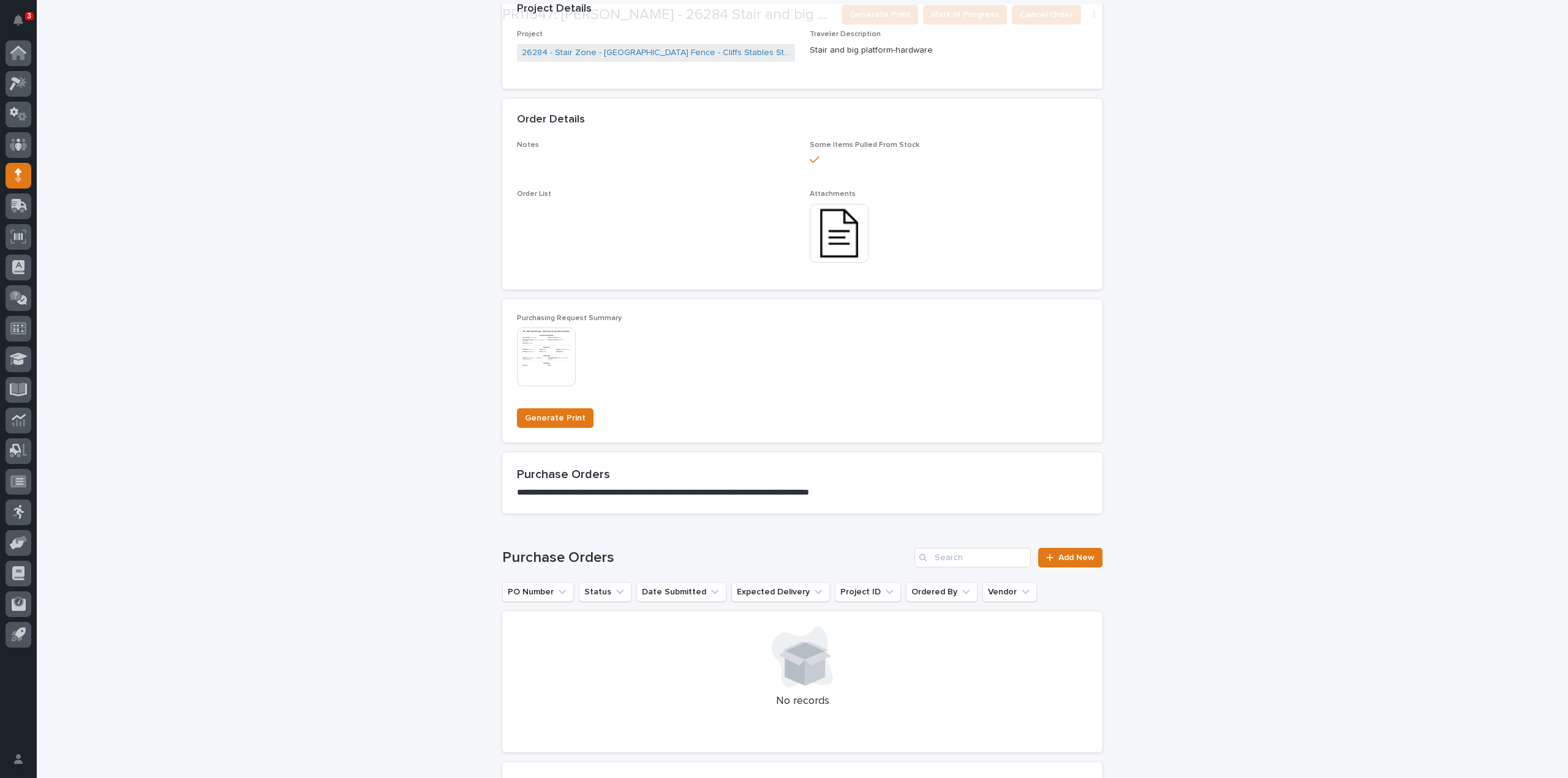
scroll to position [612, 0]
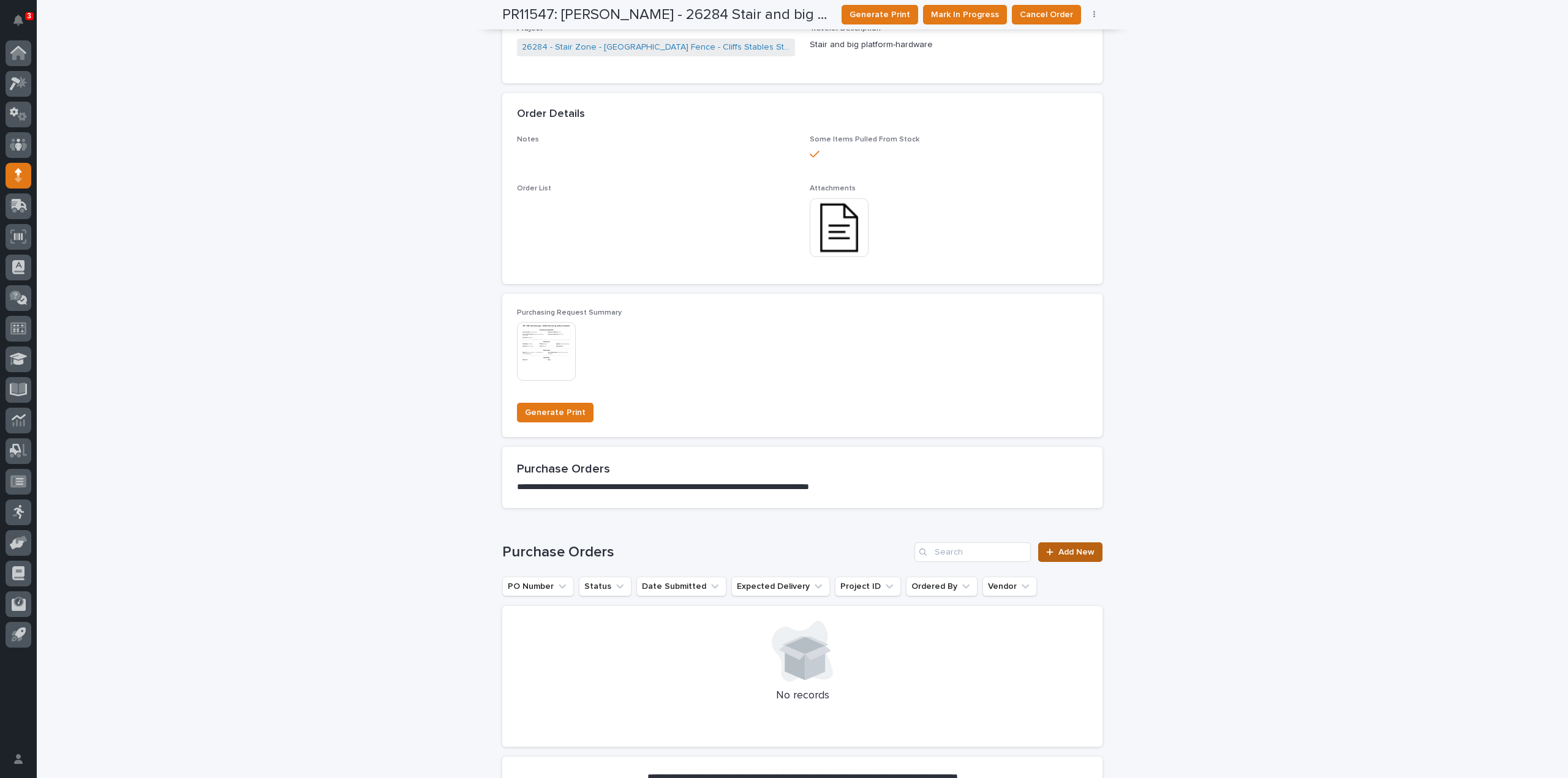
click at [1072, 549] on span "Add New" at bounding box center [1076, 552] width 36 height 9
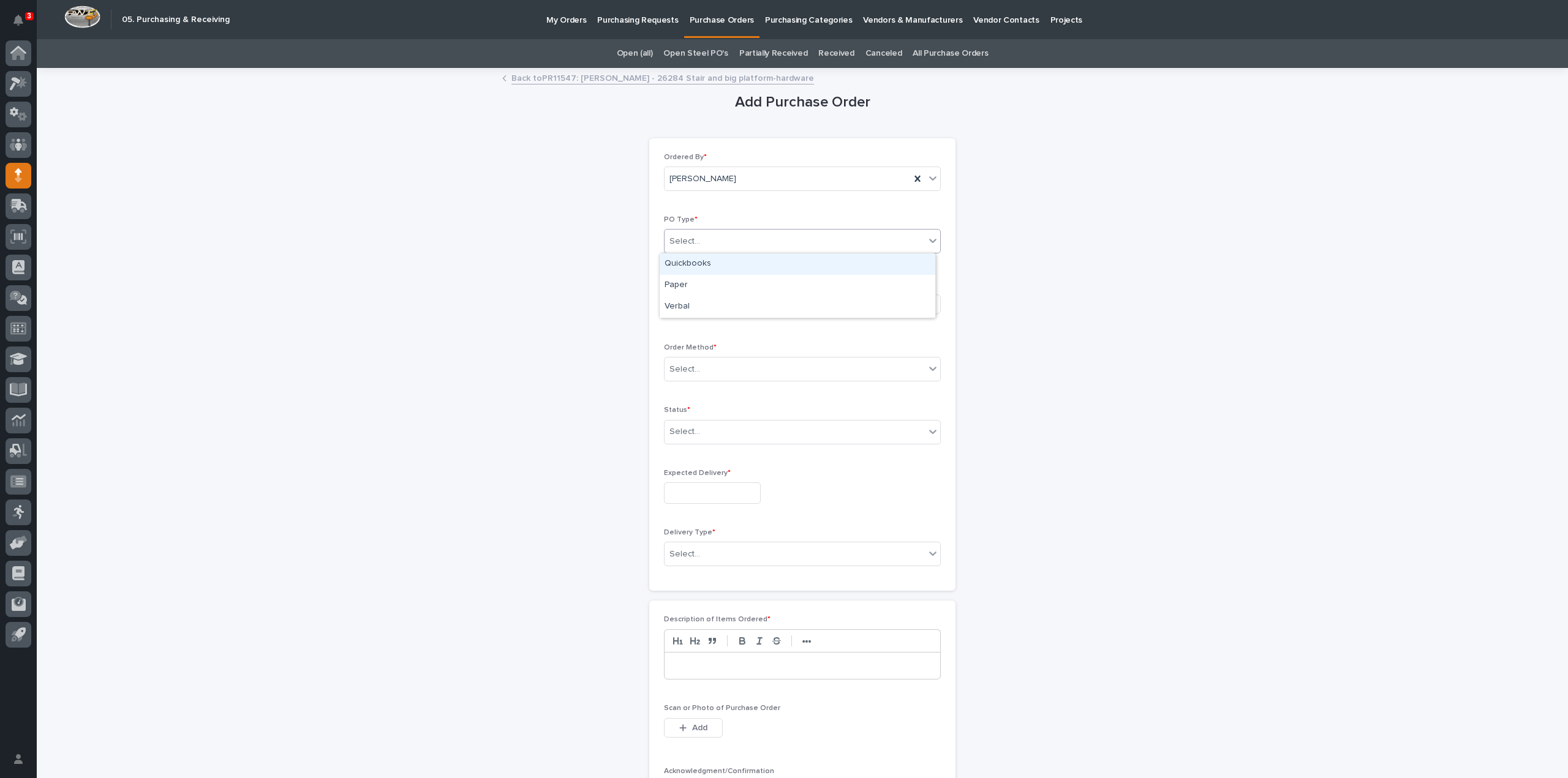
click at [710, 237] on div "Select..." at bounding box center [795, 241] width 260 height 21
click at [692, 263] on div "Quickbooks" at bounding box center [797, 263] width 275 height 21
click at [696, 236] on span "Quickbooks" at bounding box center [692, 241] width 46 height 13
click at [684, 283] on div "Paper" at bounding box center [797, 285] width 275 height 21
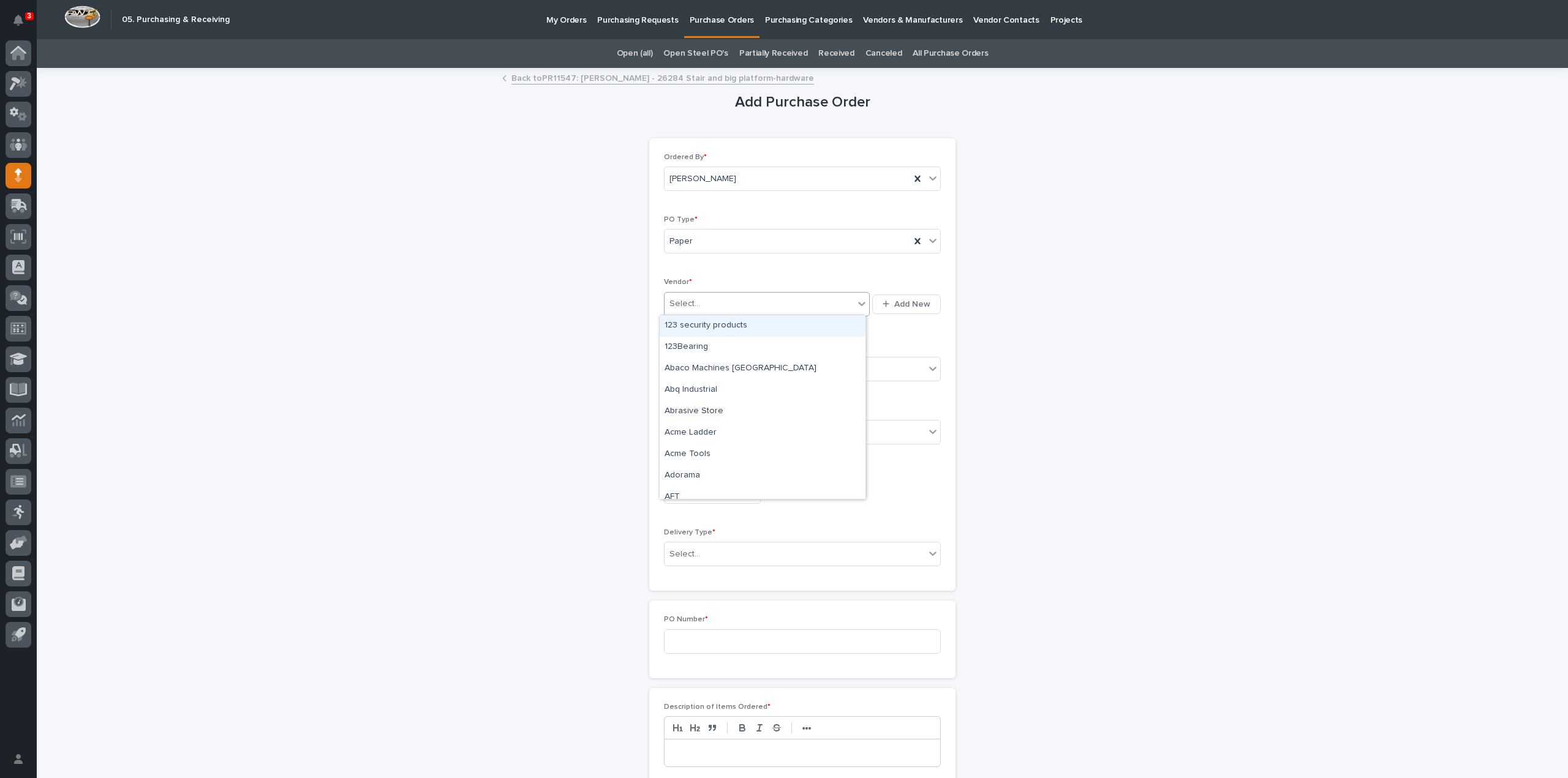
click at [688, 311] on div "Select..." at bounding box center [759, 304] width 189 height 21
type input "***"
click at [692, 330] on div "McMaster-Carr" at bounding box center [762, 325] width 206 height 21
click at [690, 360] on div "Select..." at bounding box center [795, 370] width 260 height 21
click at [696, 387] on div "Online Order" at bounding box center [797, 390] width 275 height 21
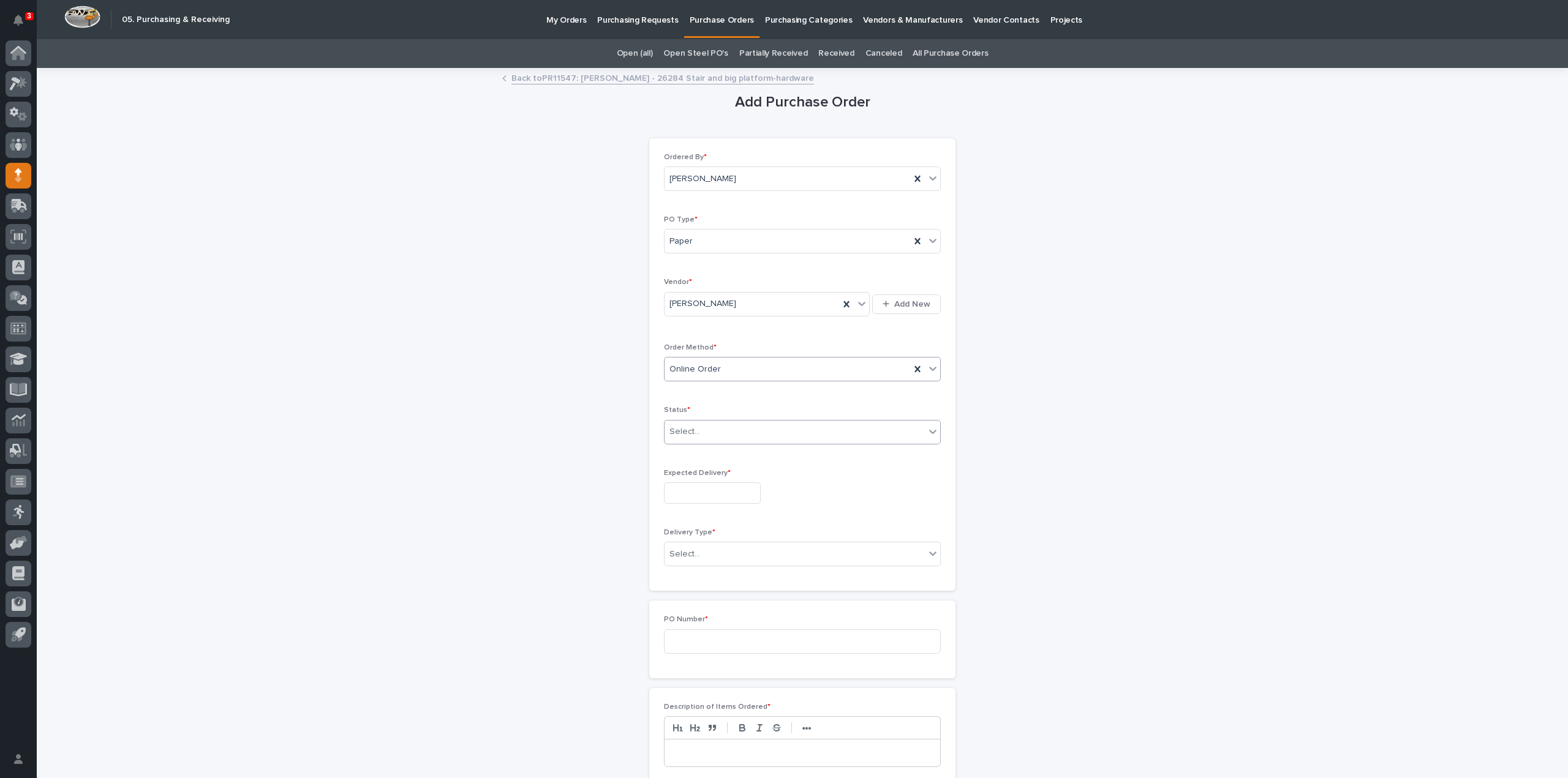
click at [691, 434] on div "Select..." at bounding box center [684, 432] width 31 height 13
click at [695, 476] on div "Submitted" at bounding box center [797, 474] width 275 height 21
click at [690, 493] on input "text" at bounding box center [712, 492] width 97 height 21
click at [709, 393] on div "13" at bounding box center [704, 390] width 17 height 17
click at [719, 491] on input "**********" at bounding box center [712, 492] width 97 height 21
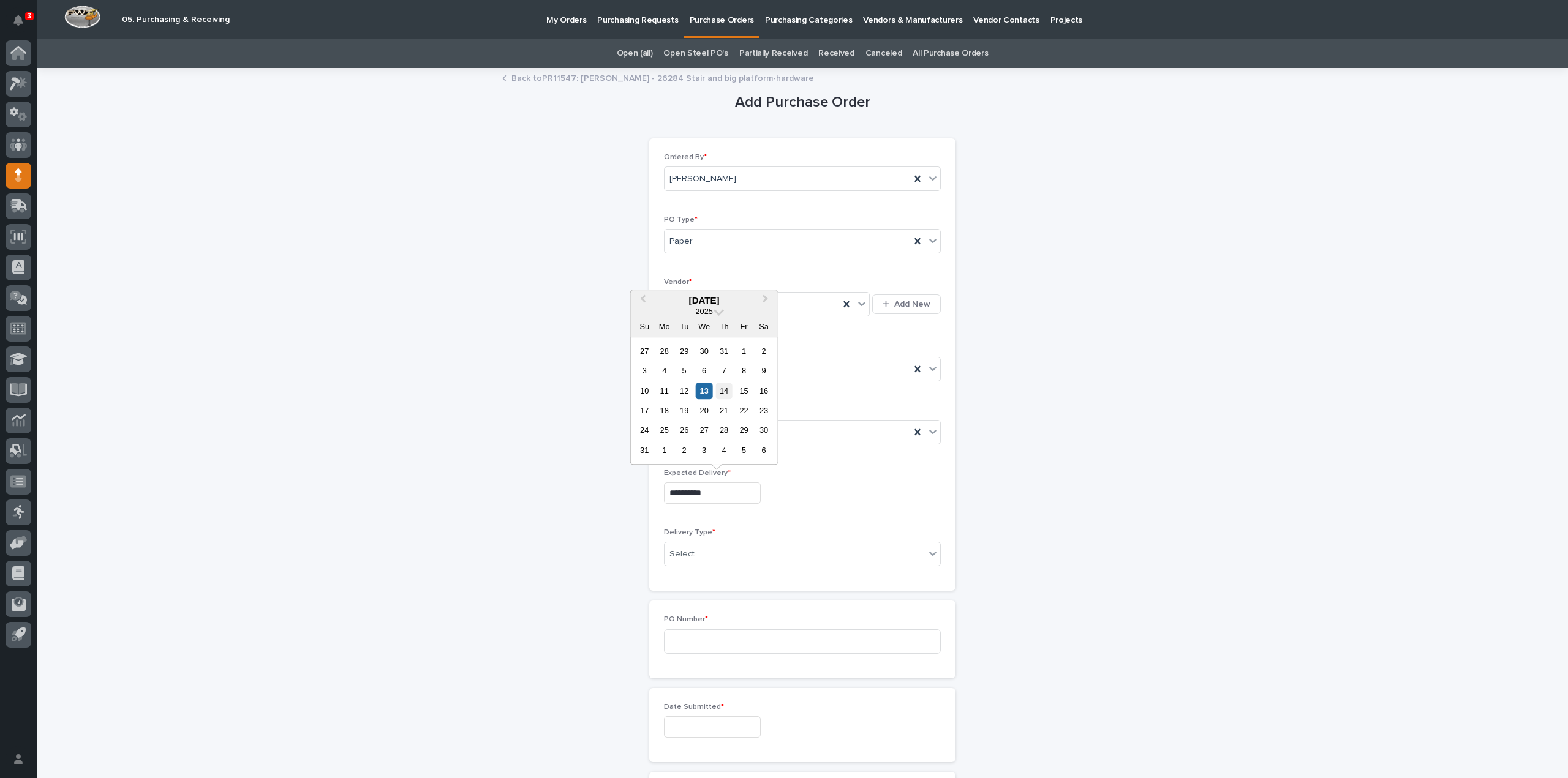
click at [728, 391] on div "14" at bounding box center [724, 390] width 17 height 17
type input "**********"
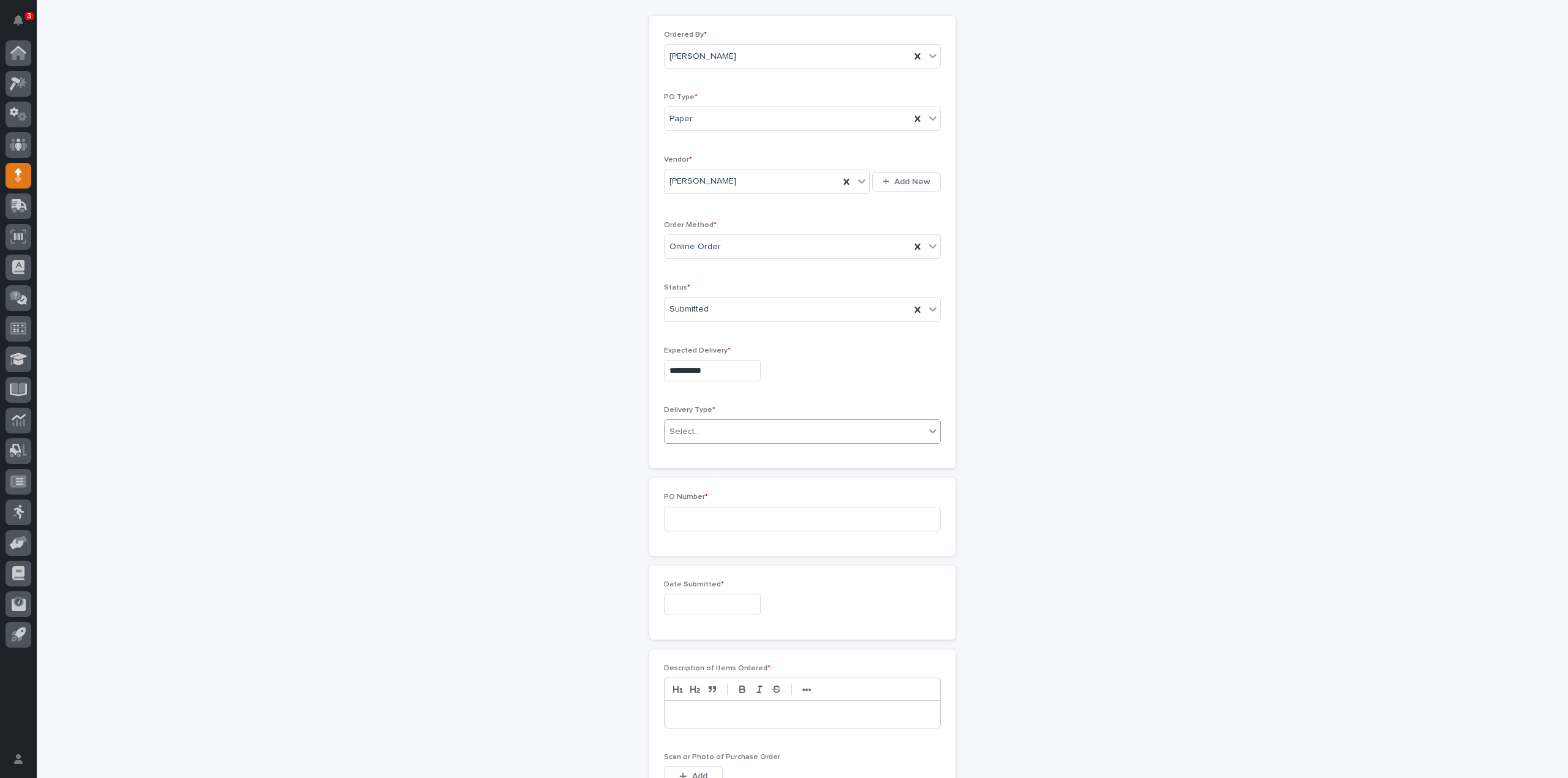
click at [684, 427] on div "Select..." at bounding box center [684, 432] width 31 height 13
click at [684, 451] on div "Deliver to PWI" at bounding box center [797, 451] width 275 height 21
click at [699, 521] on input at bounding box center [802, 518] width 277 height 24
type input "3056"
click at [407, 520] on div "**********" at bounding box center [802, 586] width 1531 height 1279
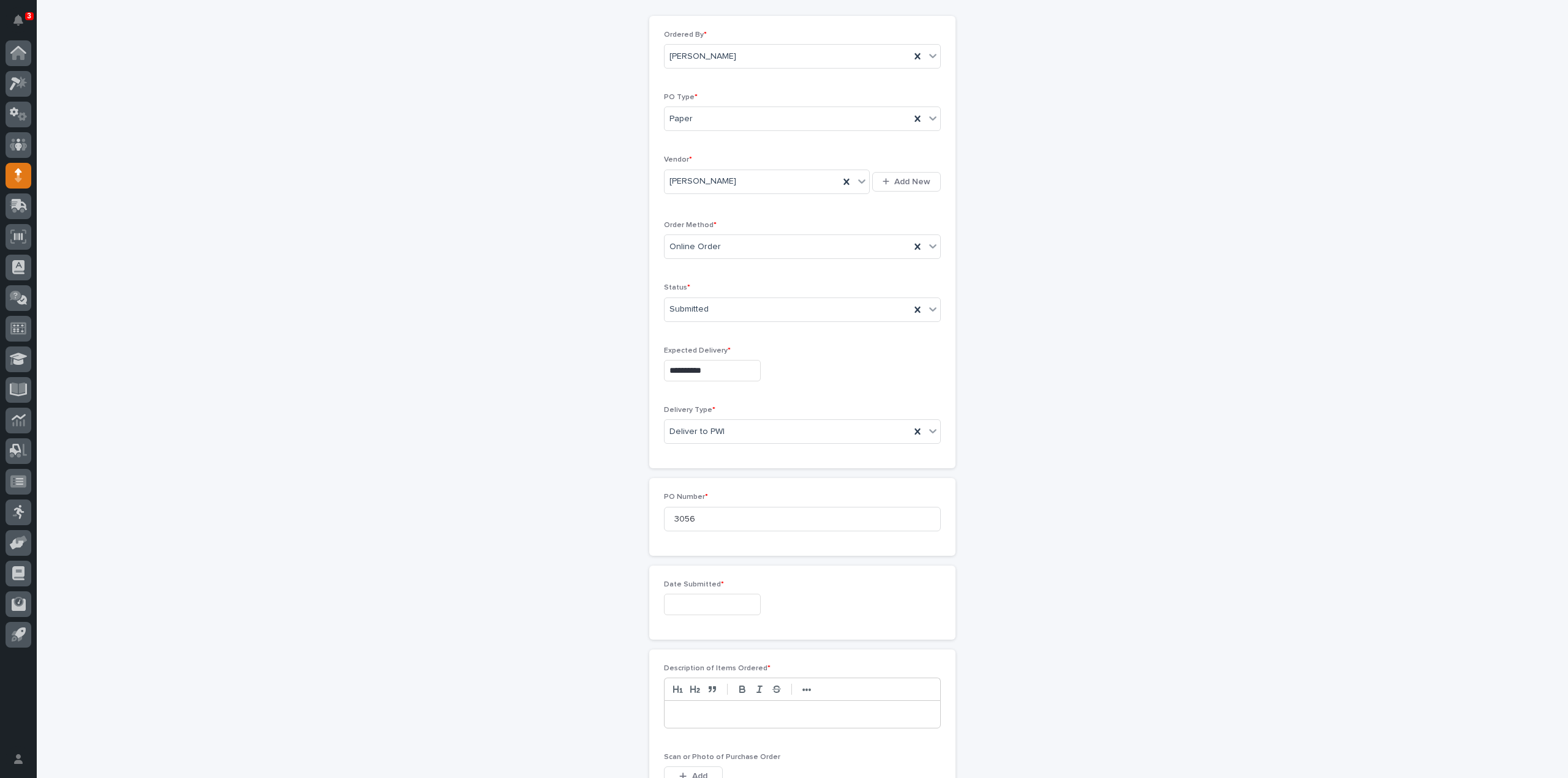
scroll to position [599, 0]
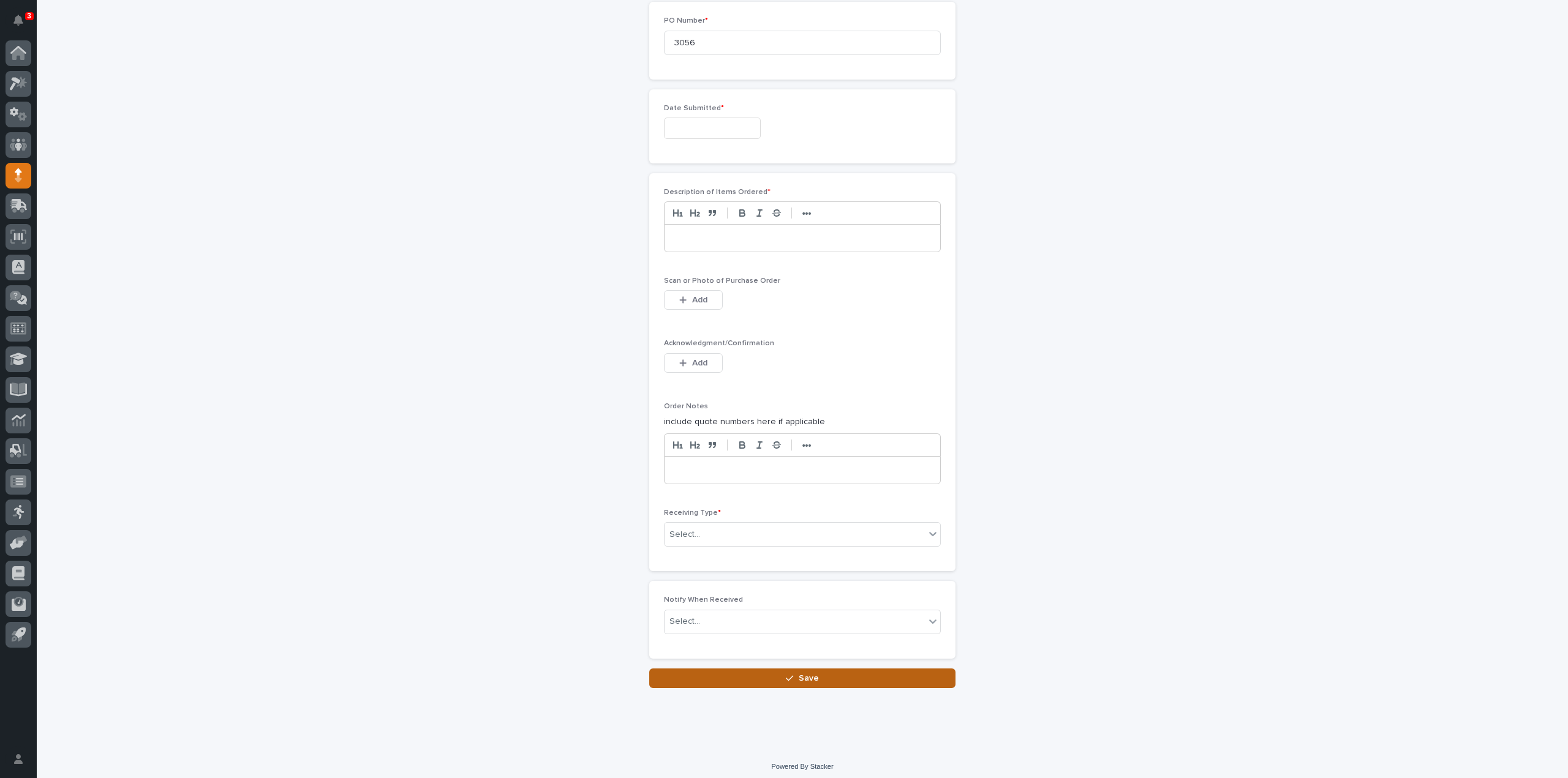
click at [721, 673] on button "Save" at bounding box center [802, 678] width 306 height 20
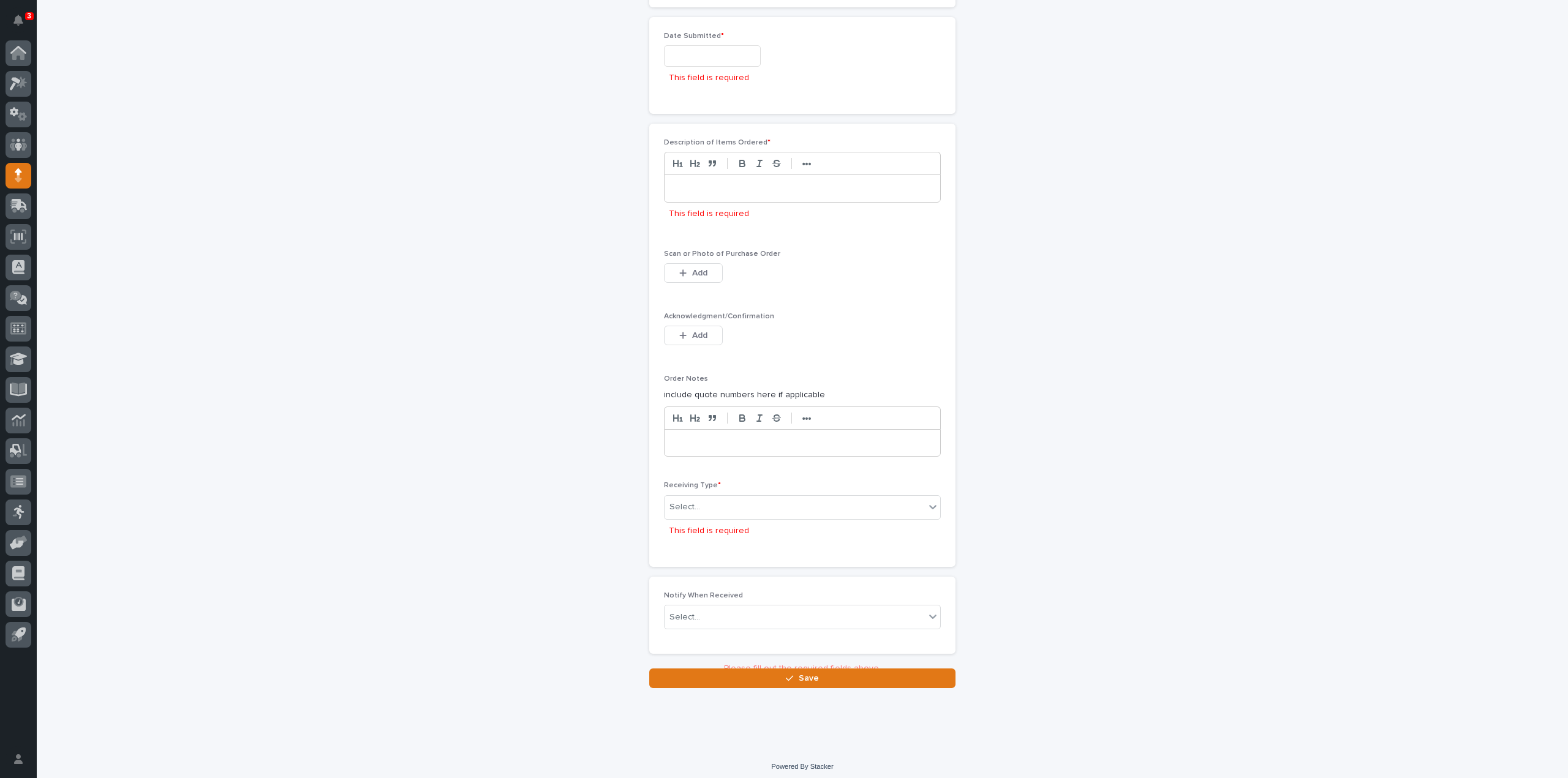
scroll to position [675, 0]
click at [859, 685] on button "Save" at bounding box center [802, 686] width 306 height 20
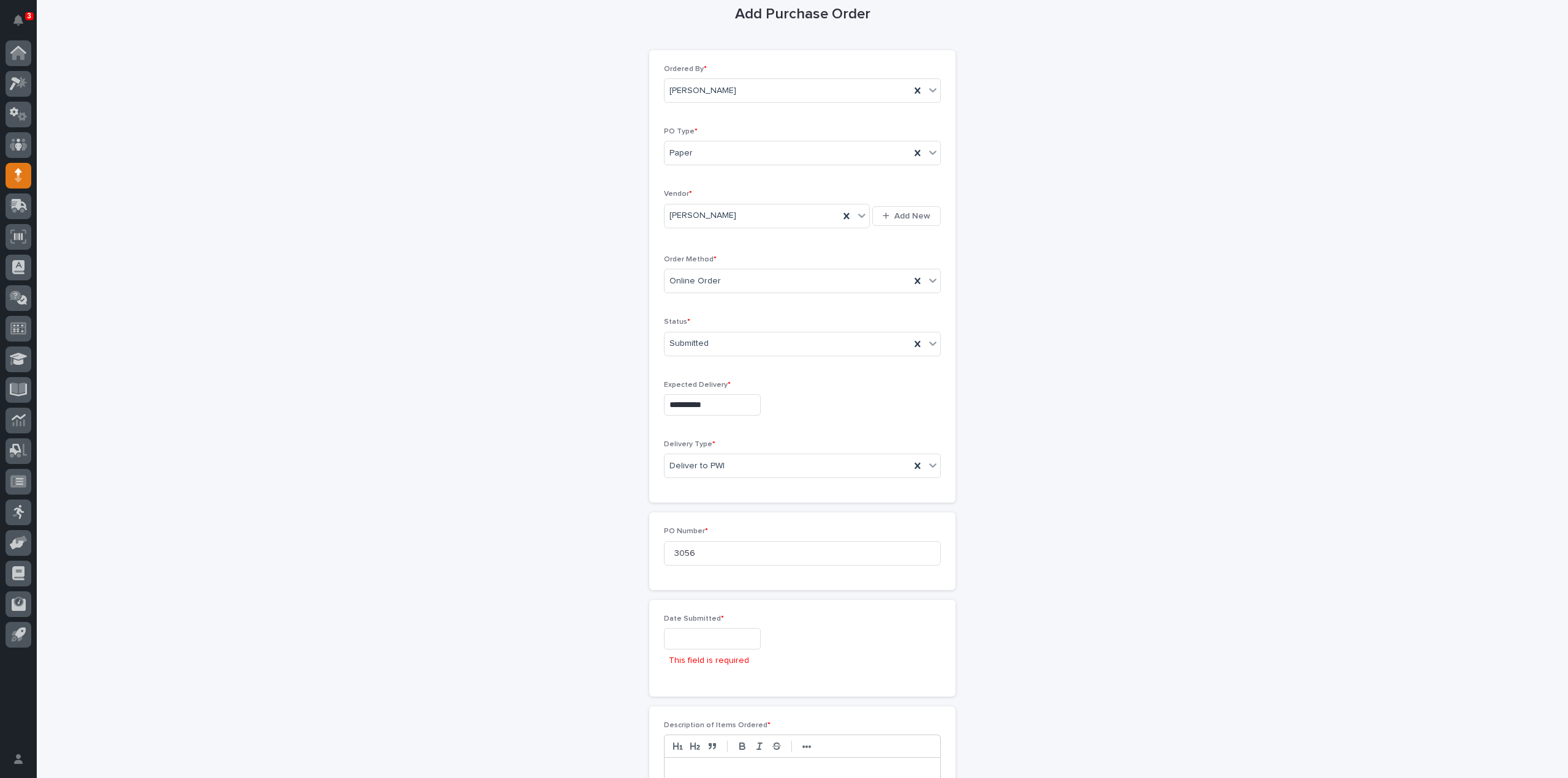
scroll to position [0, 0]
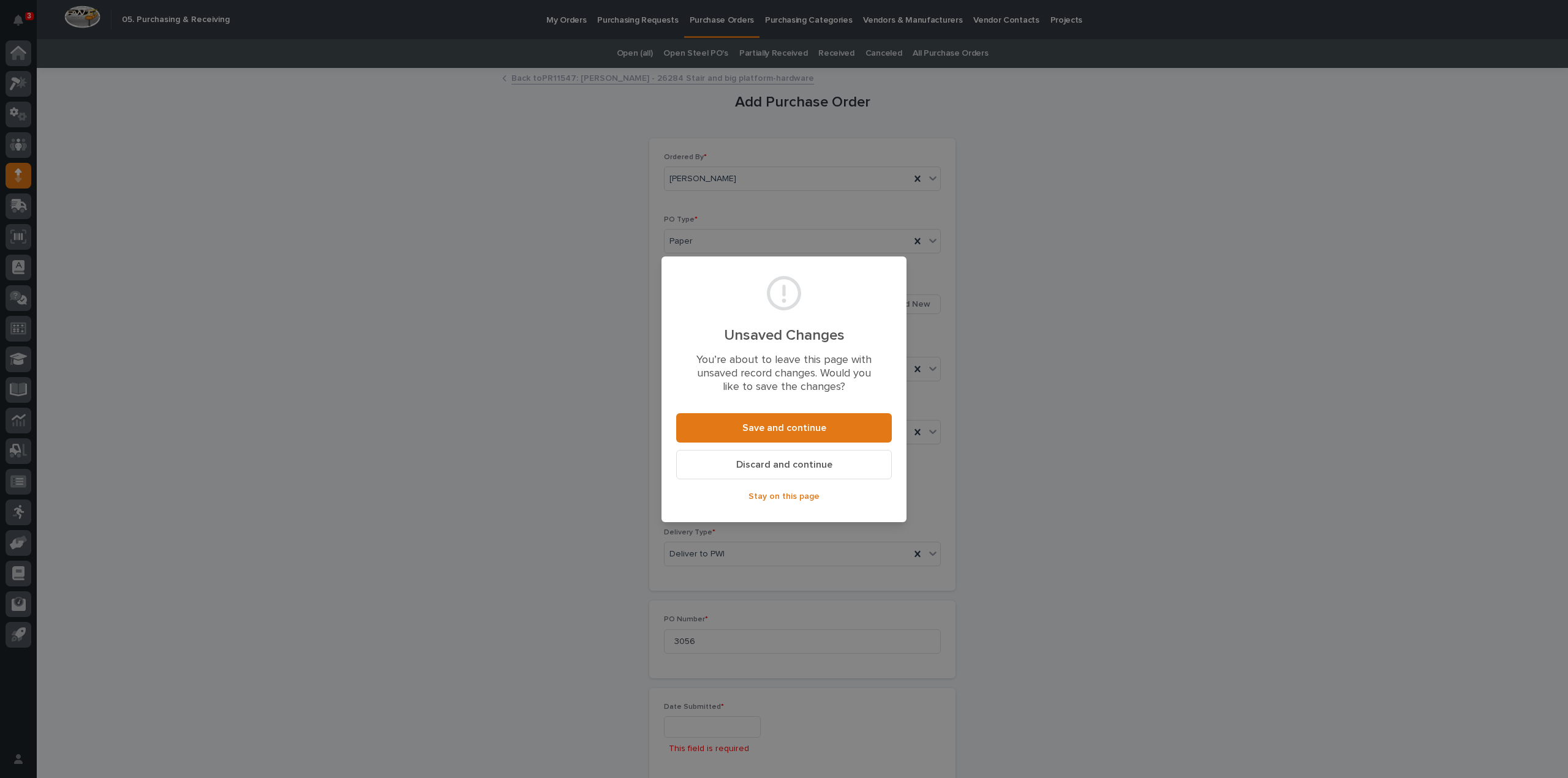
click at [795, 467] on span "Discard and continue" at bounding box center [784, 464] width 96 height 10
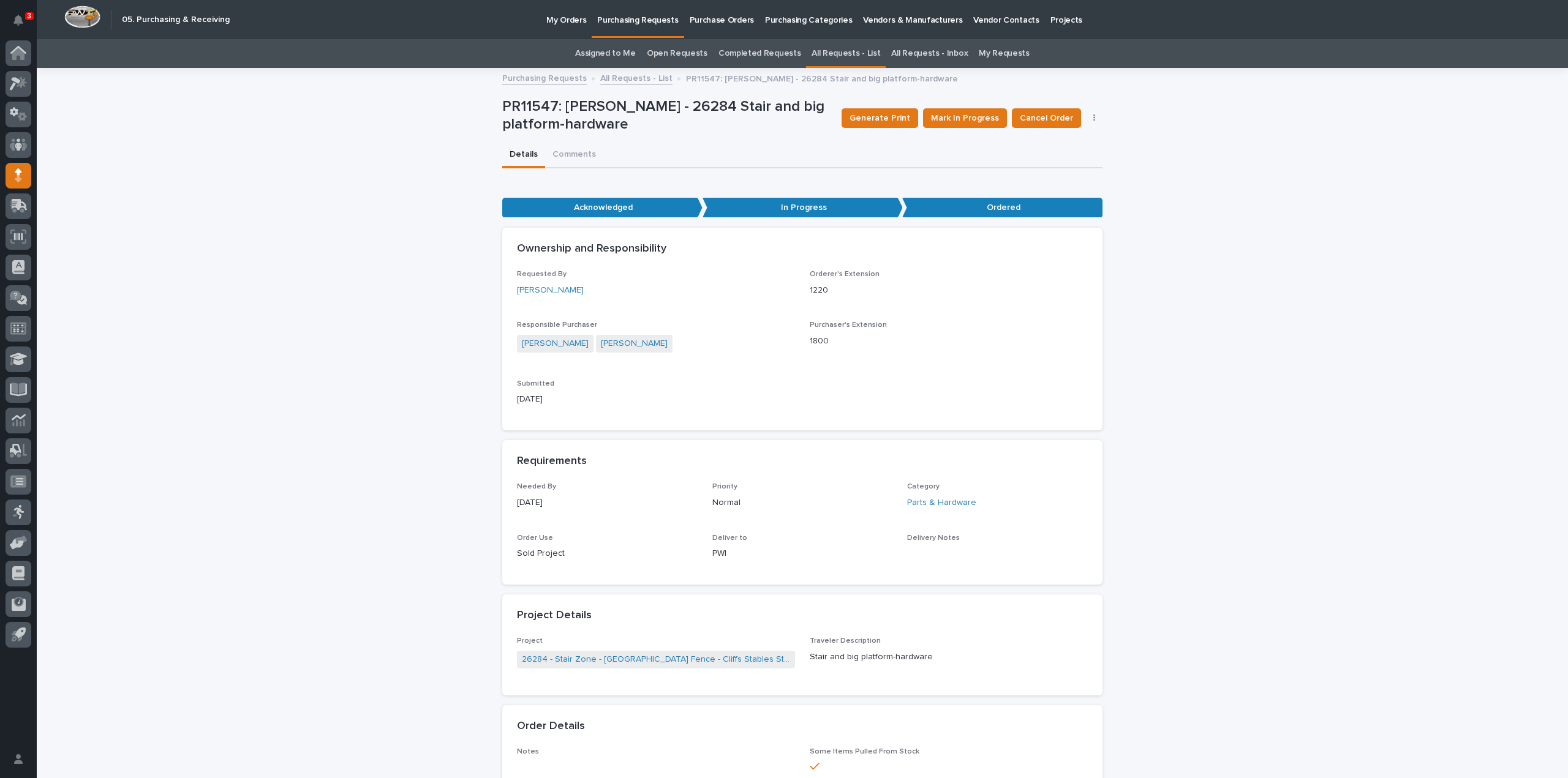
scroll to position [39, 0]
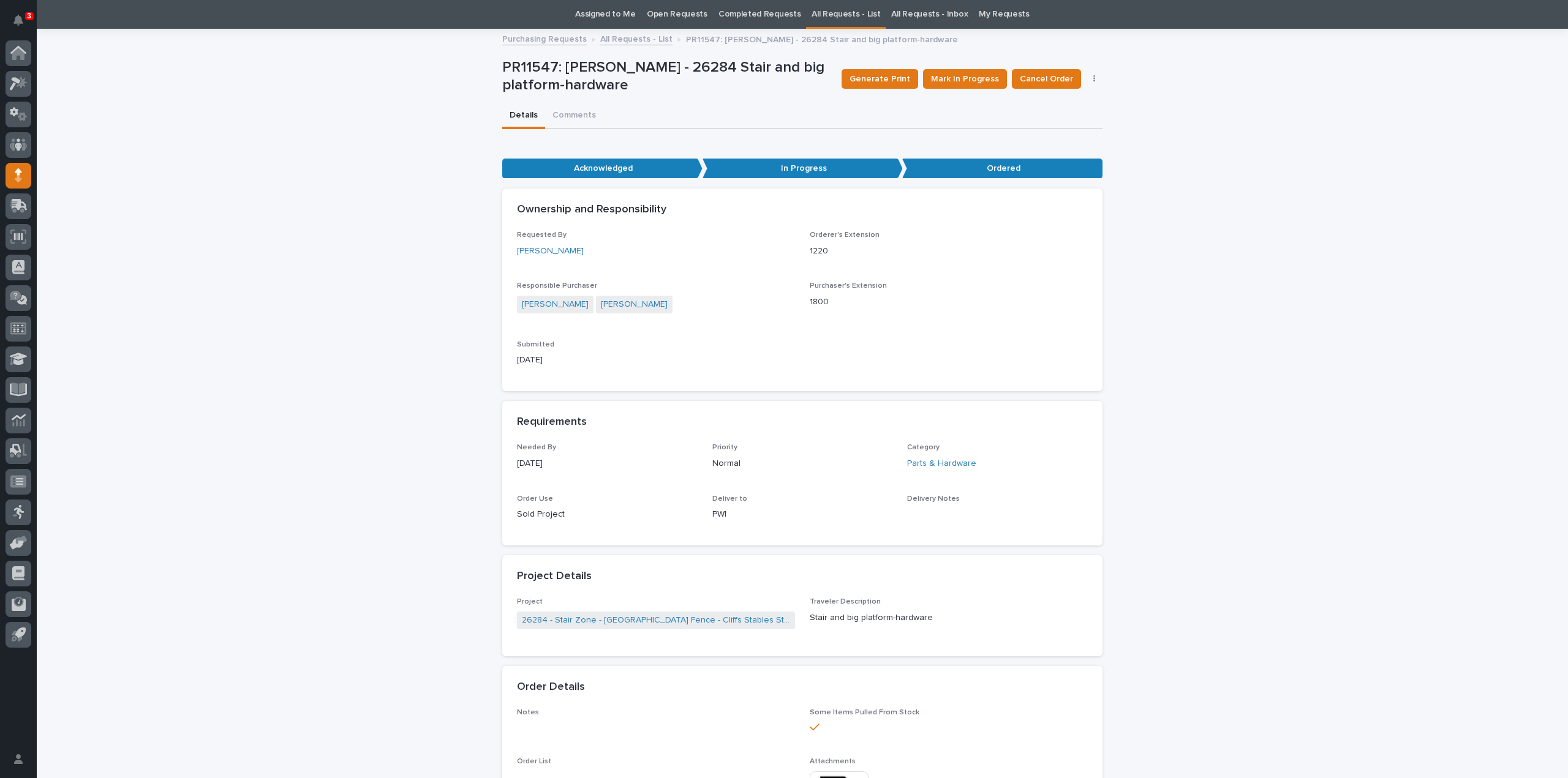
click at [1094, 79] on icon "button" at bounding box center [1094, 79] width 2 height 7
click at [1075, 101] on span "Edit Linked PO's" at bounding box center [1054, 103] width 62 height 12
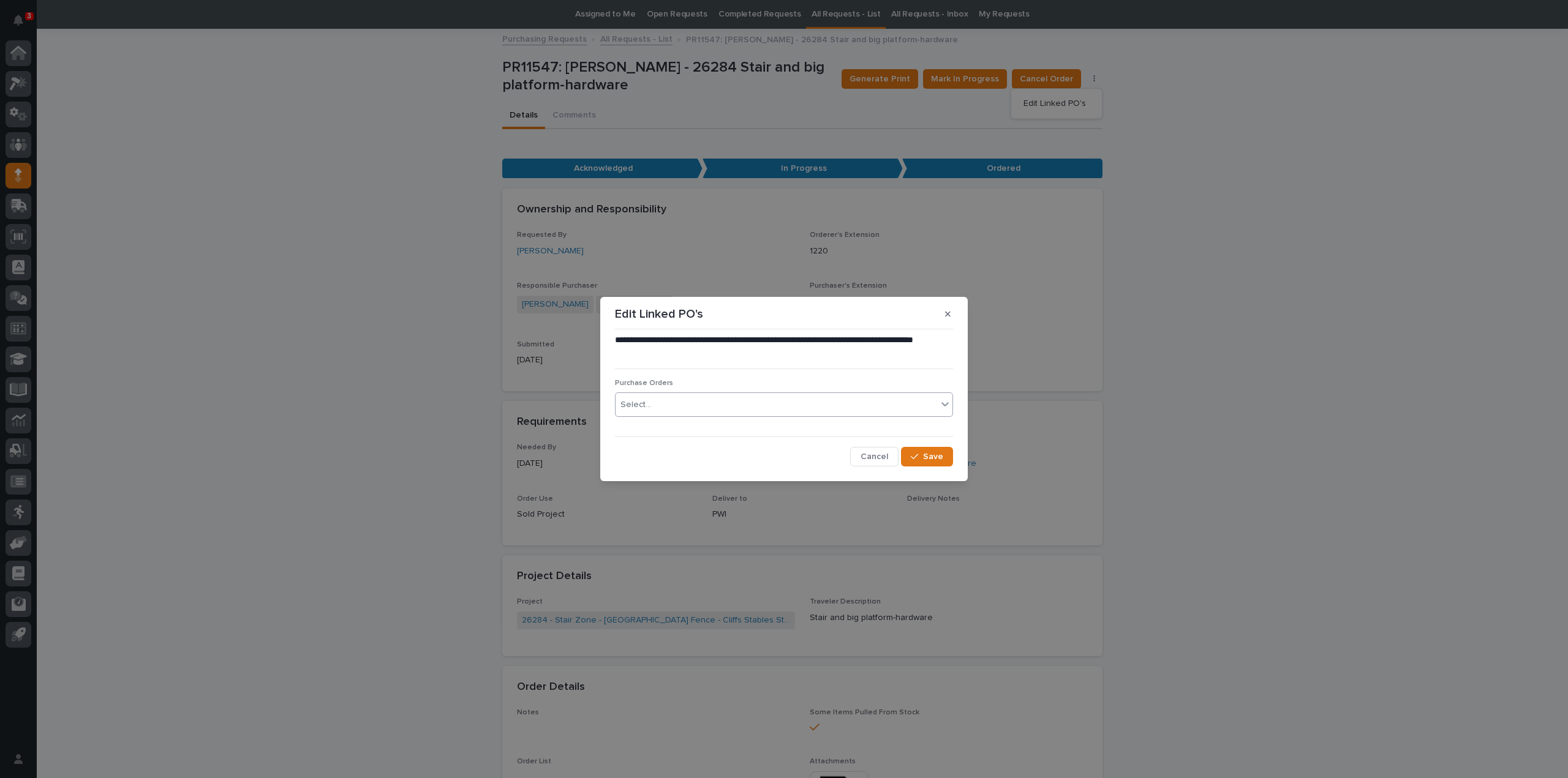
click at [736, 403] on div "Select..." at bounding box center [776, 405] width 322 height 21
type input "******"
click at [683, 429] on div "3056RB" at bounding box center [784, 428] width 337 height 21
click at [935, 456] on span "Save" at bounding box center [933, 457] width 21 height 9
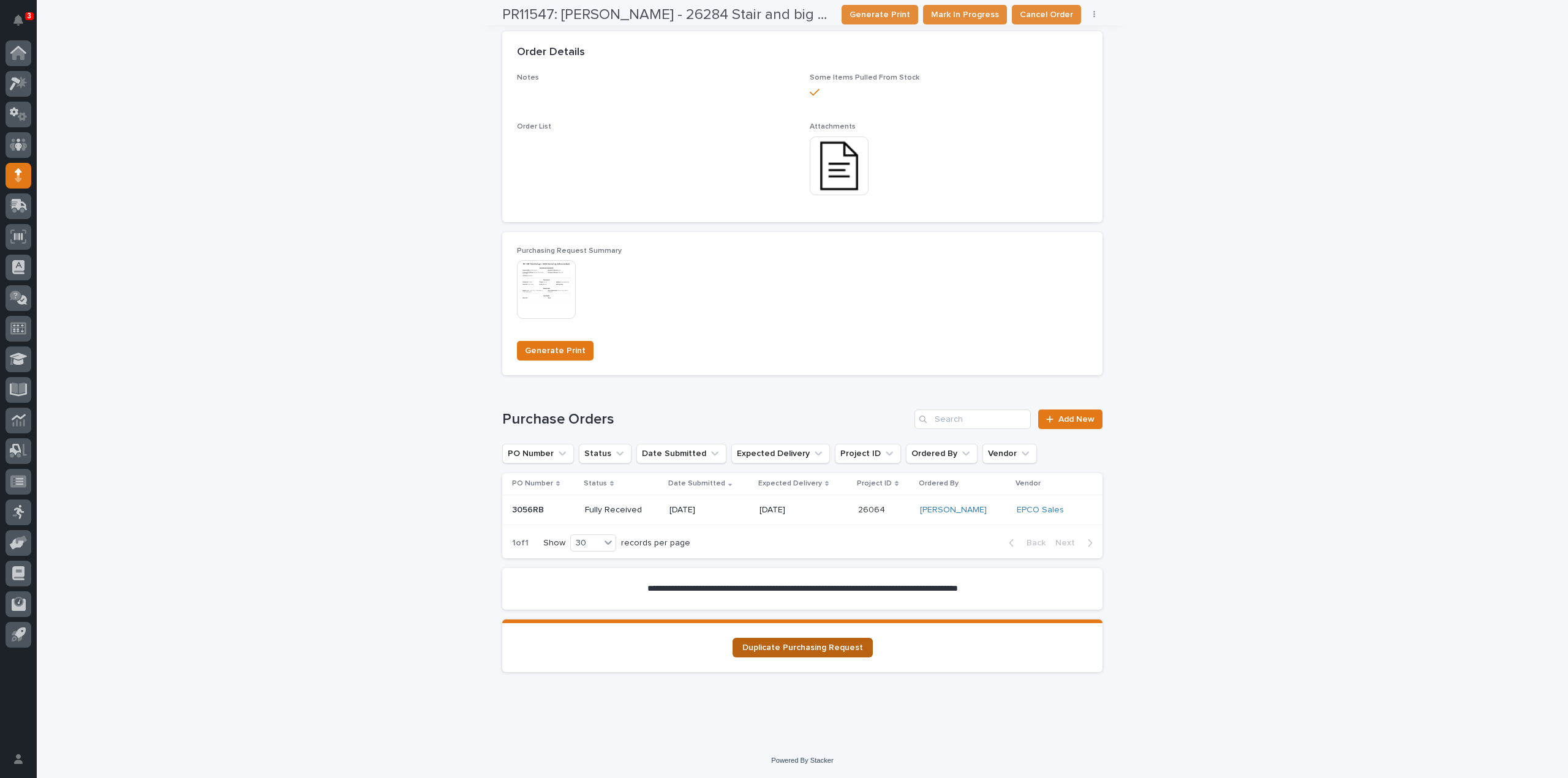
scroll to position [673, 0]
click at [522, 509] on p "3056RB" at bounding box center [529, 509] width 35 height 13
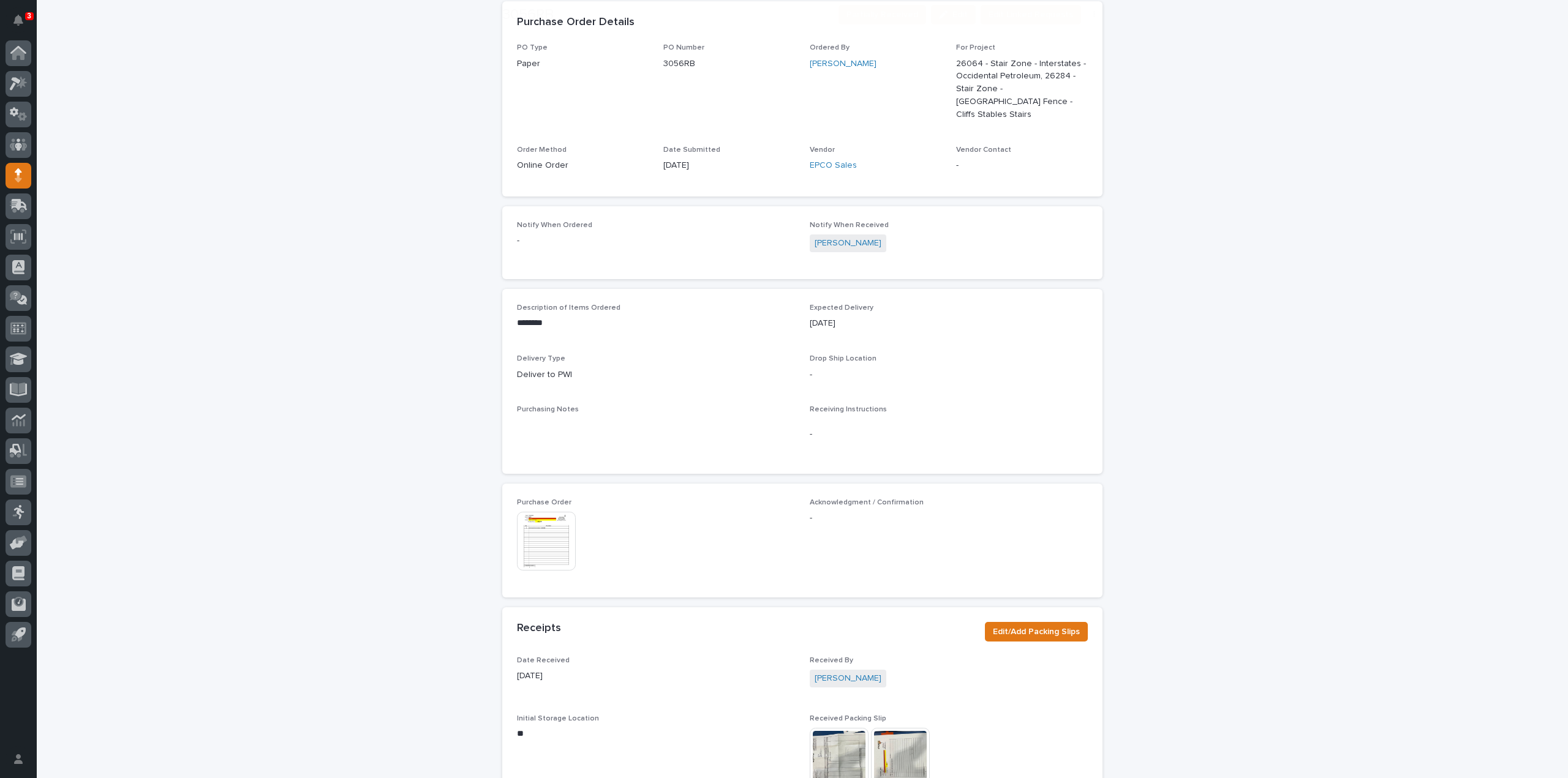
scroll to position [245, 0]
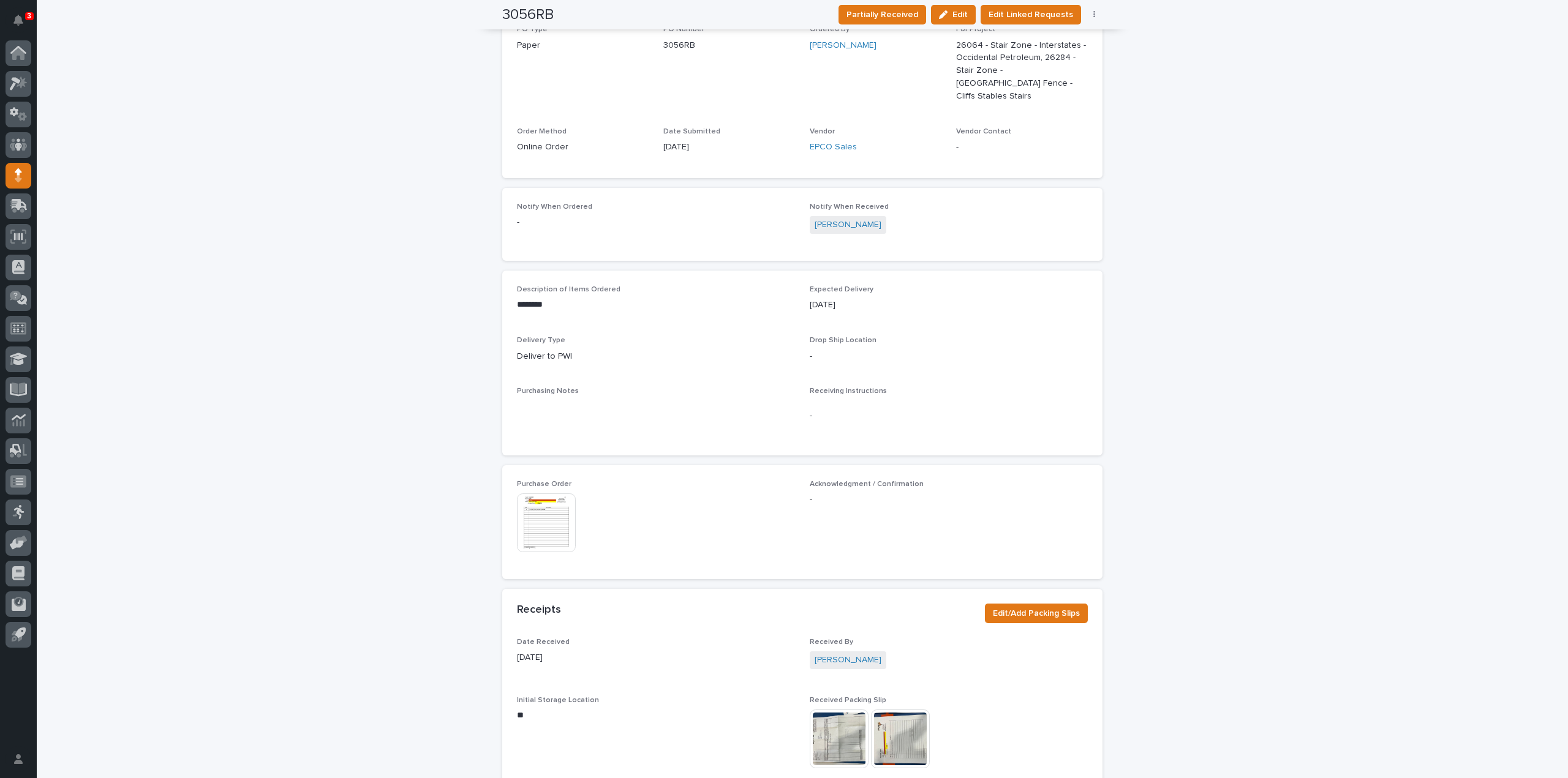
click at [828, 726] on img at bounding box center [839, 739] width 59 height 59
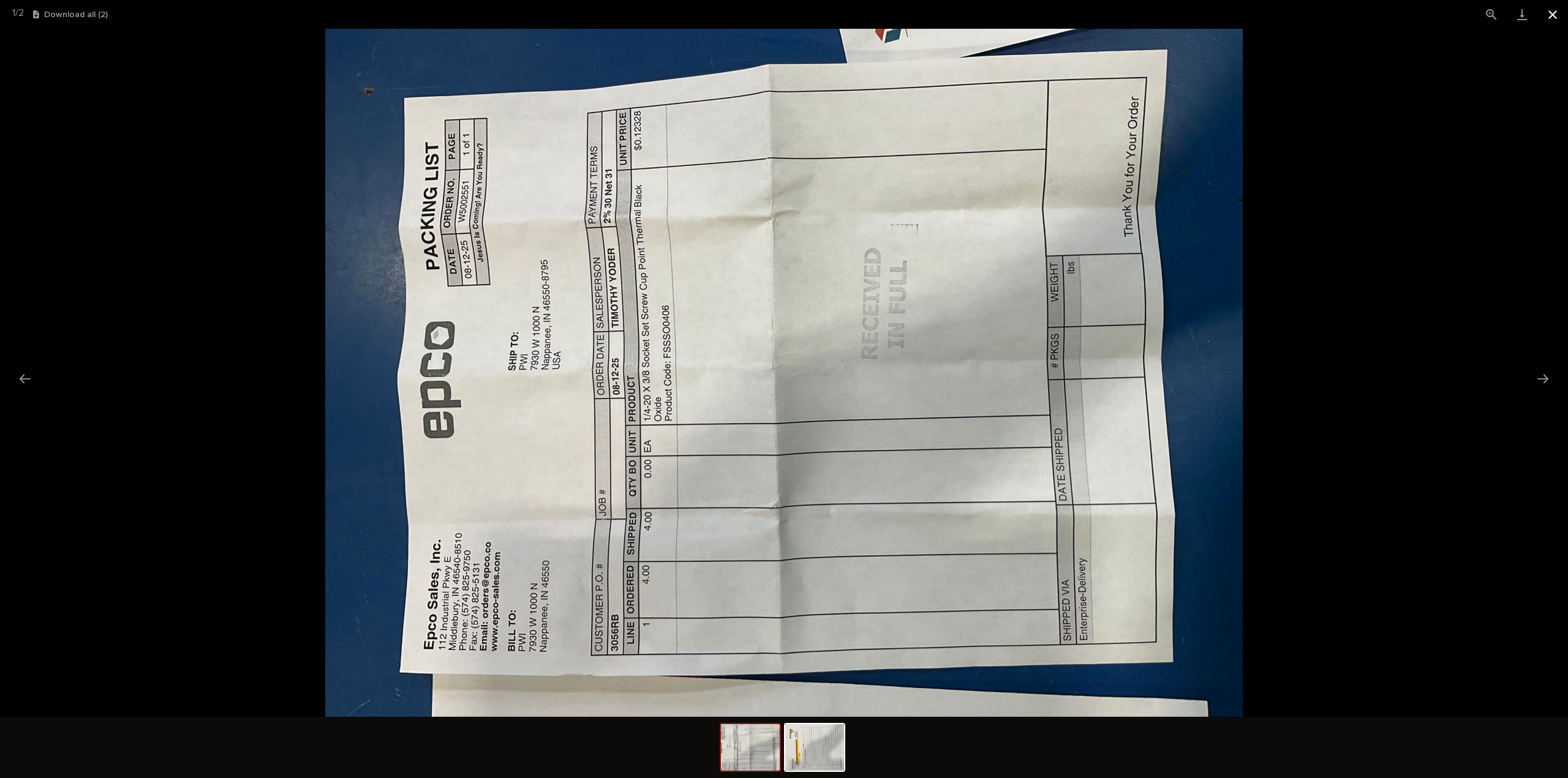
click at [1551, 15] on button "Close gallery" at bounding box center [1553, 14] width 31 height 29
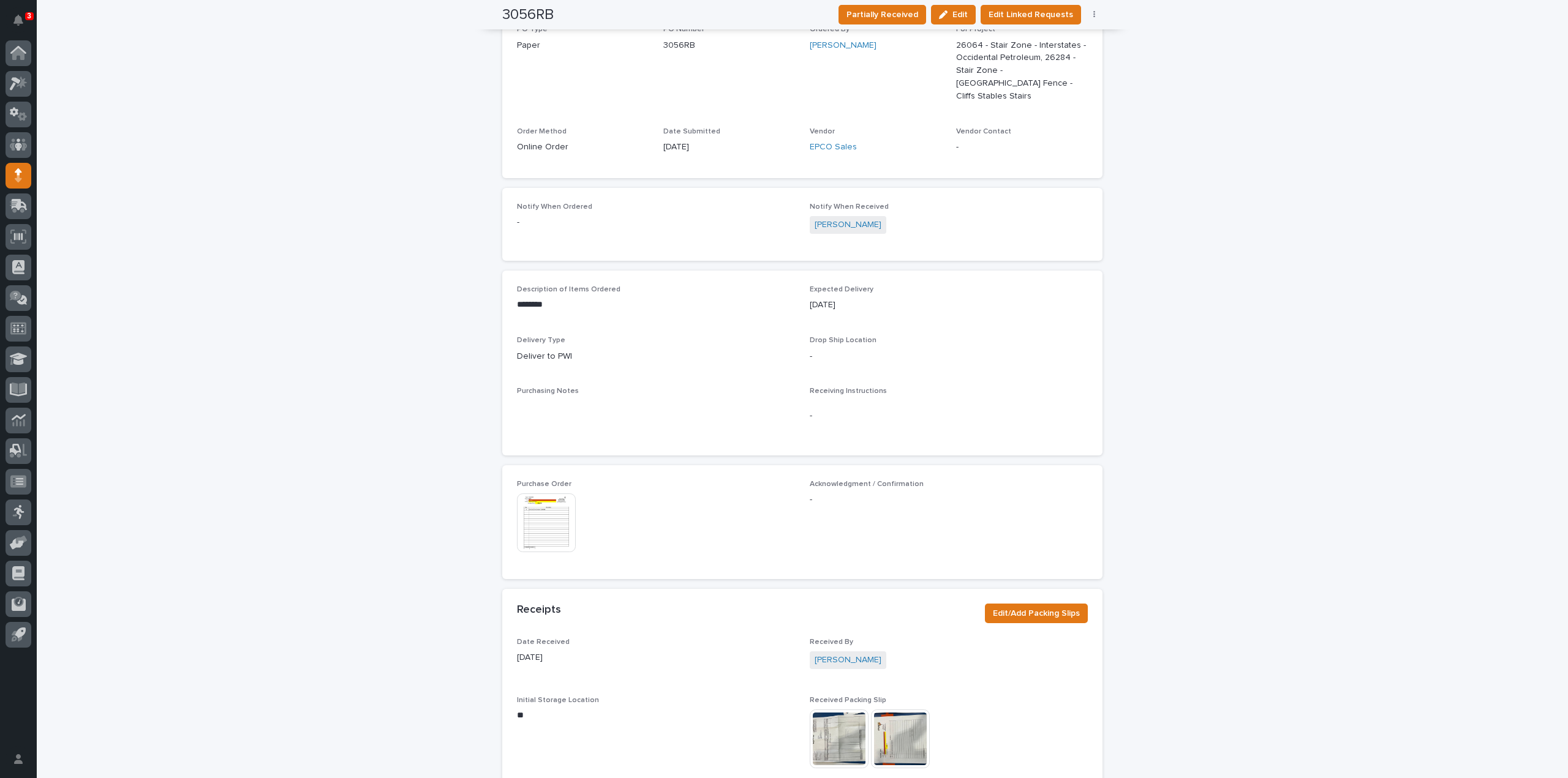
scroll to position [0, 0]
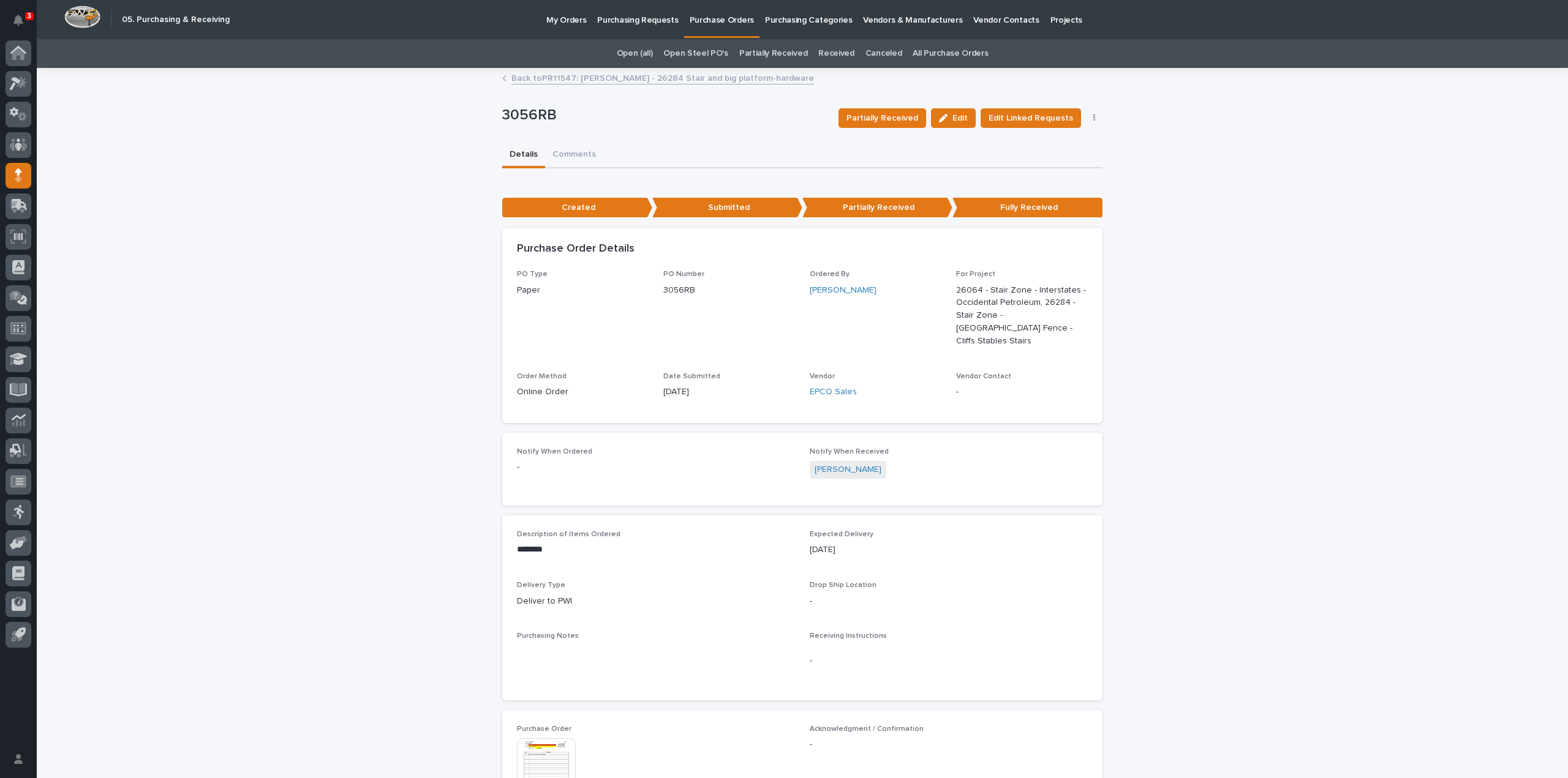
click at [430, 238] on div "**********" at bounding box center [802, 748] width 1531 height 1358
click at [284, 476] on div "**********" at bounding box center [802, 748] width 1531 height 1358
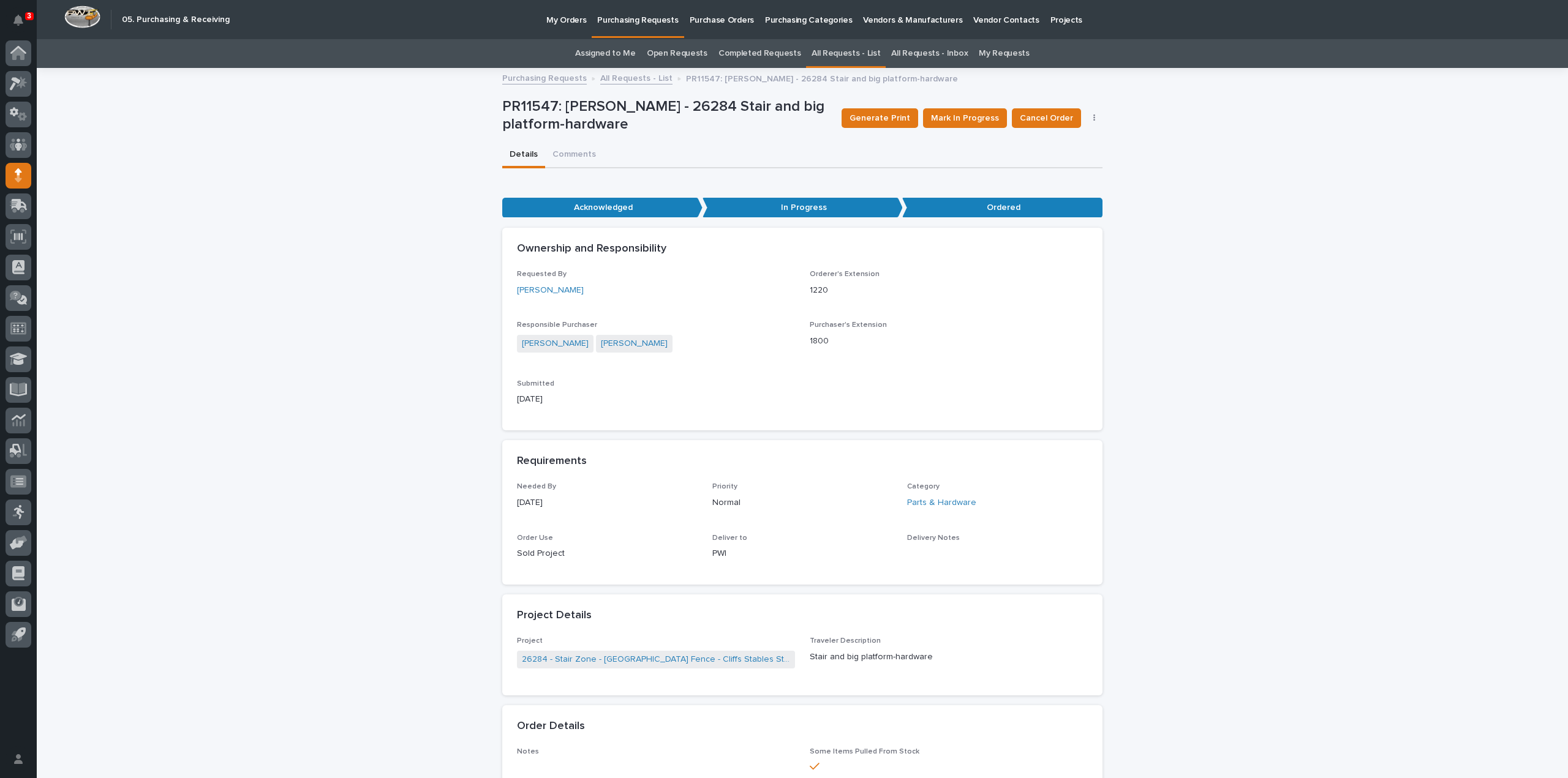
click at [1086, 119] on button "button" at bounding box center [1094, 118] width 17 height 9
click at [1079, 139] on span "Edit Linked PO's" at bounding box center [1054, 142] width 62 height 12
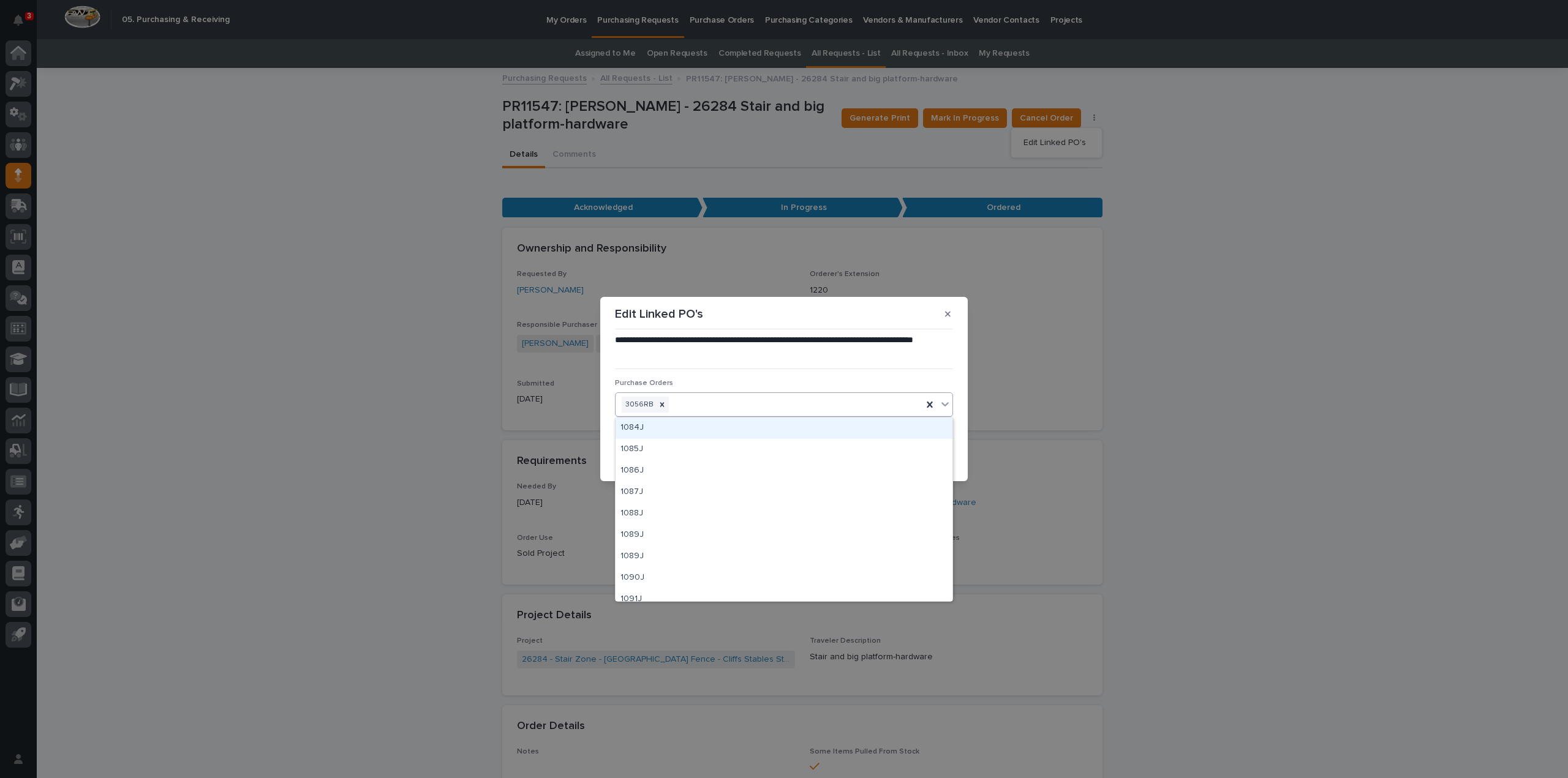
click at [730, 404] on div "3056RB" at bounding box center [769, 404] width 307 height 21
click at [931, 404] on icon at bounding box center [930, 404] width 6 height 6
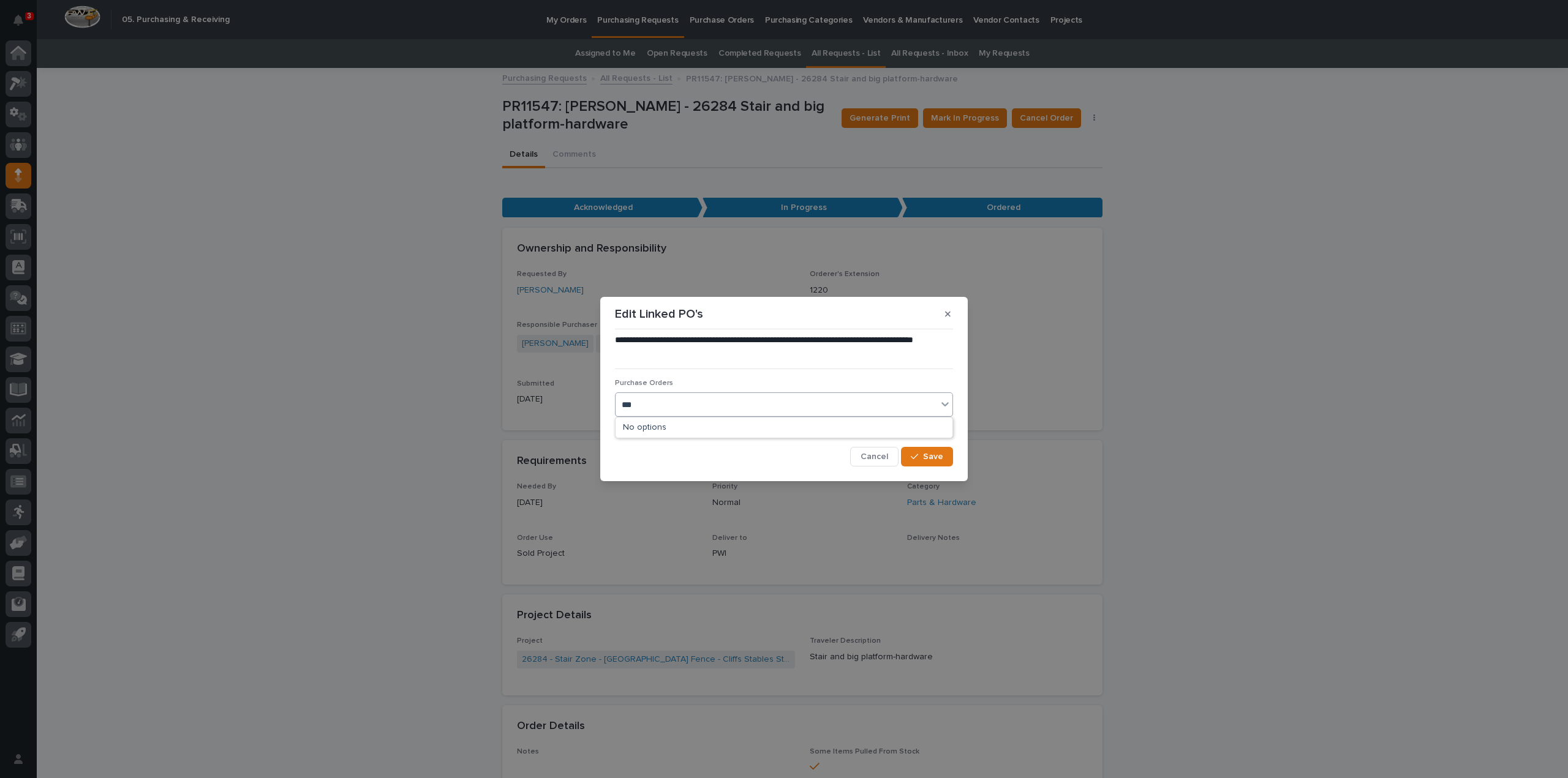
type input "****"
click at [702, 451] on div "3056RB" at bounding box center [784, 449] width 337 height 21
click at [920, 464] on button "Save" at bounding box center [927, 457] width 52 height 20
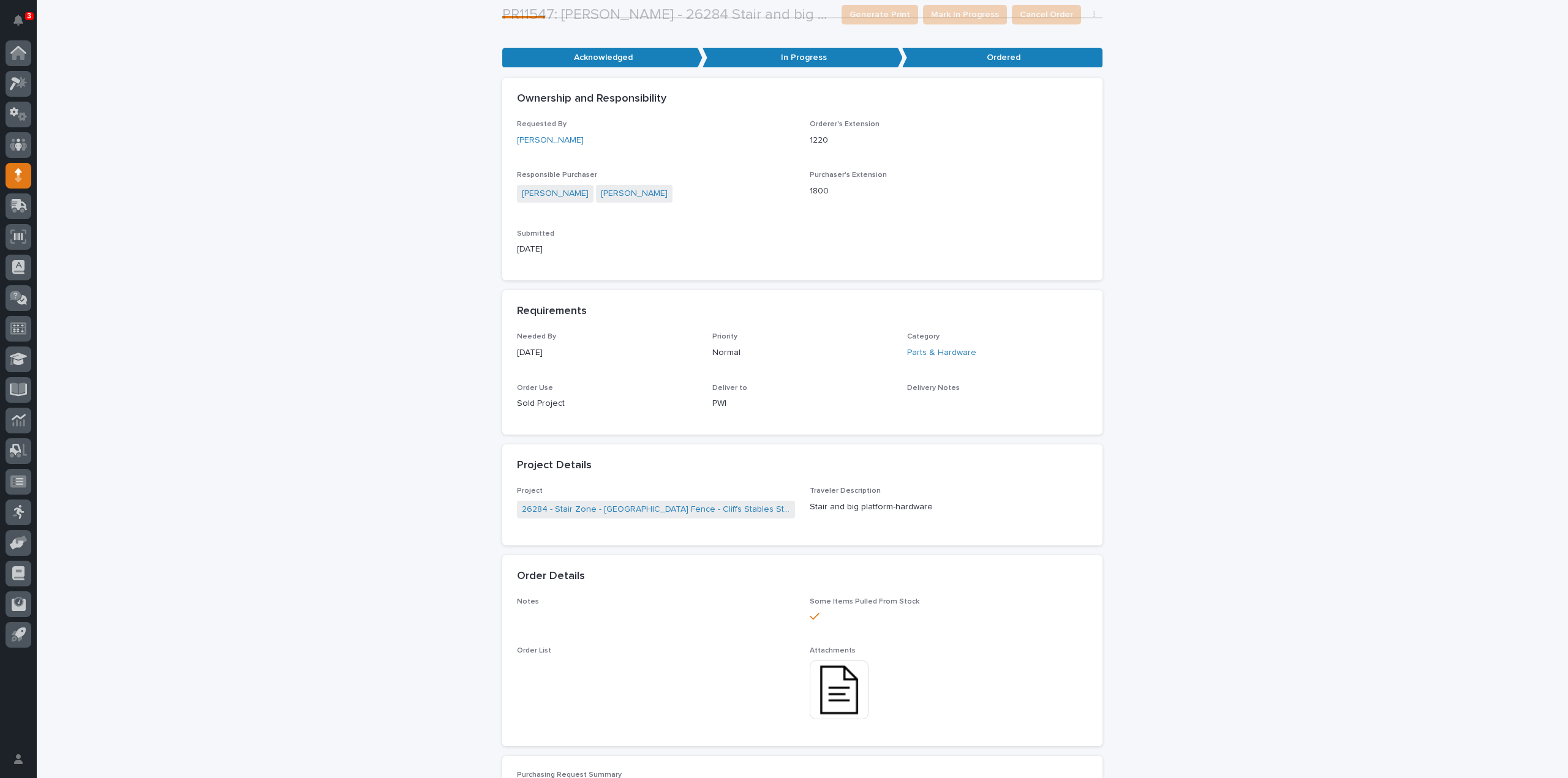
scroll to position [612, 0]
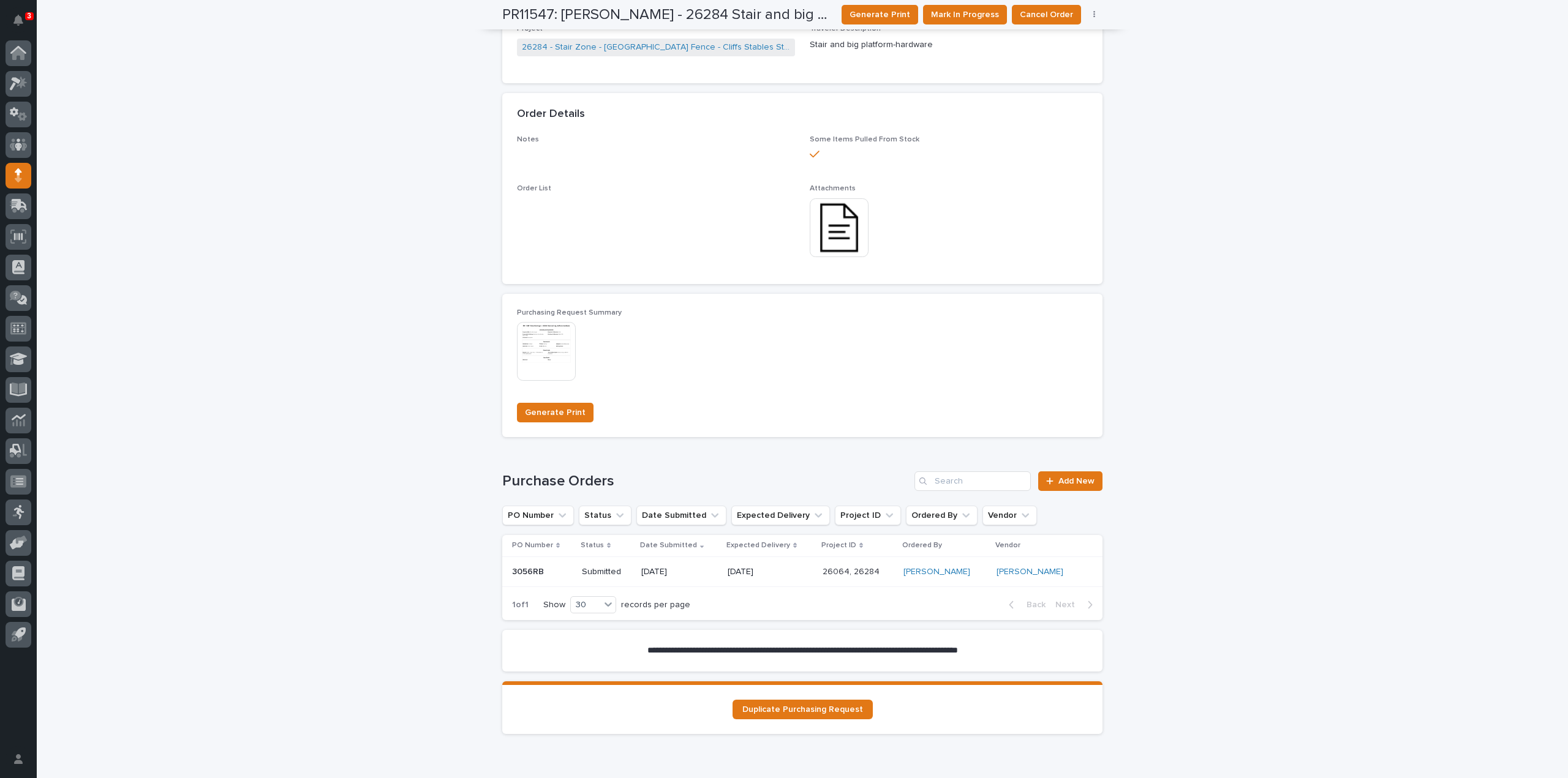
click at [332, 280] on div "**********" at bounding box center [802, 131] width 1531 height 1348
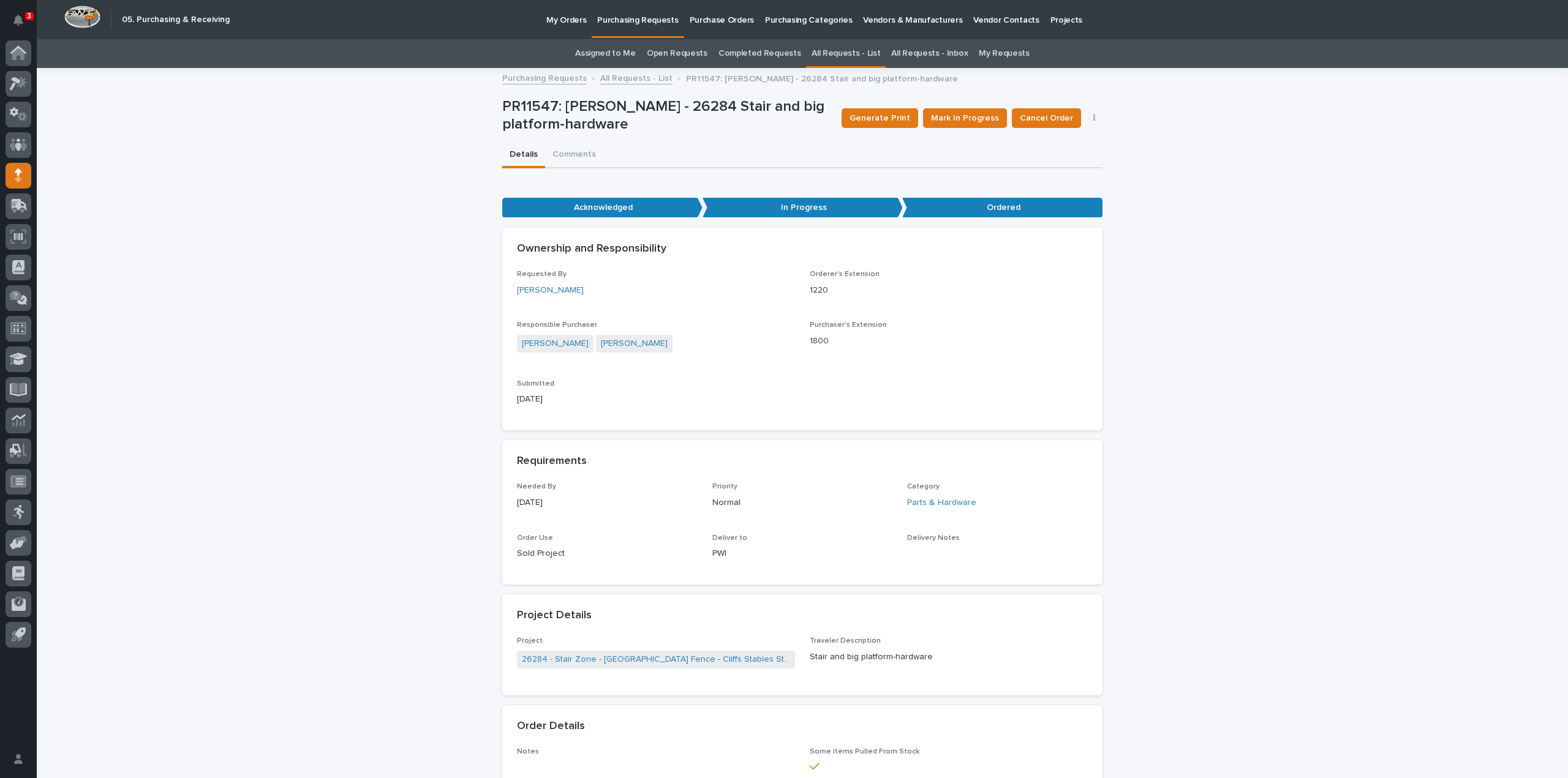
click at [619, 49] on link "Assigned to Me" at bounding box center [605, 53] width 61 height 29
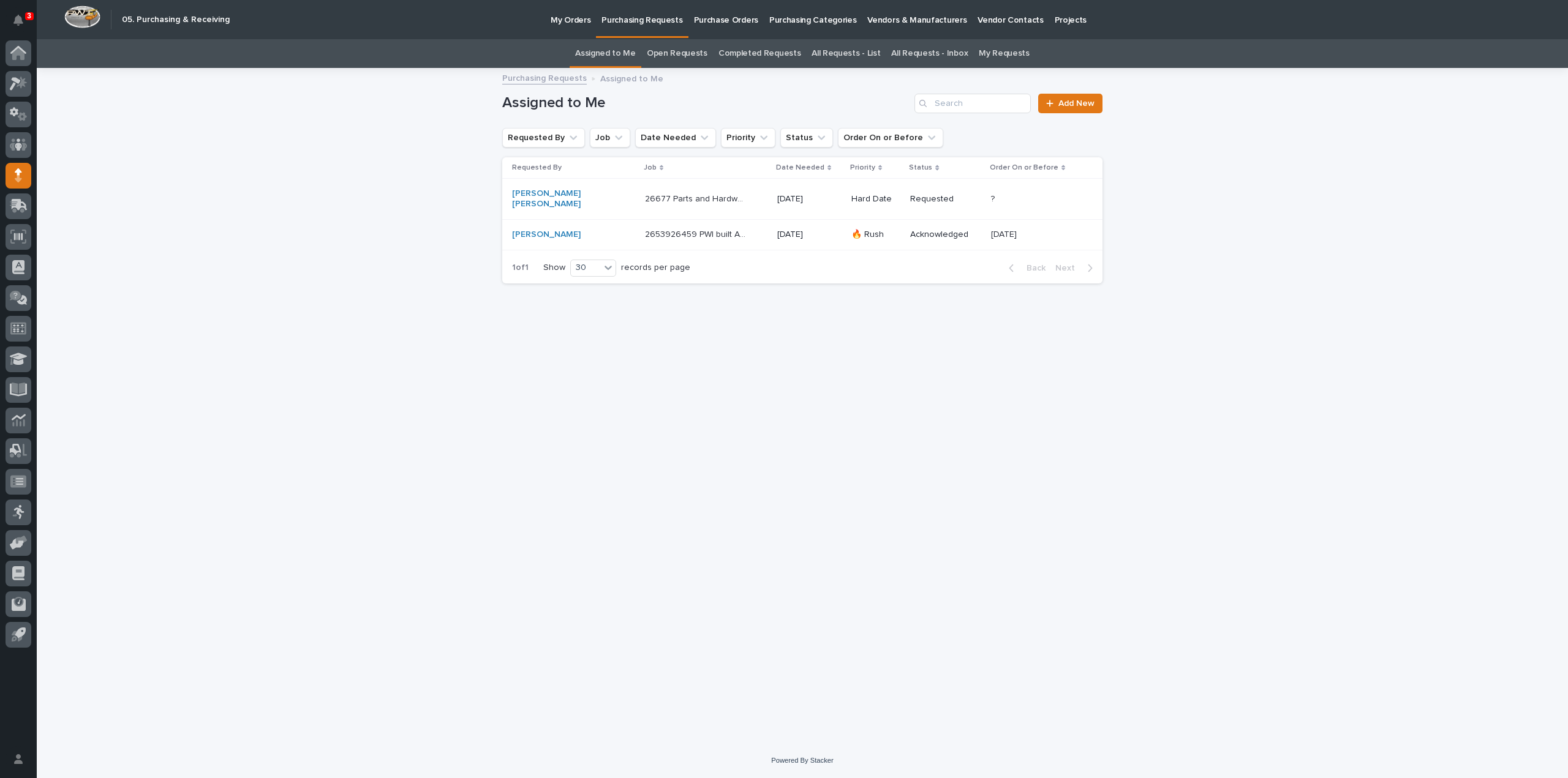
click at [645, 192] on p "26677 Parts and Hardware - Straight Stair" at bounding box center [697, 198] width 105 height 13
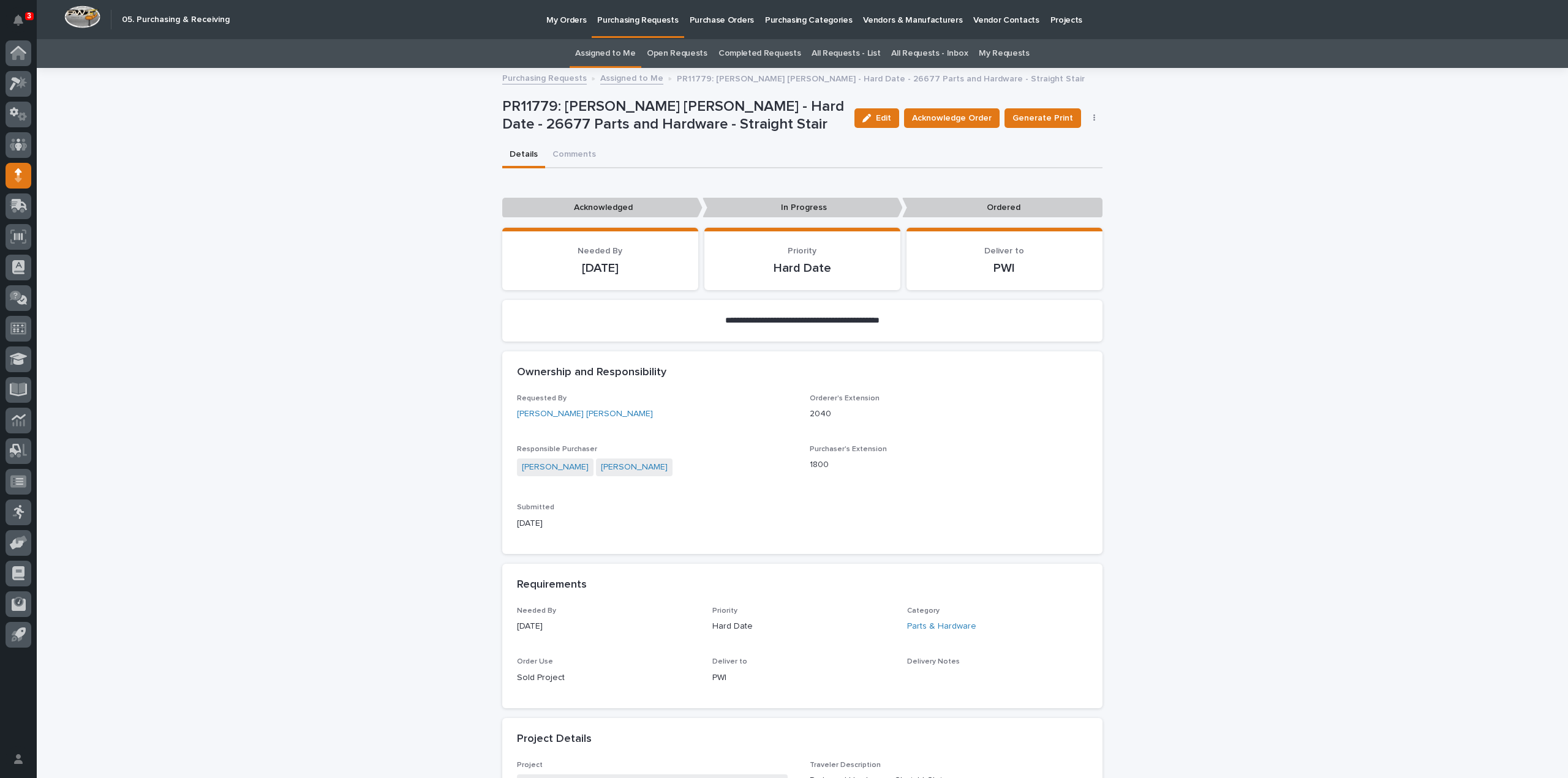
scroll to position [612, 0]
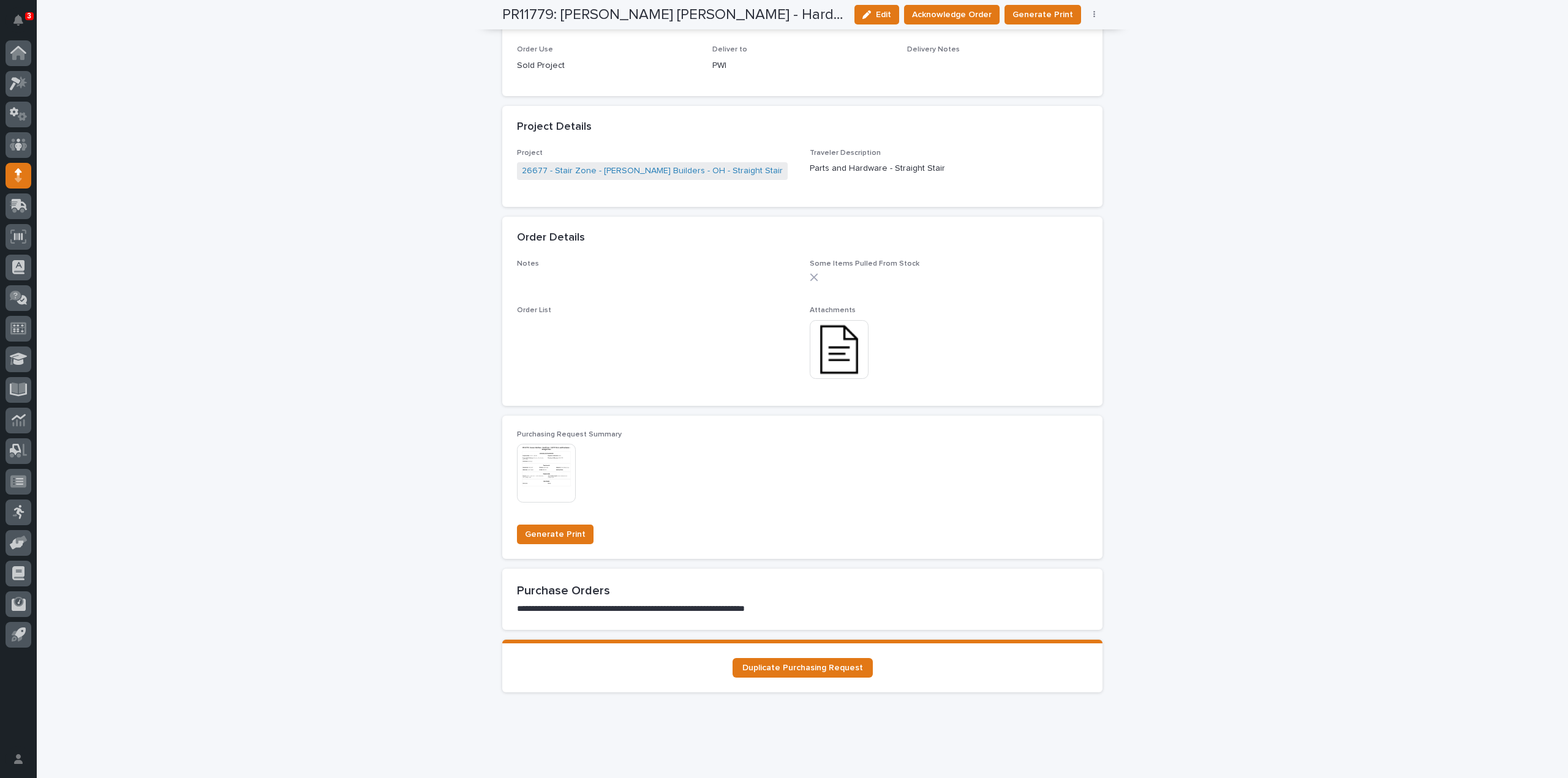
click at [828, 366] on img at bounding box center [839, 349] width 59 height 59
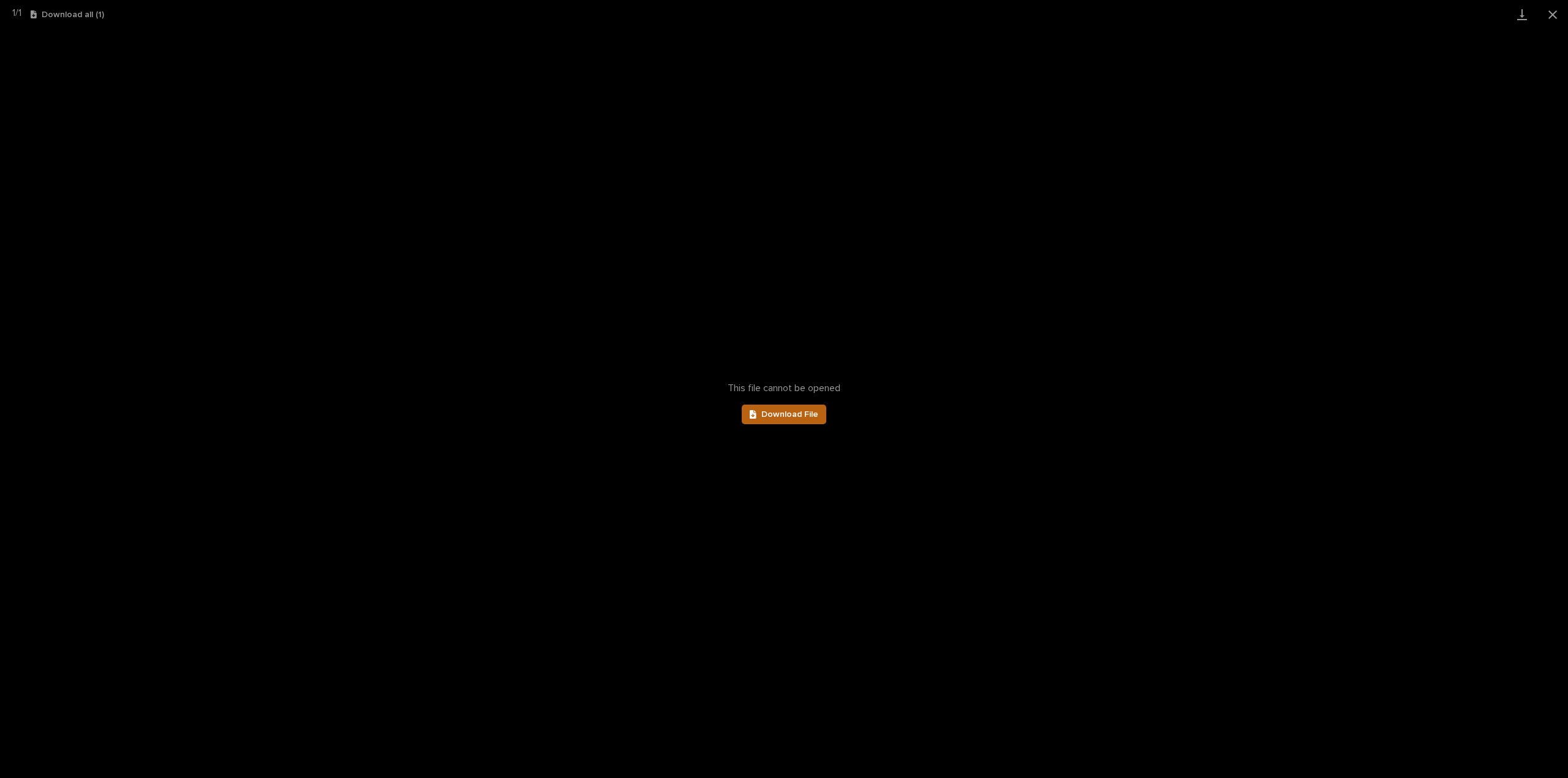
click at [796, 420] on link "Download File" at bounding box center [784, 414] width 84 height 20
click at [1551, 15] on button "Close gallery" at bounding box center [1553, 14] width 31 height 29
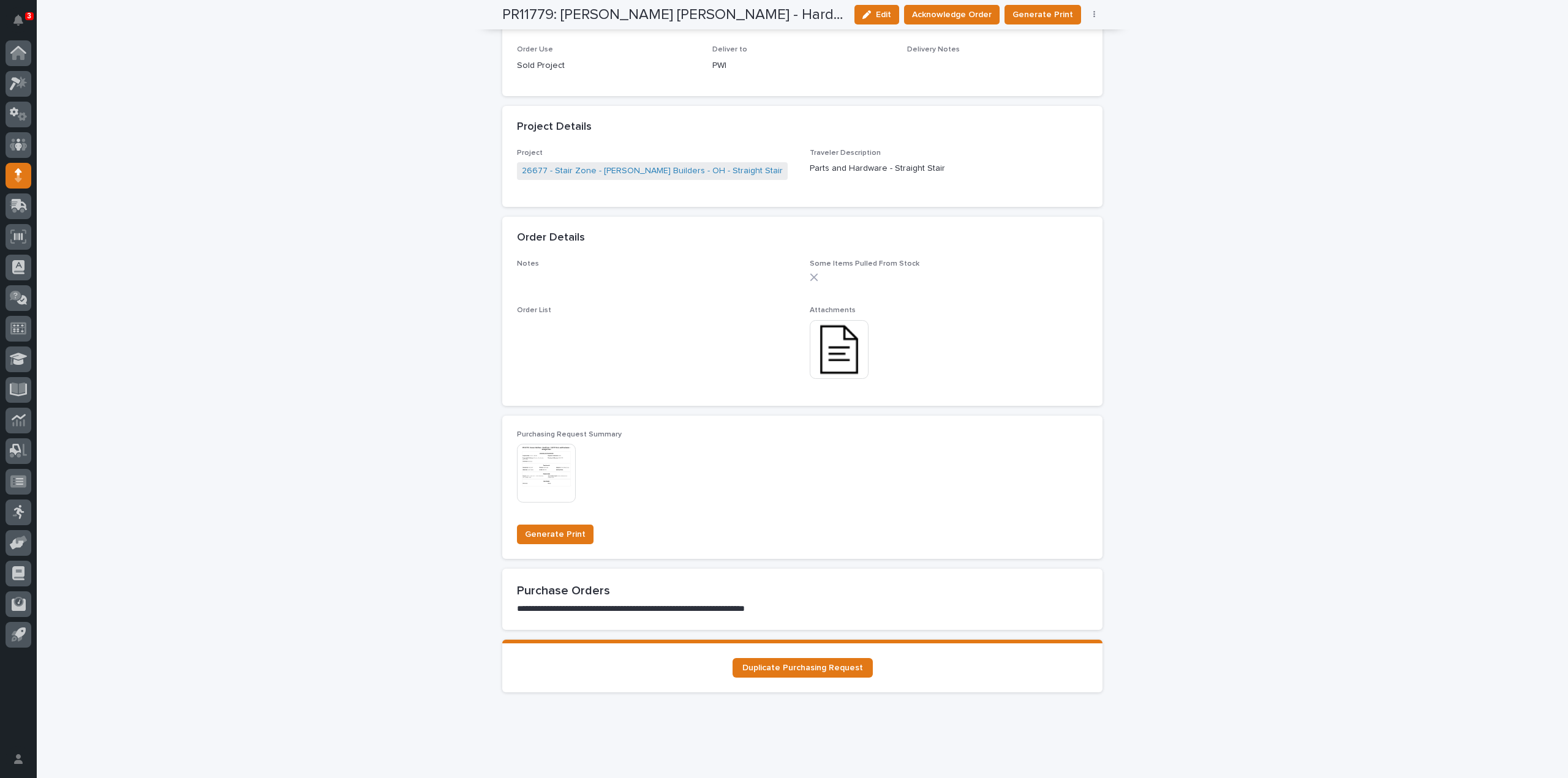
scroll to position [0, 0]
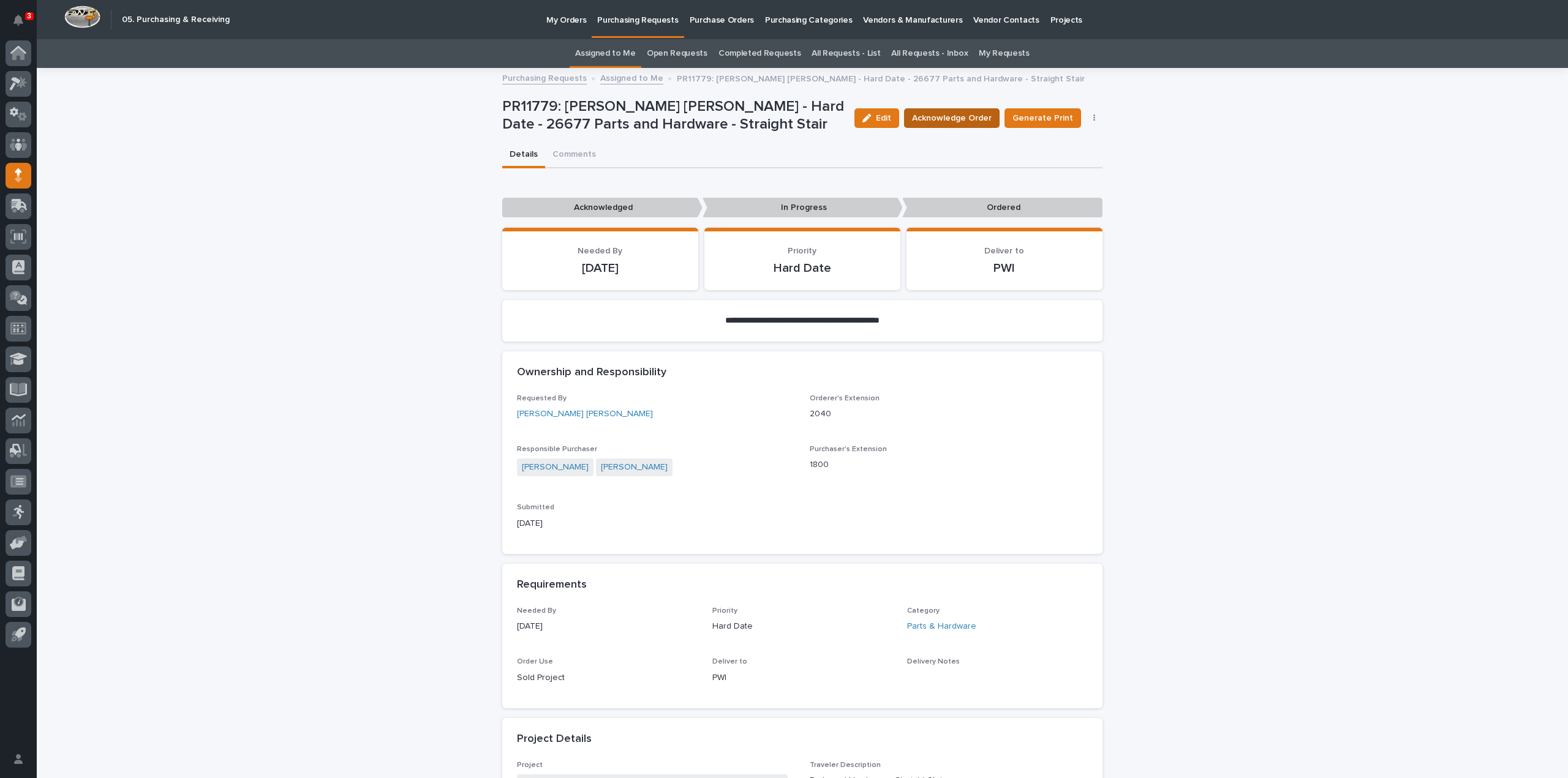
click at [975, 122] on span "Acknowledge Order" at bounding box center [952, 118] width 79 height 12
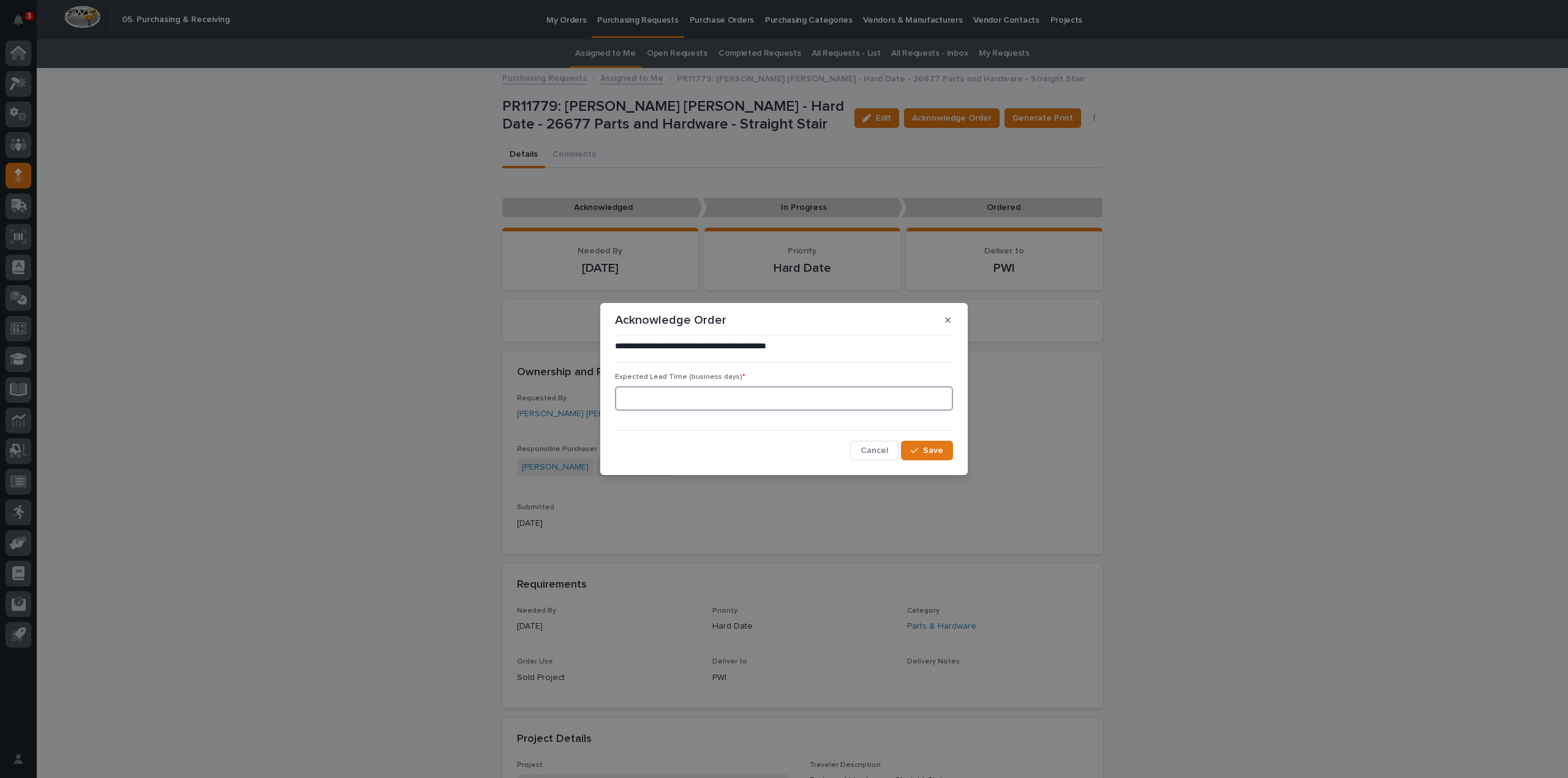
click at [754, 406] on input at bounding box center [784, 398] width 338 height 24
type input "0"
click at [915, 448] on icon "button" at bounding box center [914, 451] width 7 height 9
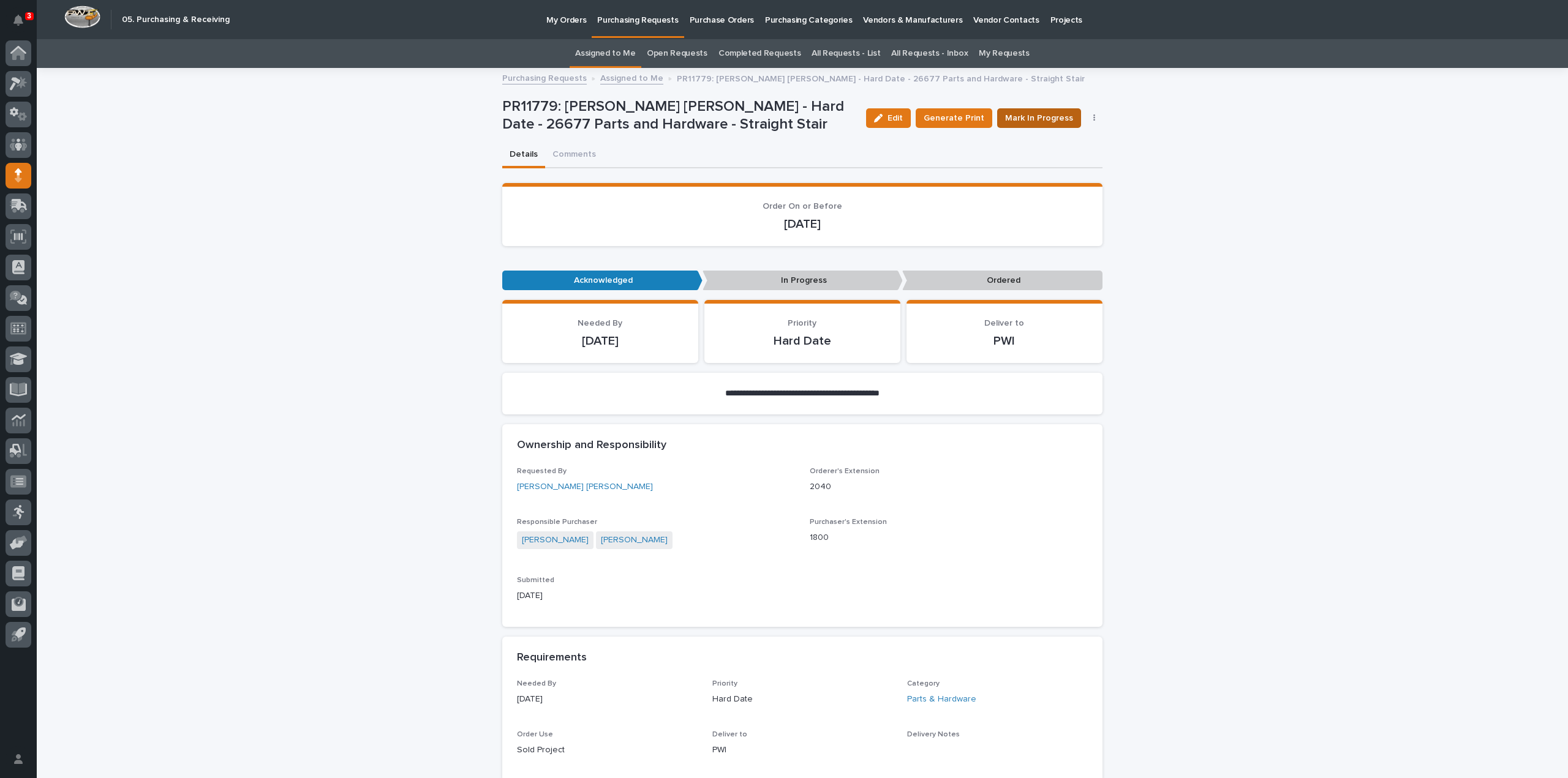
click at [1021, 122] on span "Mark In Progress" at bounding box center [1038, 118] width 68 height 12
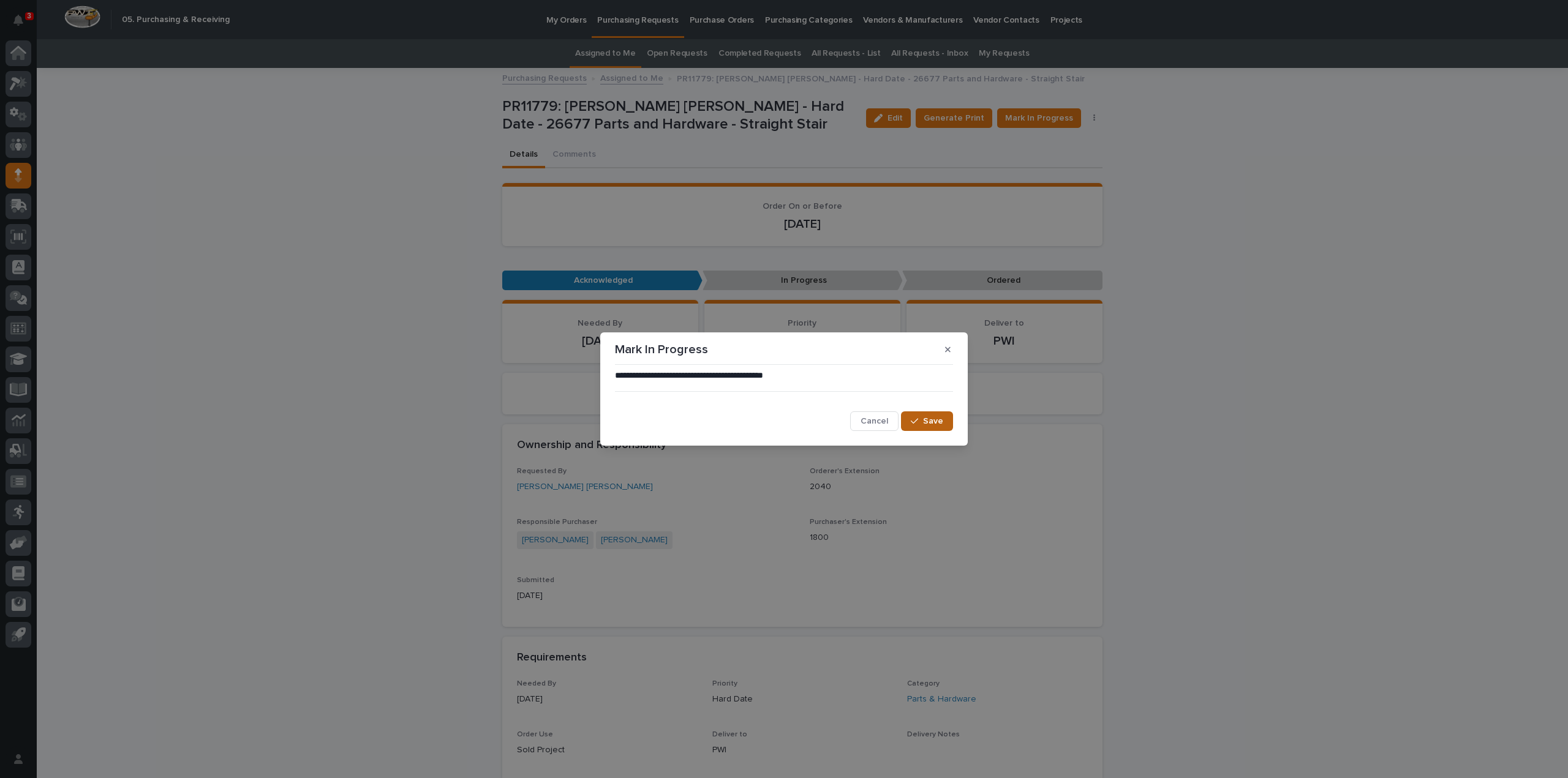
click at [918, 426] on icon "button" at bounding box center [914, 421] width 7 height 9
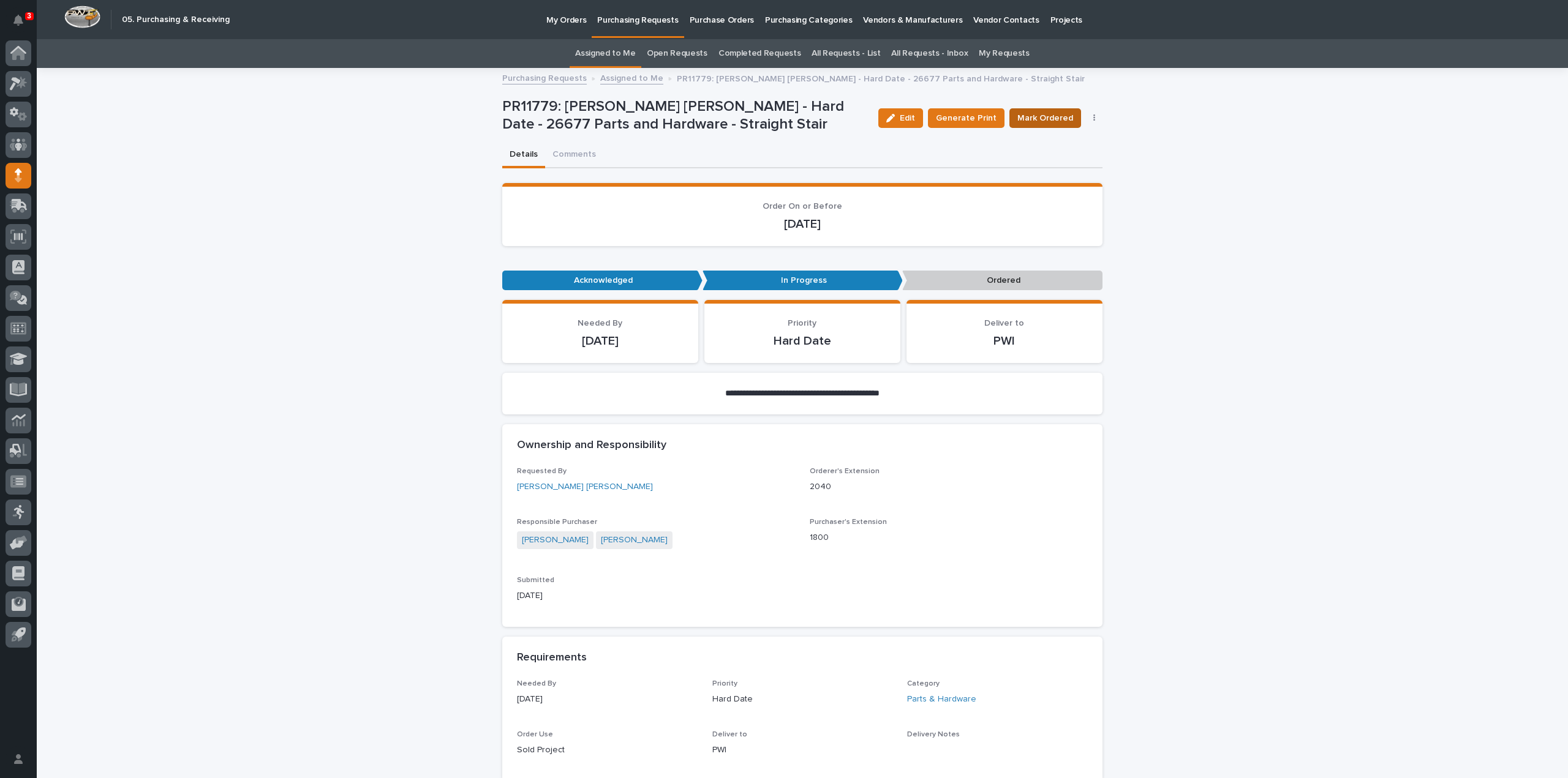
click at [1046, 118] on span "Mark Ordered" at bounding box center [1045, 118] width 56 height 12
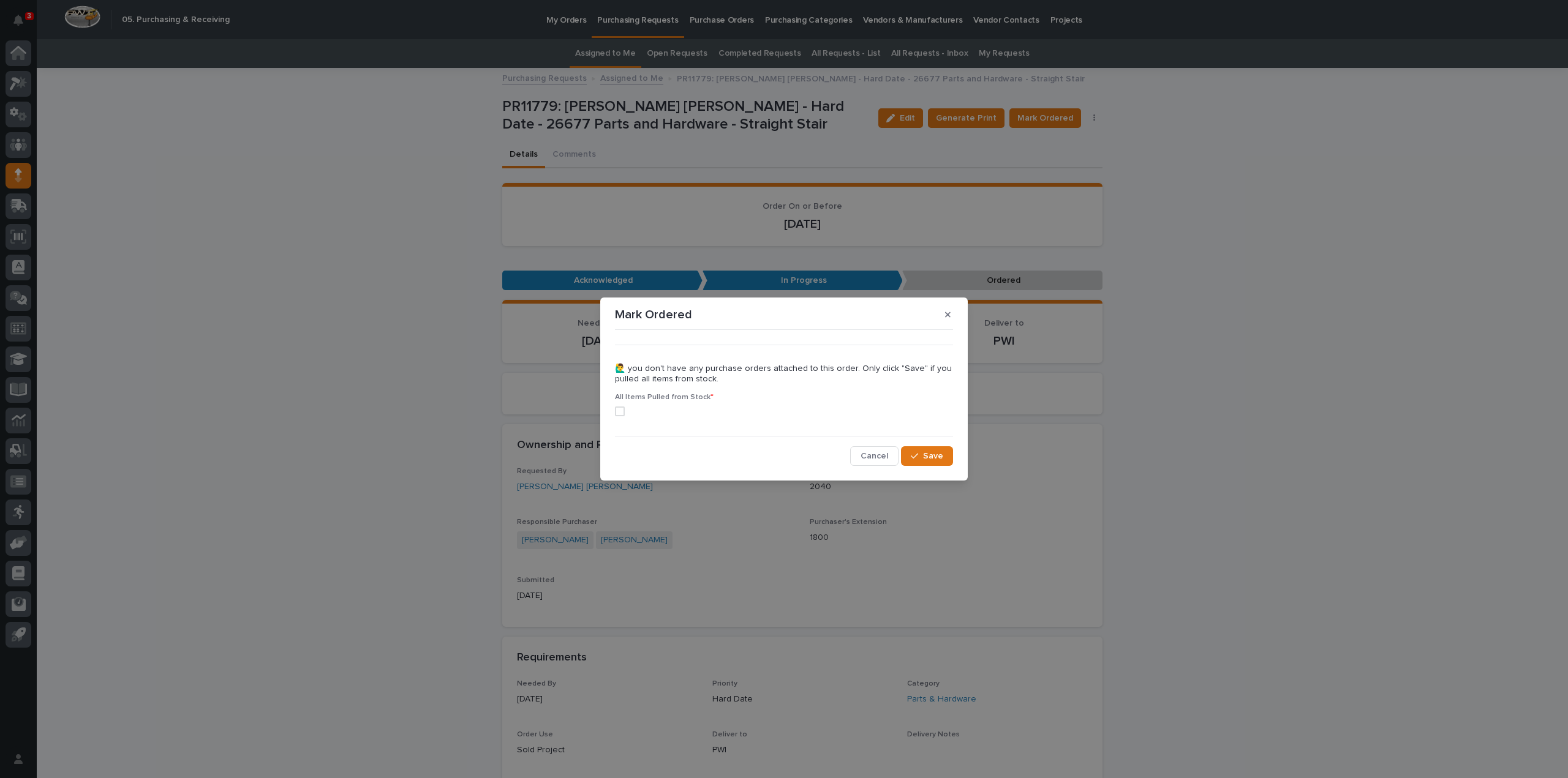
click at [618, 412] on span at bounding box center [619, 411] width 10 height 10
click at [918, 457] on icon "button" at bounding box center [914, 456] width 7 height 9
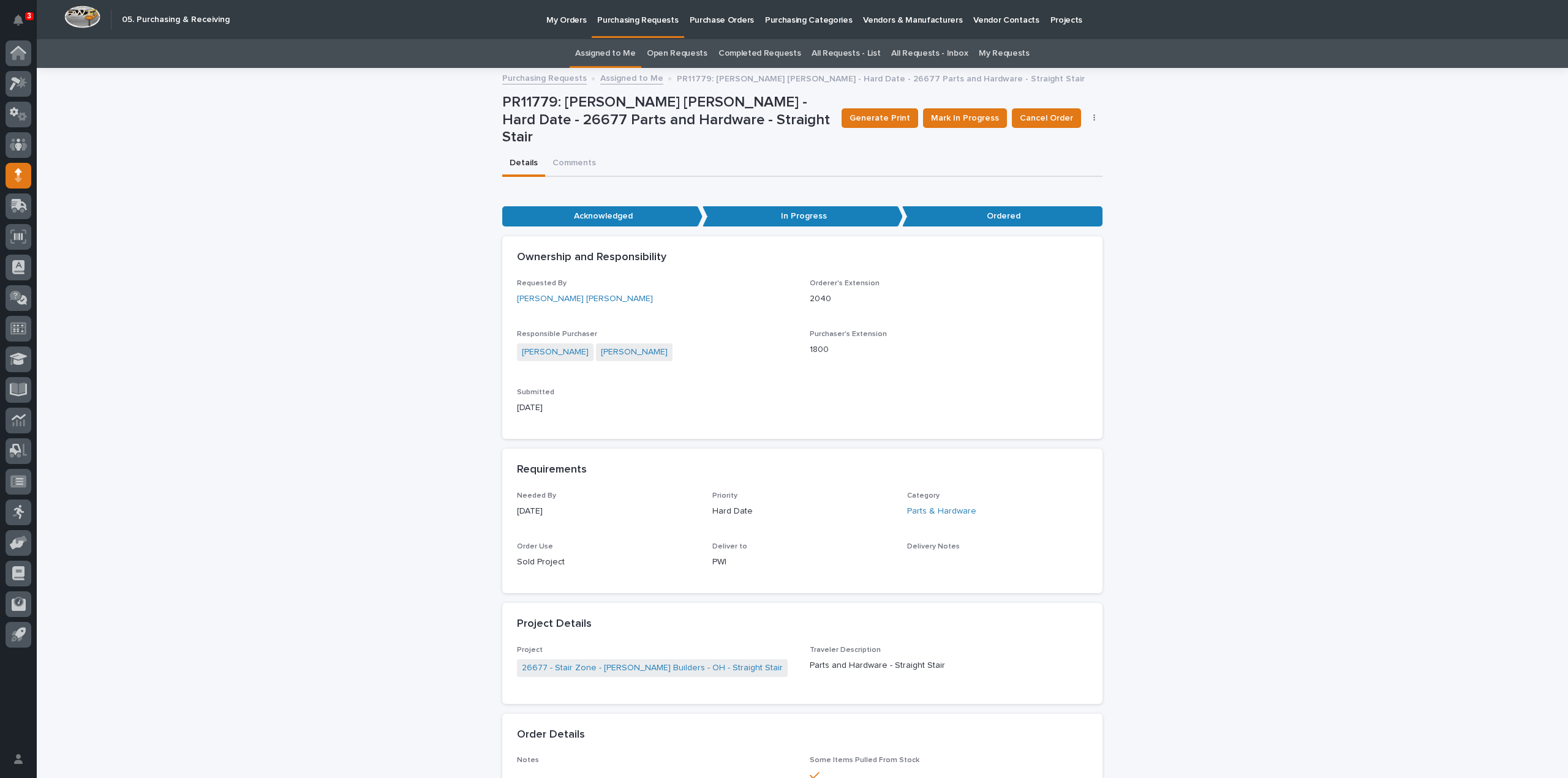
click at [627, 51] on link "Assigned to Me" at bounding box center [605, 53] width 61 height 29
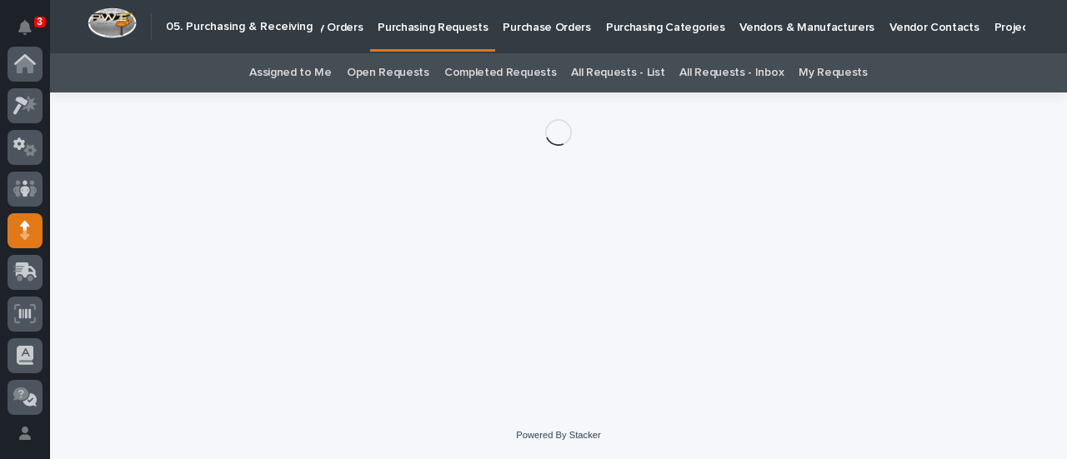
scroll to position [167, 0]
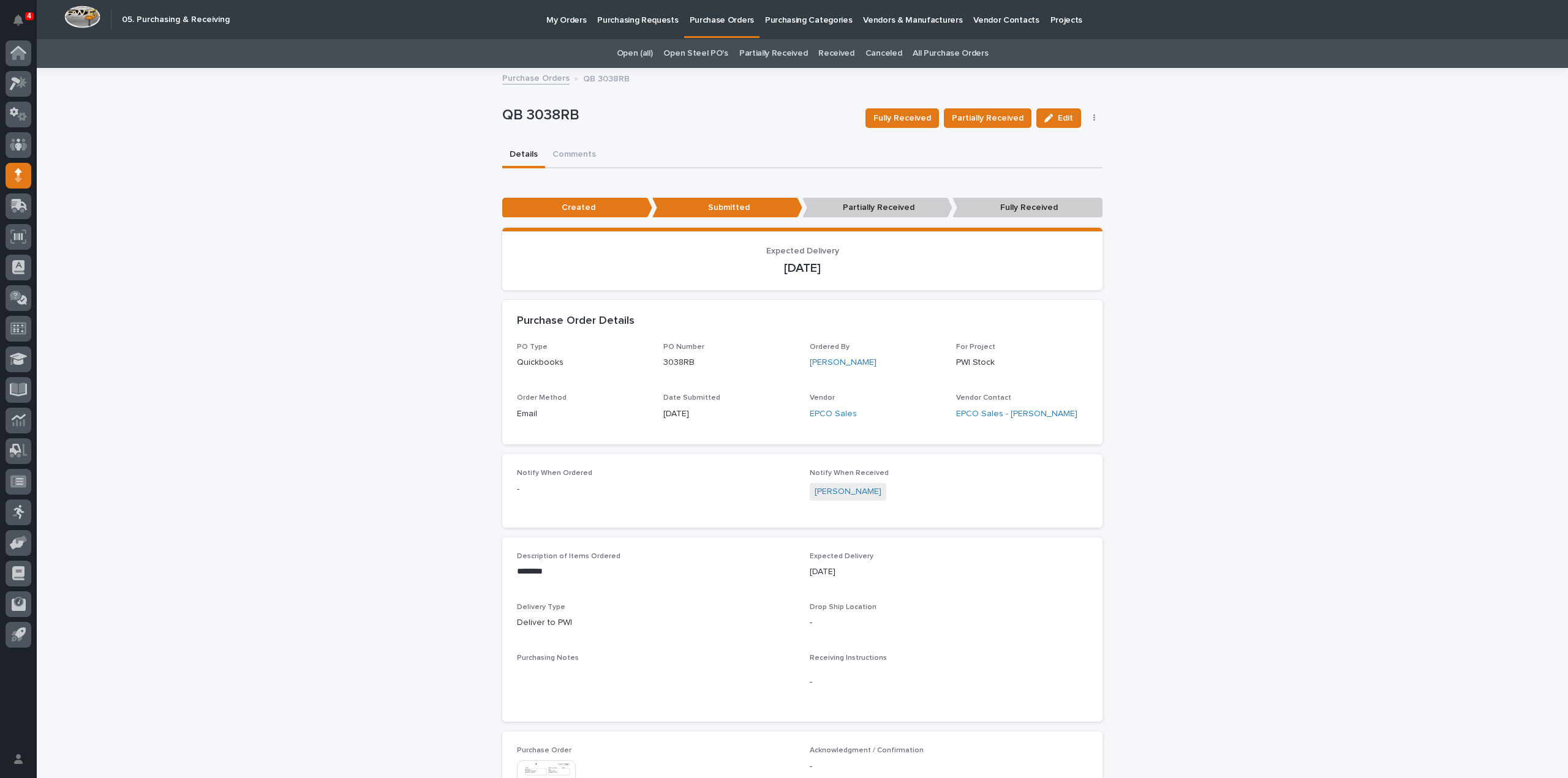
click at [957, 54] on link "All Purchase Orders" at bounding box center [950, 53] width 76 height 29
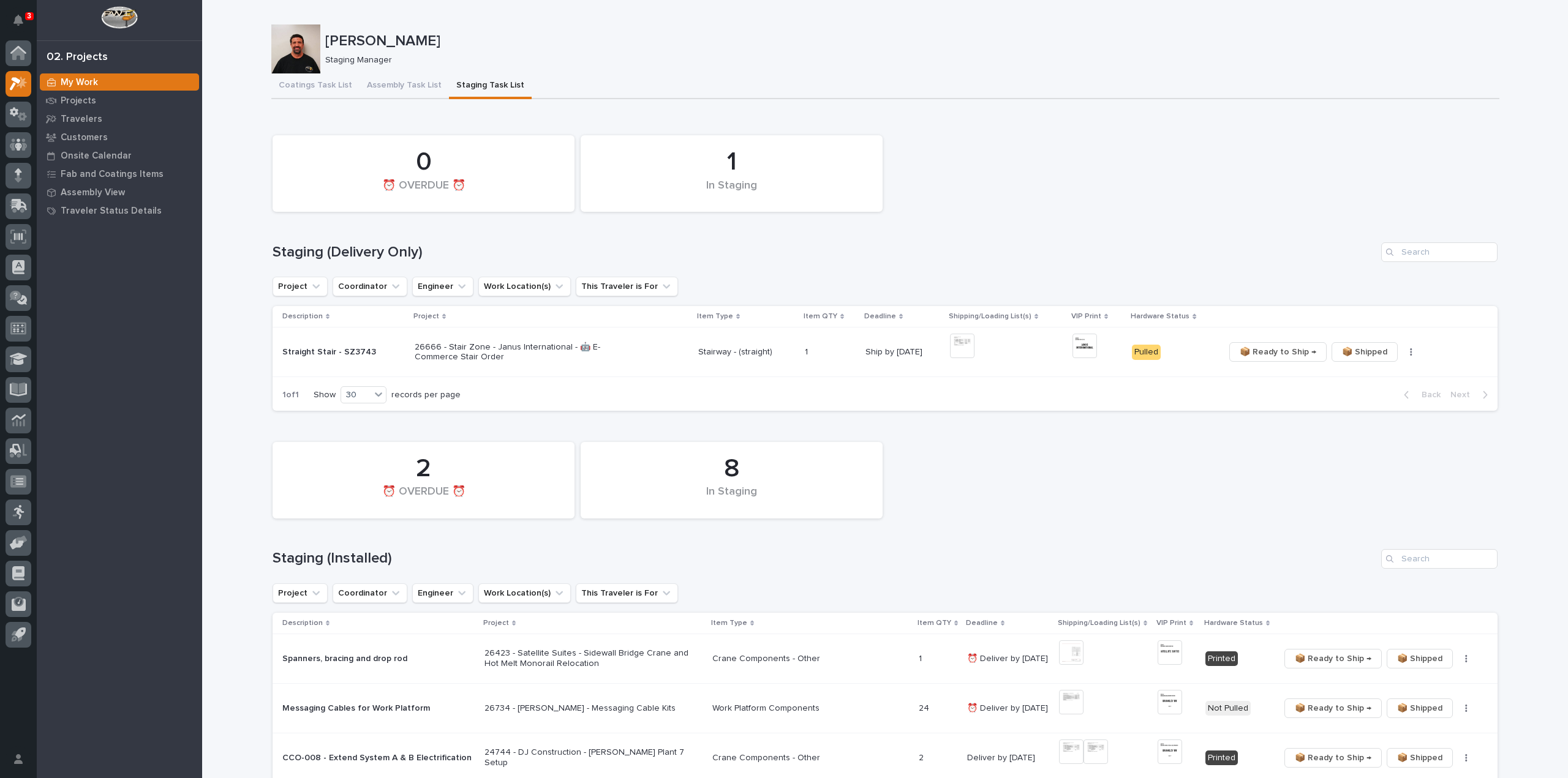
click at [1383, 241] on div "1 In Staging 0 ⏰ OVERDUE ⏰ Staging (Delivery Only) Project Coordinator Engineer…" at bounding box center [885, 270] width 1225 height 282
click at [955, 346] on img at bounding box center [961, 345] width 24 height 24
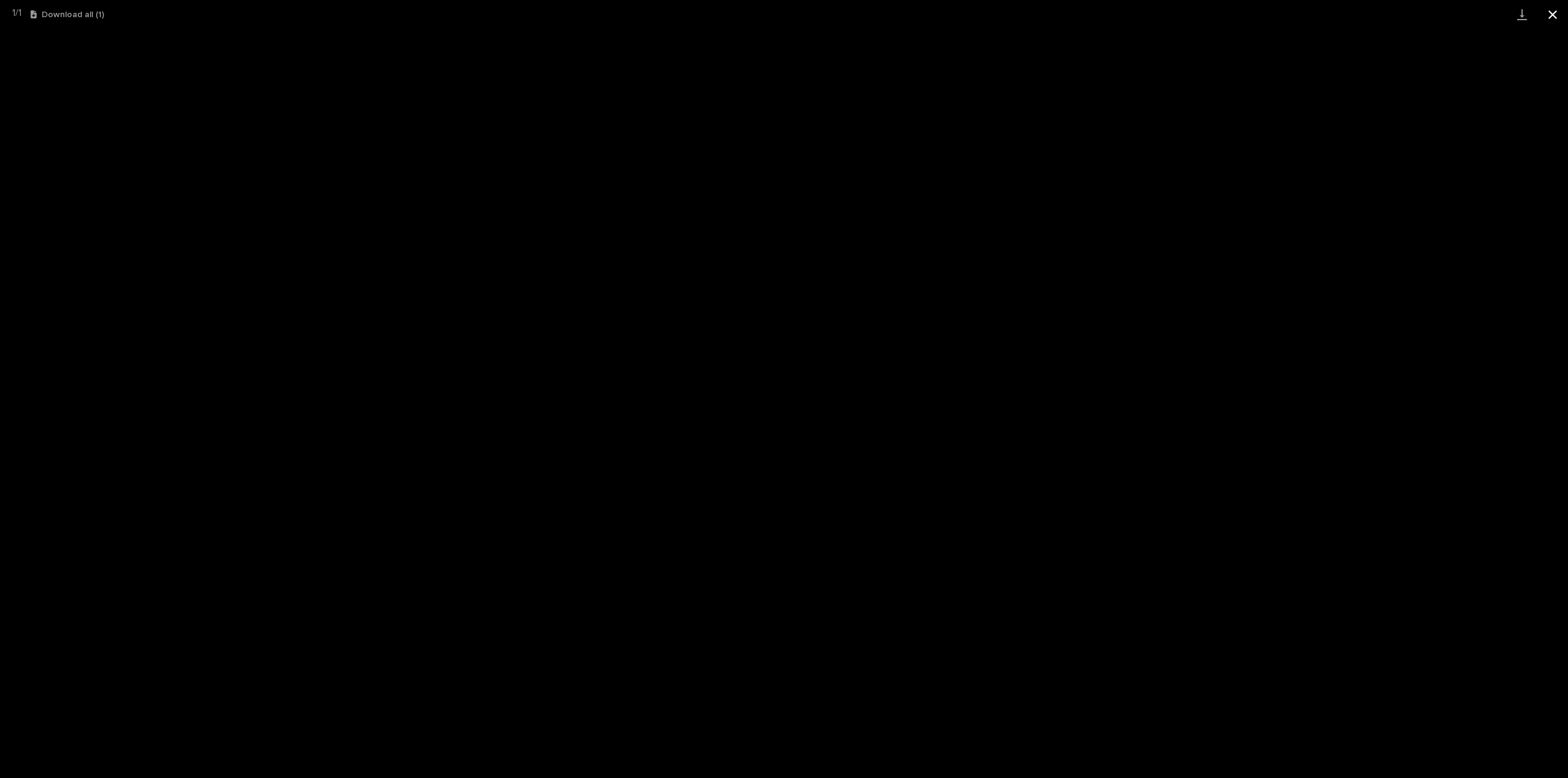
click at [1549, 14] on button "Close gallery" at bounding box center [1553, 14] width 31 height 29
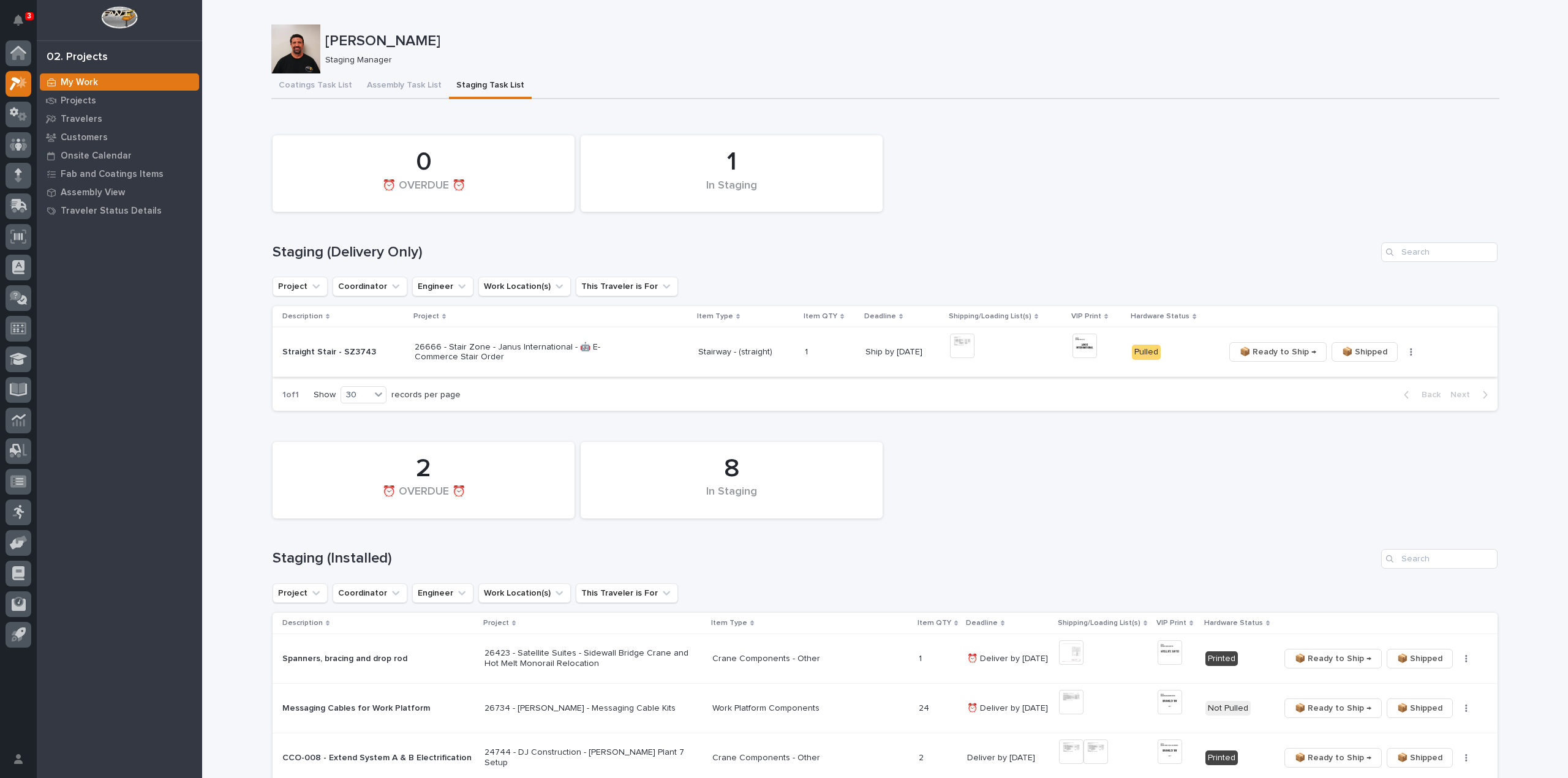
click at [1268, 356] on span "📦 Ready to Ship →" at bounding box center [1278, 352] width 76 height 15
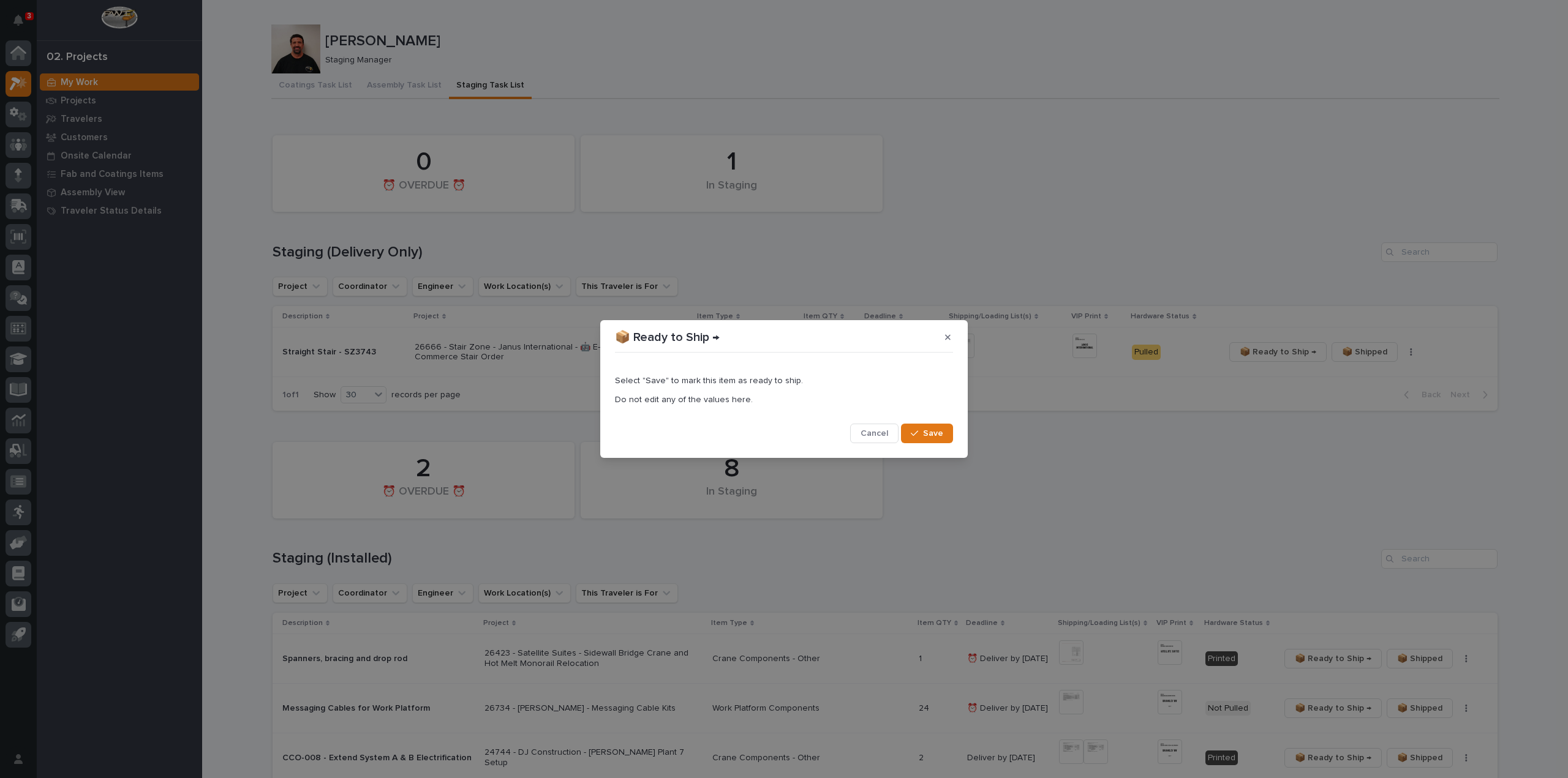
drag, startPoint x: 914, startPoint y: 433, endPoint x: 928, endPoint y: 271, distance: 162.6
click at [915, 433] on icon "button" at bounding box center [914, 434] width 7 height 9
